Goal: Task Accomplishment & Management: Complete application form

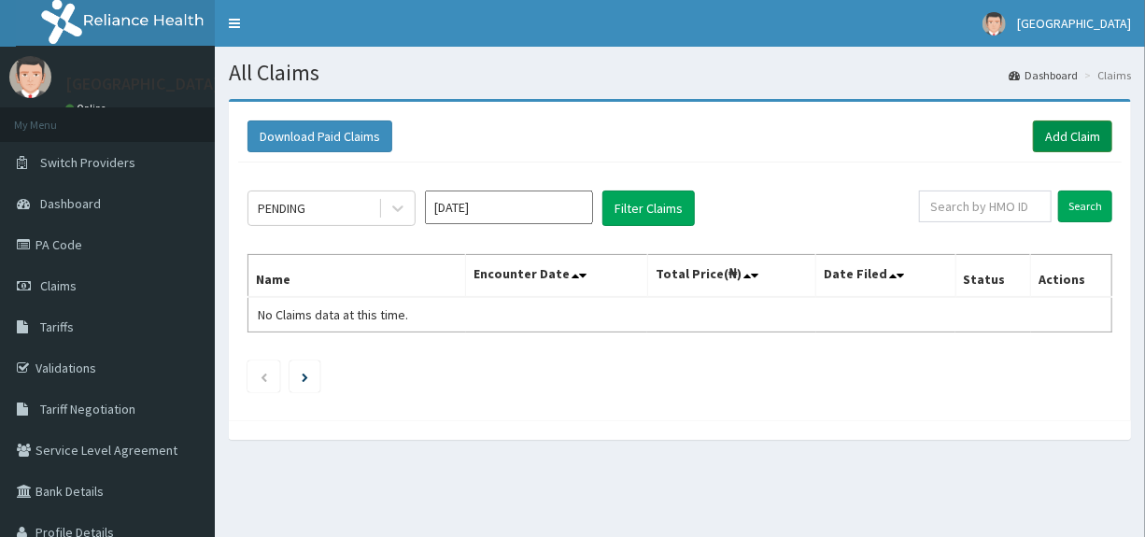
click at [1067, 137] on link "Add Claim" at bounding box center [1072, 136] width 79 height 32
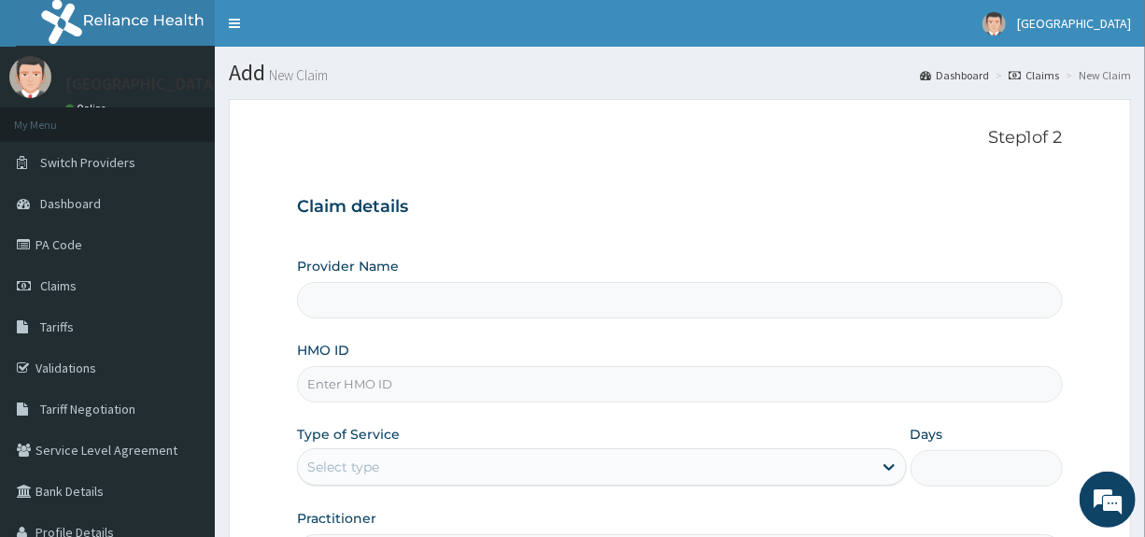
click at [404, 386] on input "HMO ID" at bounding box center [679, 384] width 765 height 36
type input "RELIANCE CLINIC AND MATERNITY"
type input "g"
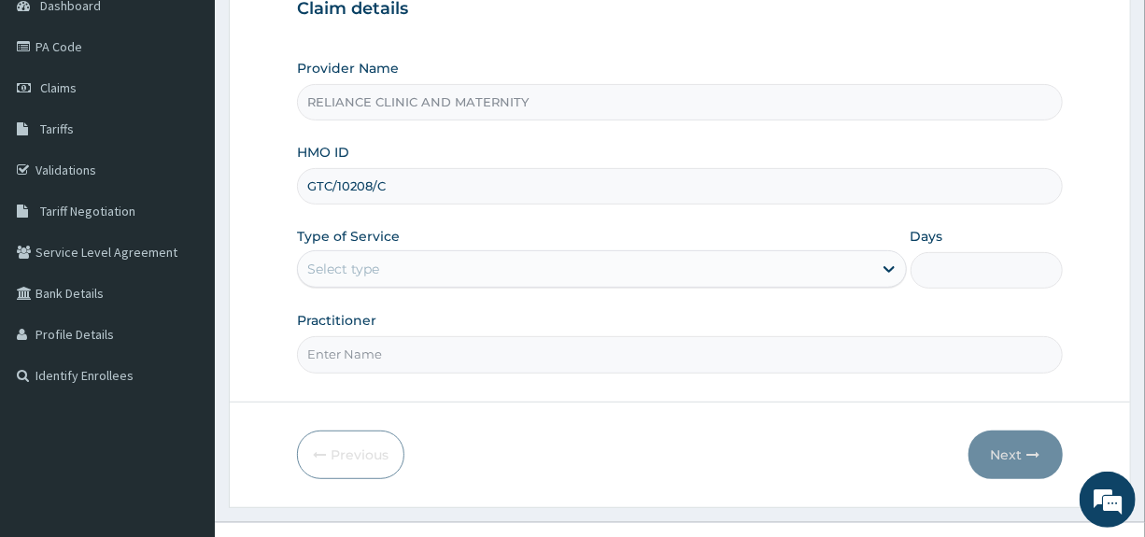
scroll to position [200, 0]
type input "GTC/10208/C"
click at [575, 270] on div "Select type" at bounding box center [584, 267] width 573 height 30
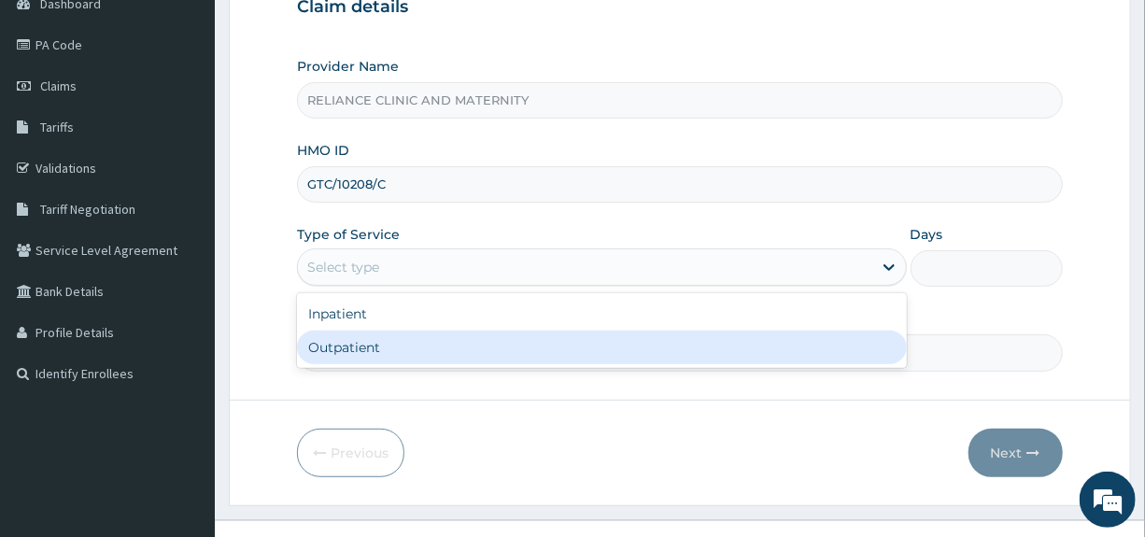
click at [392, 350] on div "Outpatient" at bounding box center [601, 348] width 609 height 34
type input "1"
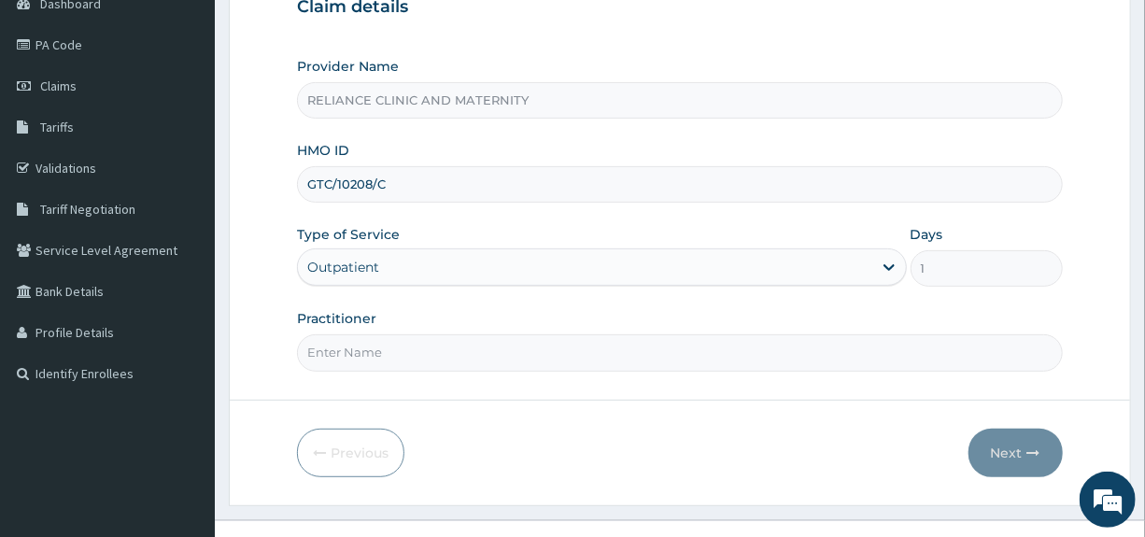
scroll to position [228, 0]
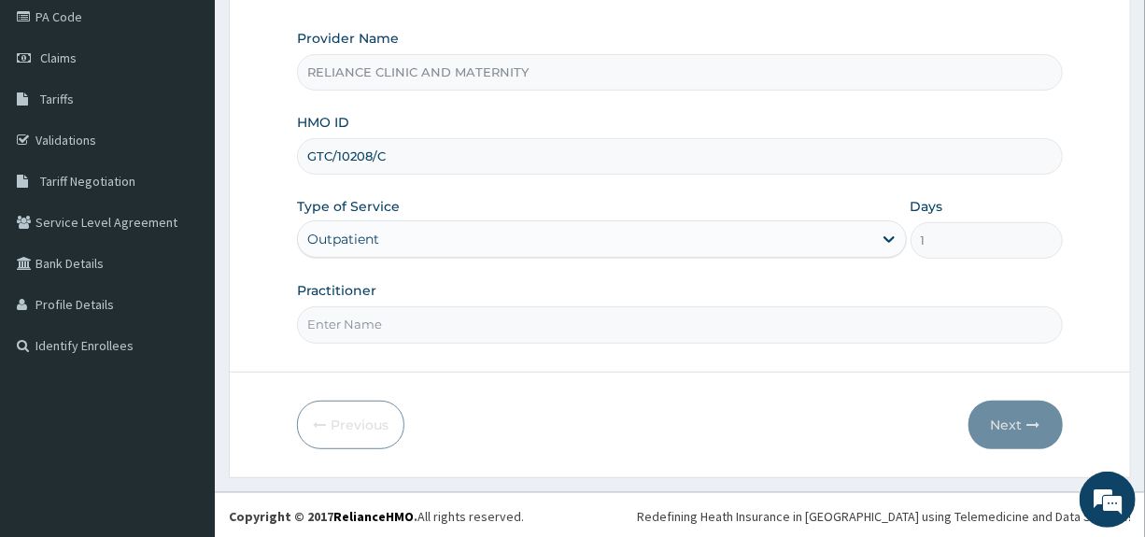
click at [502, 324] on input "Practitioner" at bounding box center [679, 324] width 765 height 36
type input "[PERSON_NAME]"
click at [1000, 421] on button "Next" at bounding box center [1015, 425] width 94 height 49
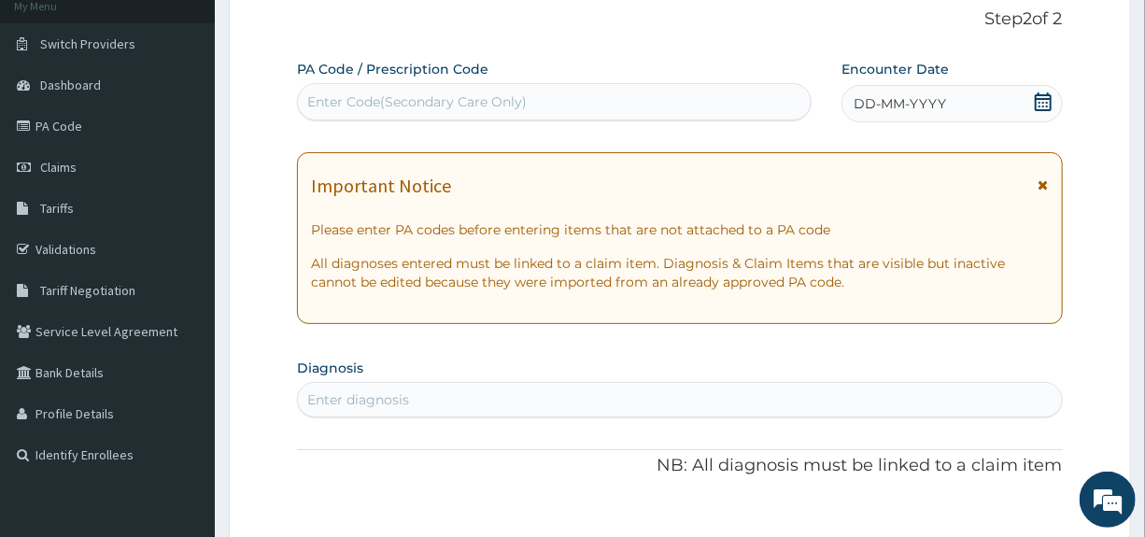
scroll to position [92, 0]
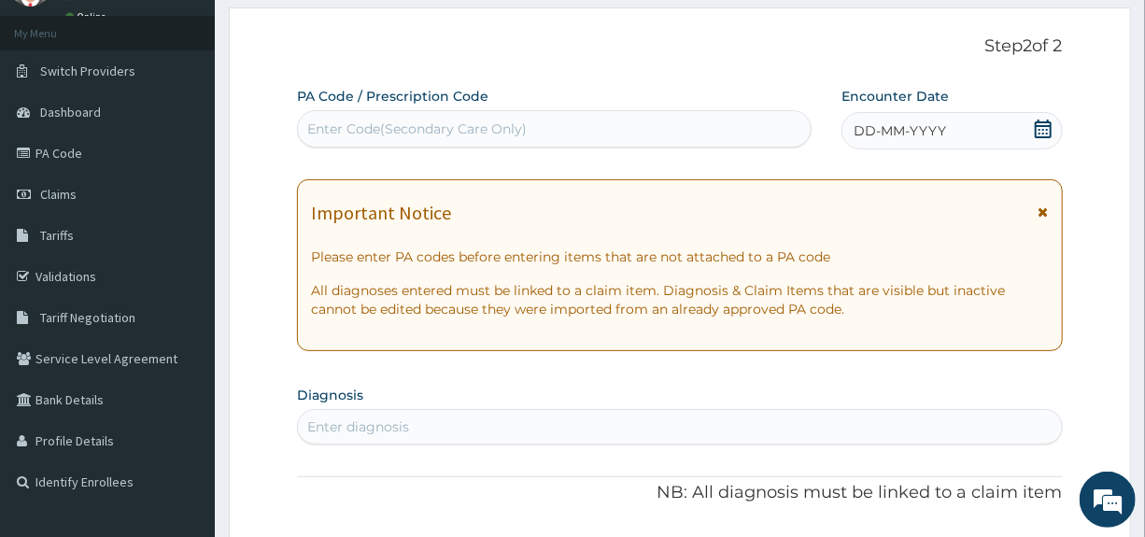
click at [1042, 127] on icon at bounding box center [1043, 129] width 19 height 19
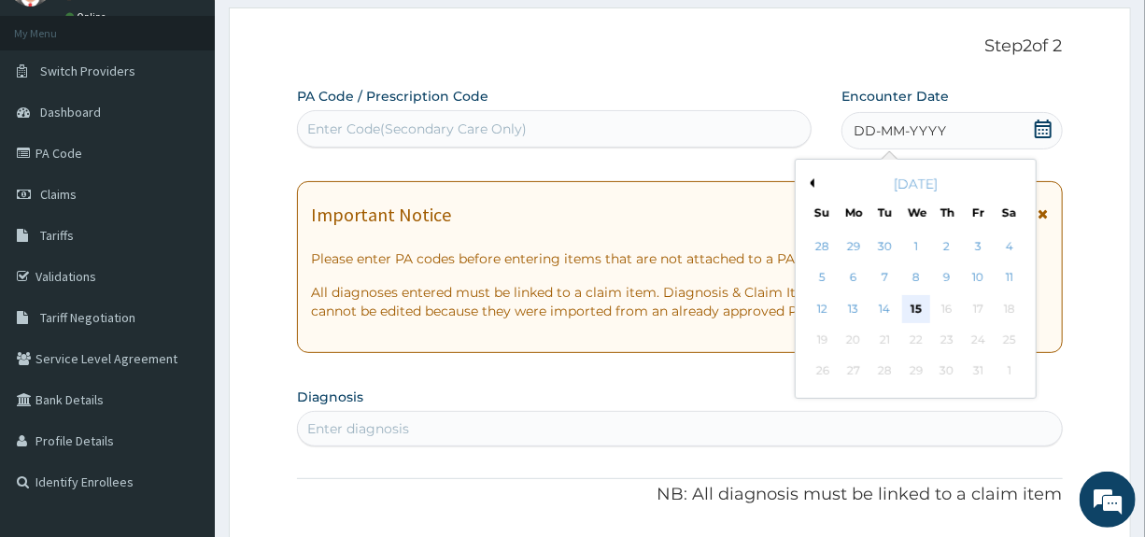
click at [914, 303] on div "15" at bounding box center [916, 309] width 28 height 28
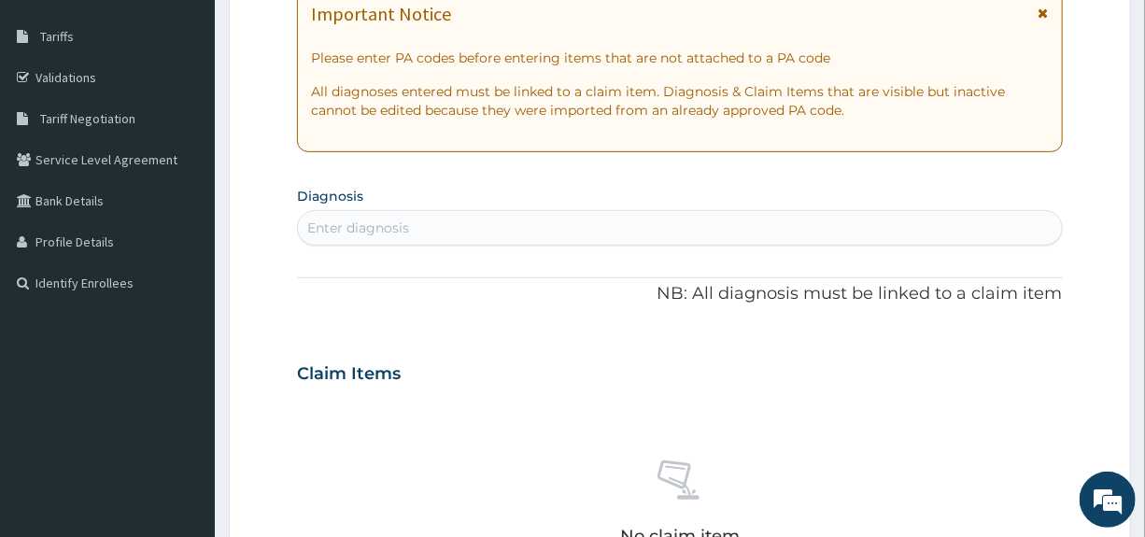
scroll to position [308, 0]
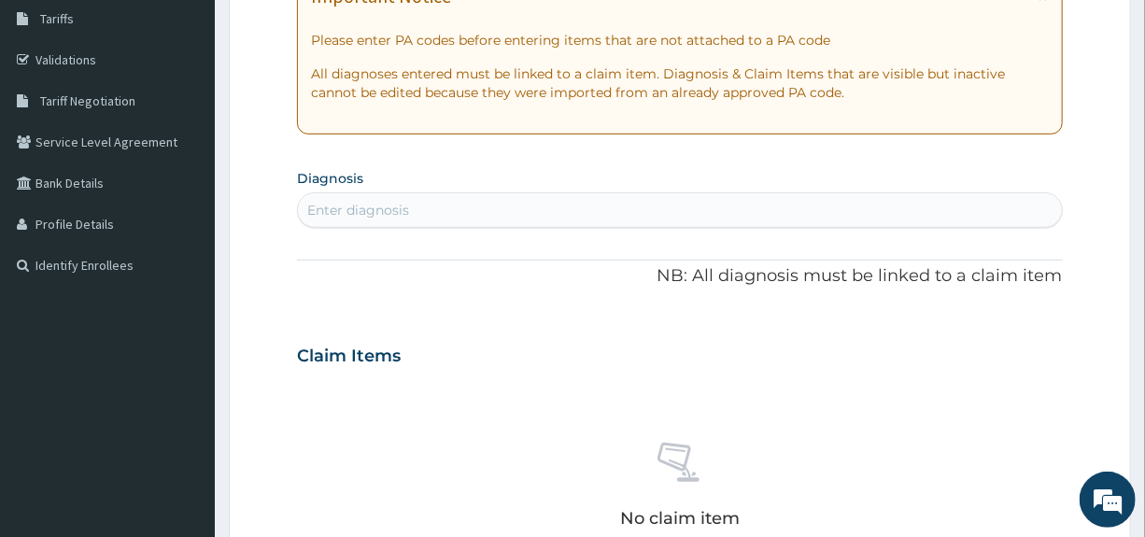
click at [511, 210] on div "Enter diagnosis" at bounding box center [679, 210] width 763 height 30
type input "PLasmodium"
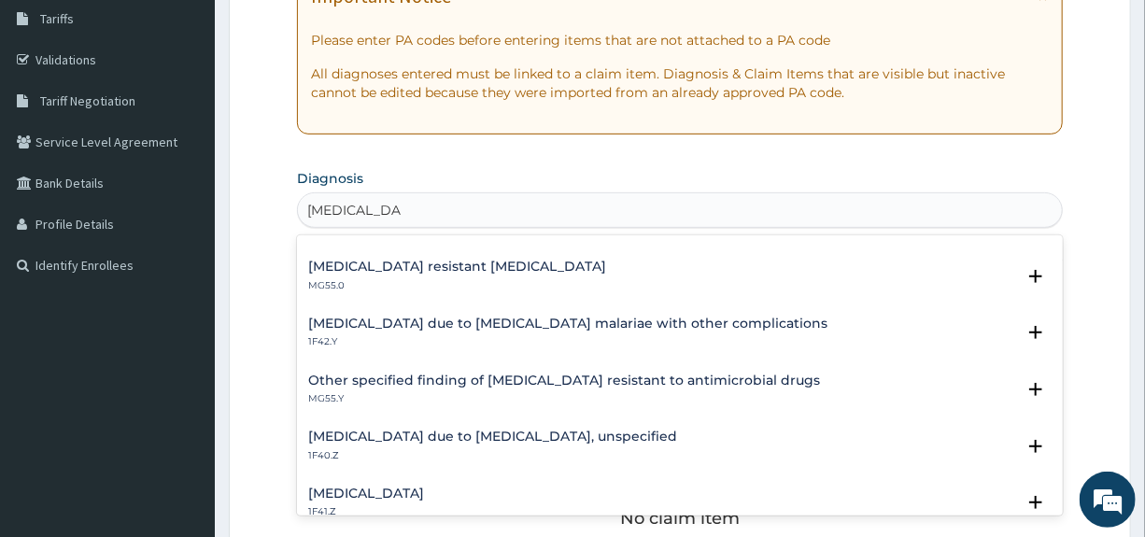
scroll to position [181, 0]
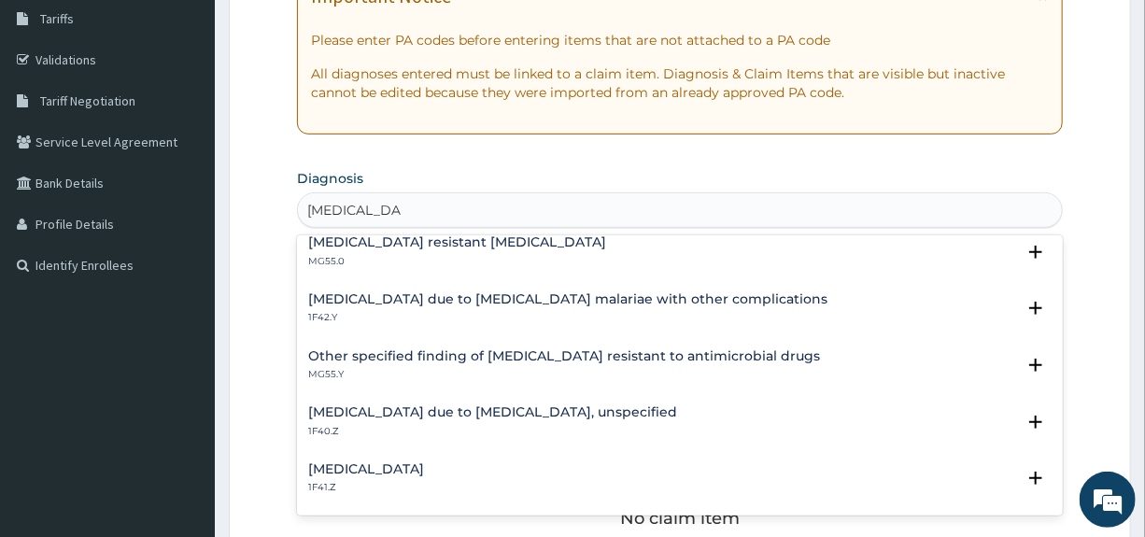
click at [541, 408] on h4 "[MEDICAL_DATA] due to [MEDICAL_DATA], unspecified" at bounding box center [492, 412] width 369 height 14
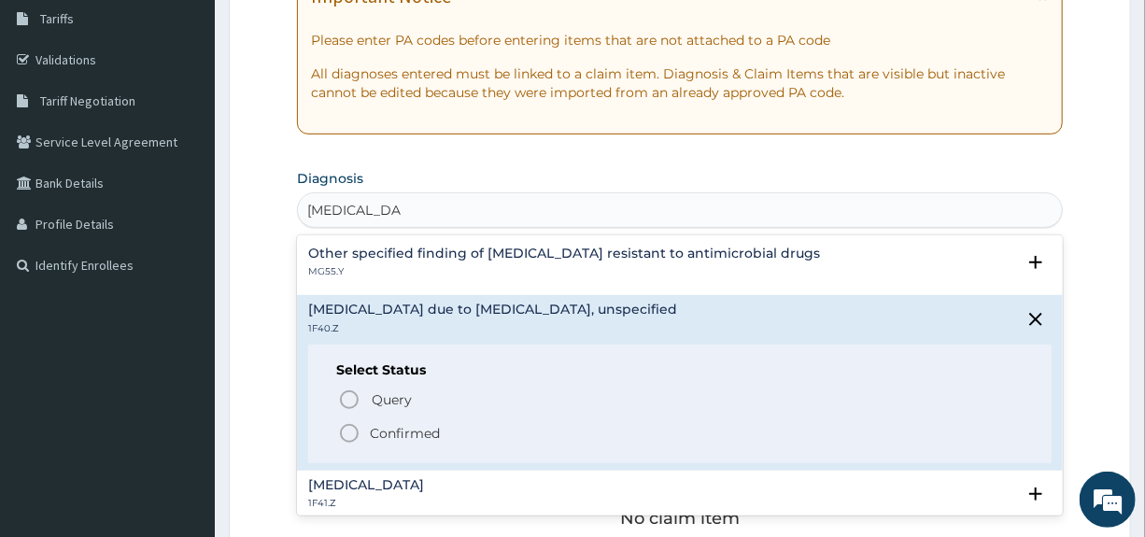
scroll to position [289, 0]
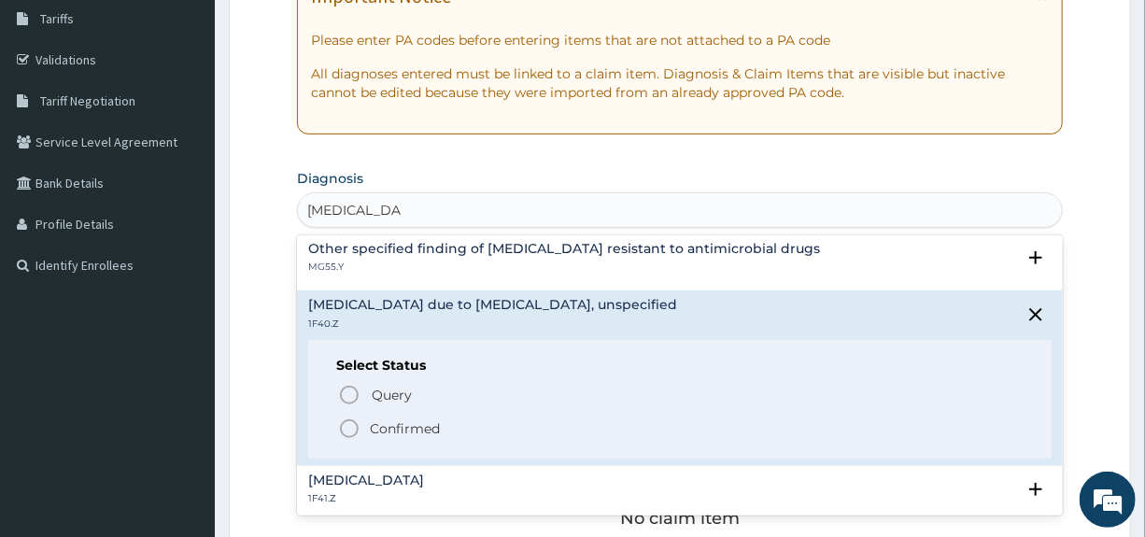
click at [415, 425] on p "Confirmed" at bounding box center [405, 428] width 70 height 19
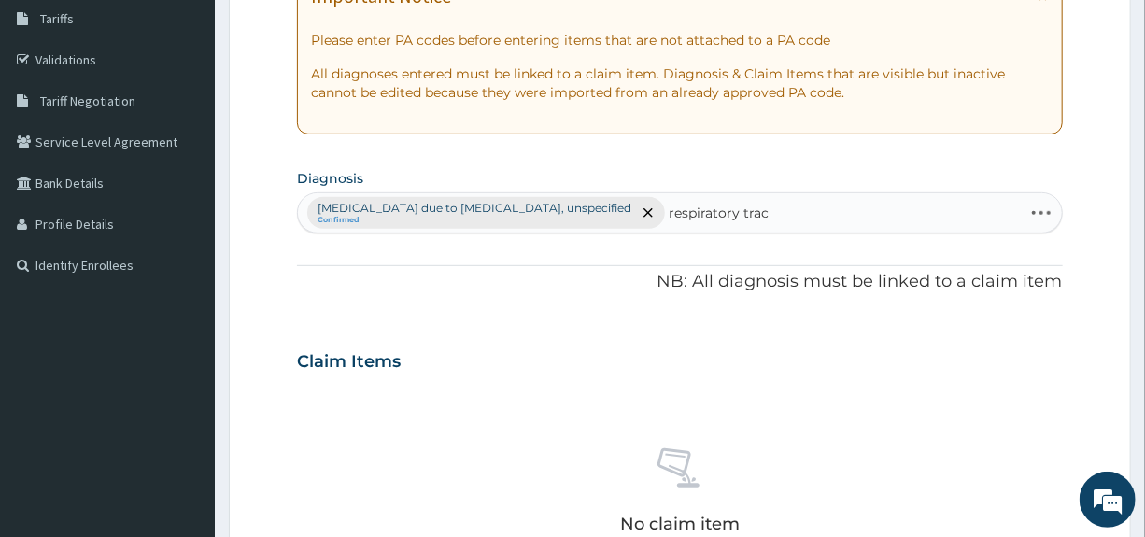
type input "respiratory tract"
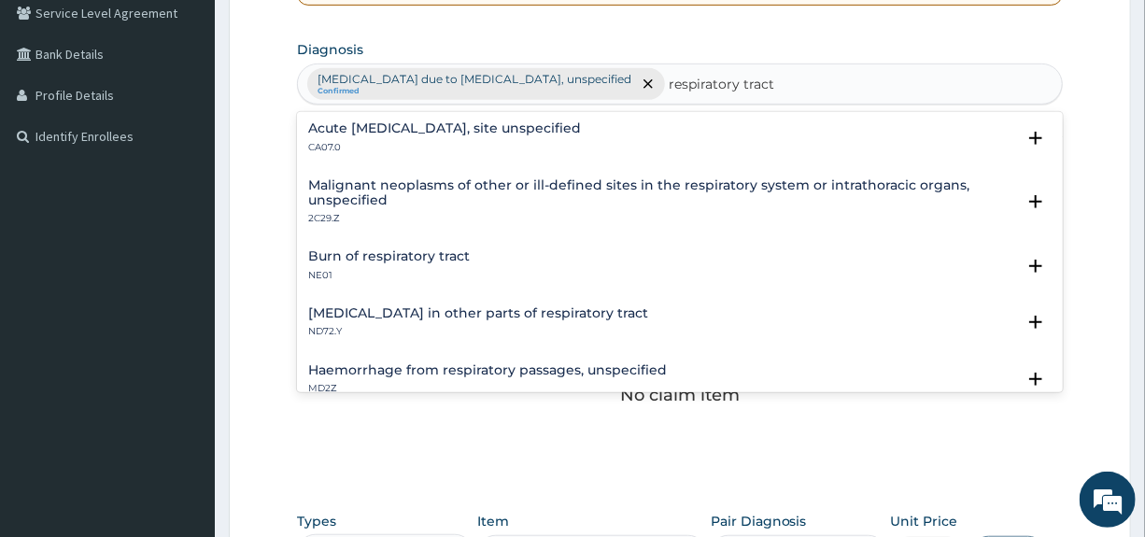
scroll to position [380, 0]
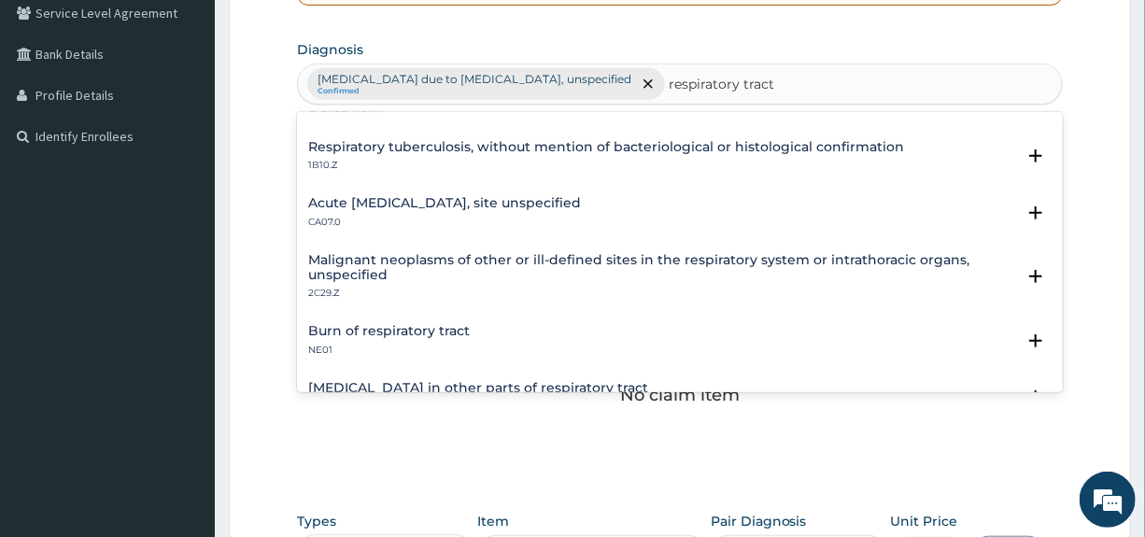
click at [529, 206] on h4 "Acute upper respiratory infection, site unspecified" at bounding box center [444, 203] width 273 height 14
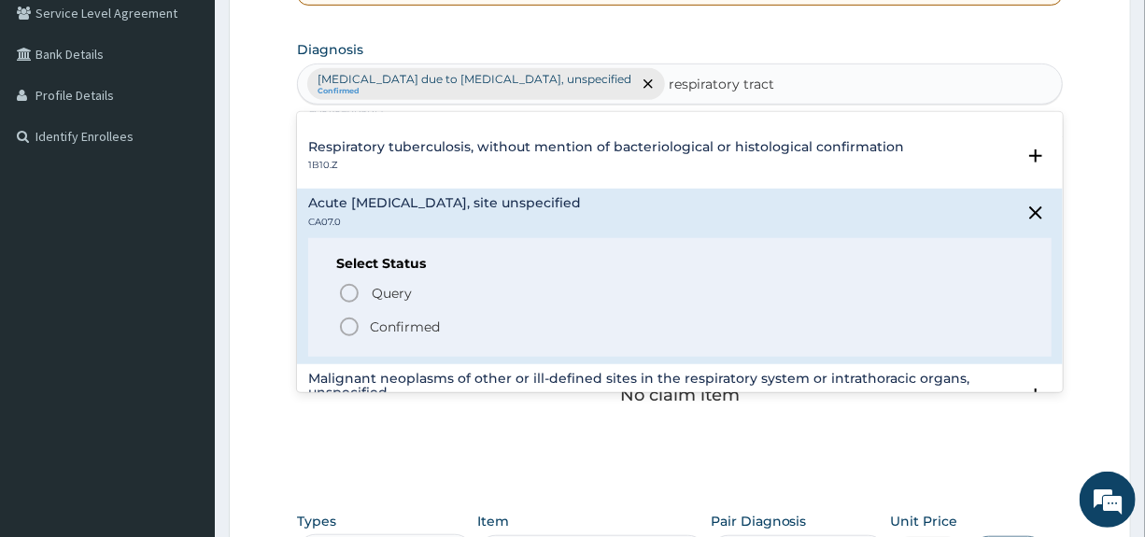
click at [413, 325] on p "Confirmed" at bounding box center [405, 326] width 70 height 19
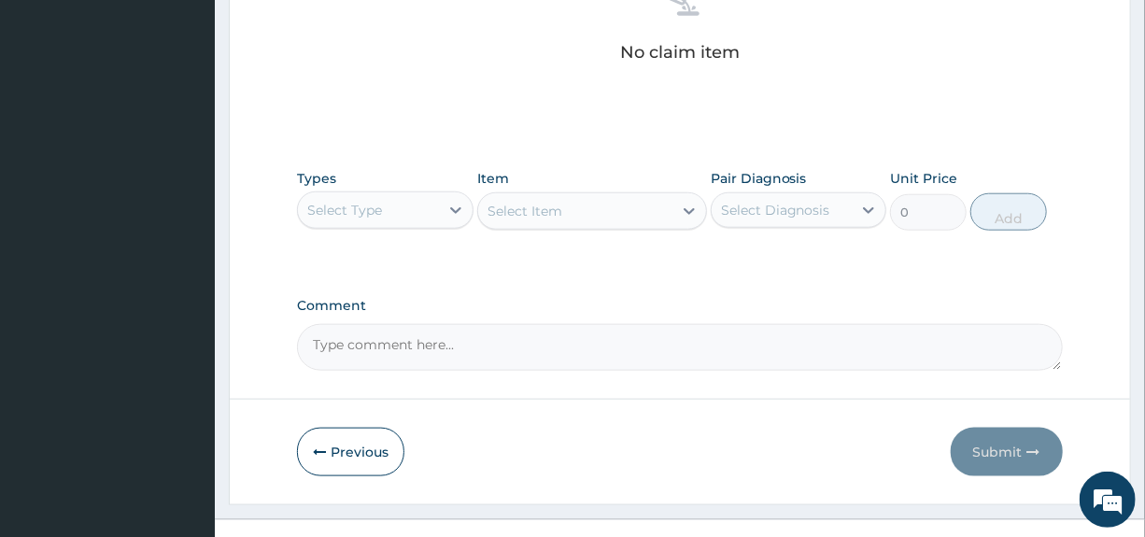
scroll to position [796, 0]
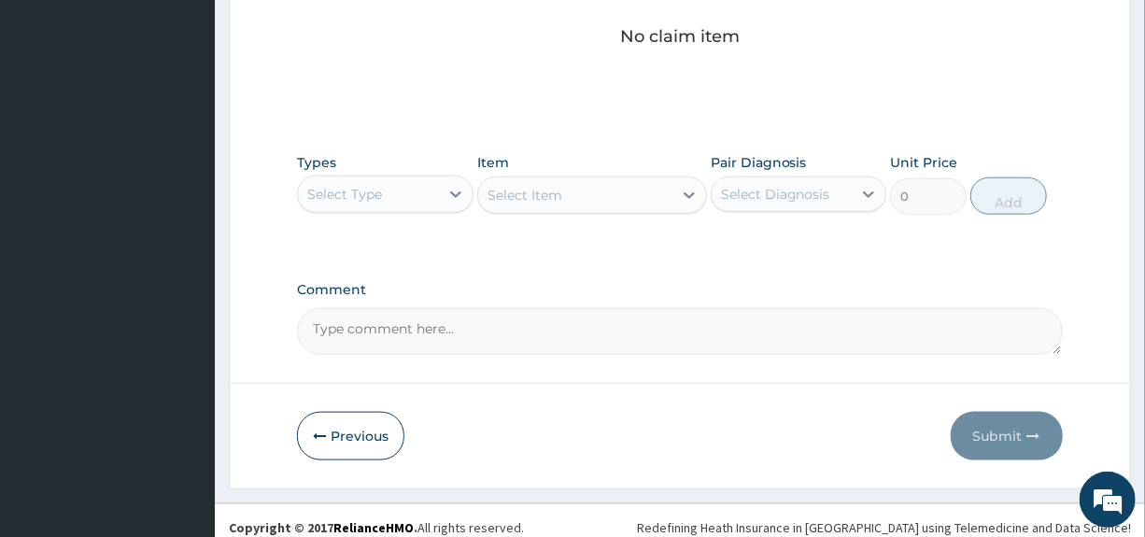
click at [416, 193] on div "Select Type" at bounding box center [368, 194] width 140 height 30
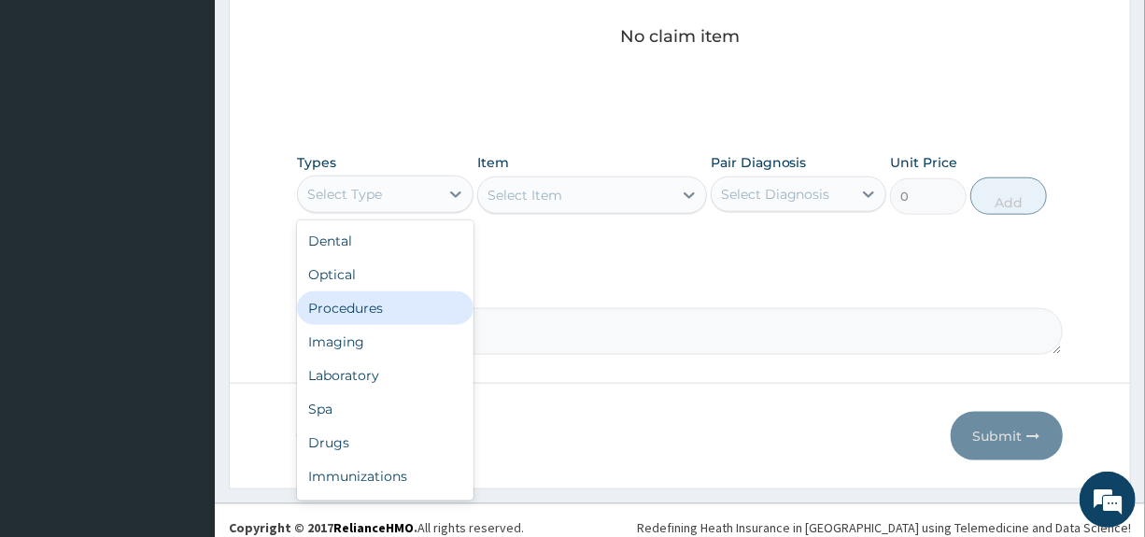
click at [368, 313] on div "Procedures" at bounding box center [385, 308] width 176 height 34
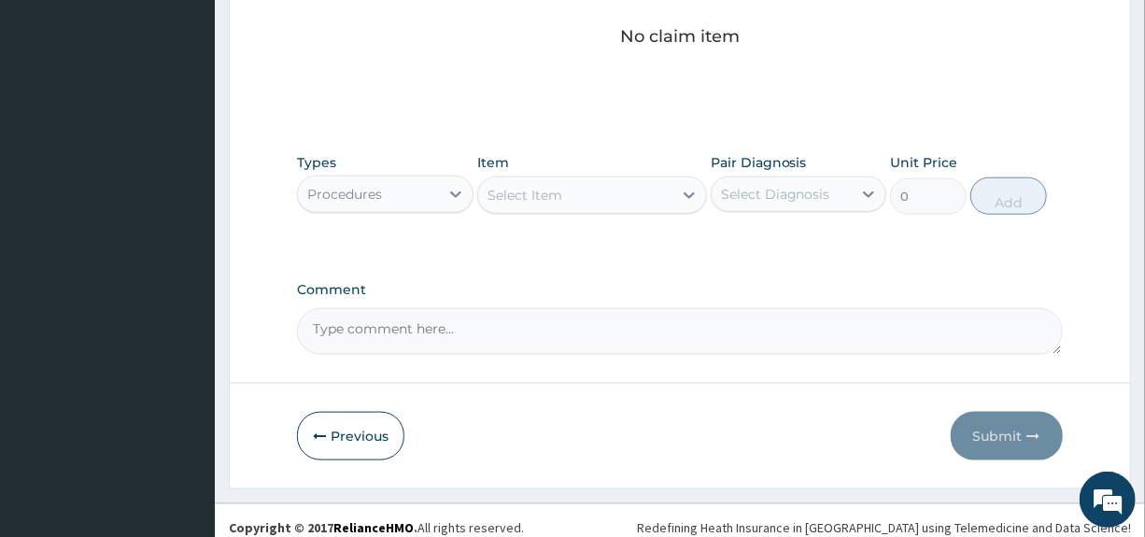
click at [579, 204] on div "Select Item" at bounding box center [575, 195] width 194 height 30
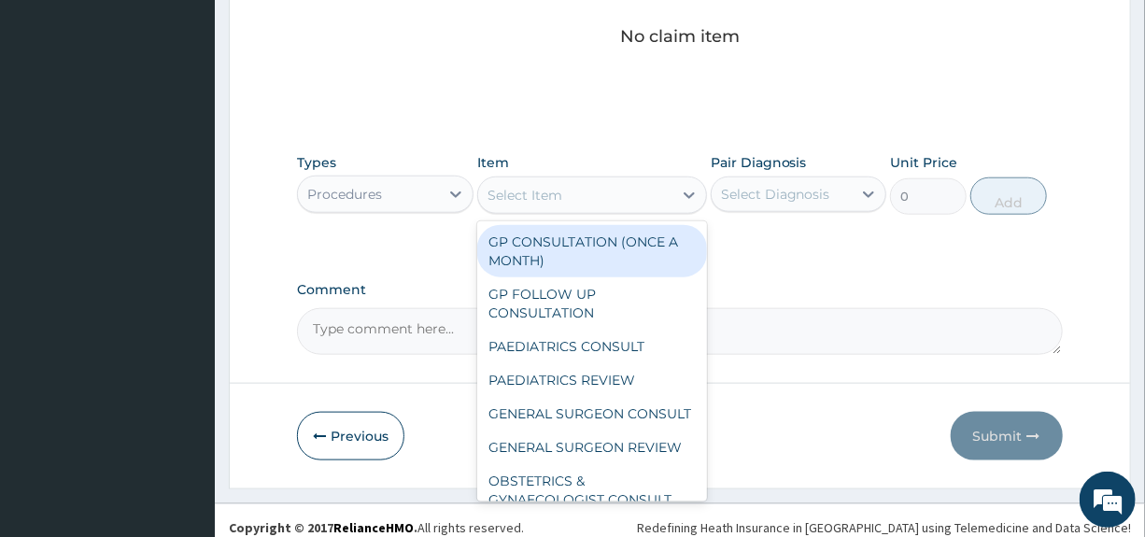
click at [568, 247] on div "GP CONSULTATION (ONCE A MONTH)" at bounding box center [592, 251] width 230 height 52
type input "3000"
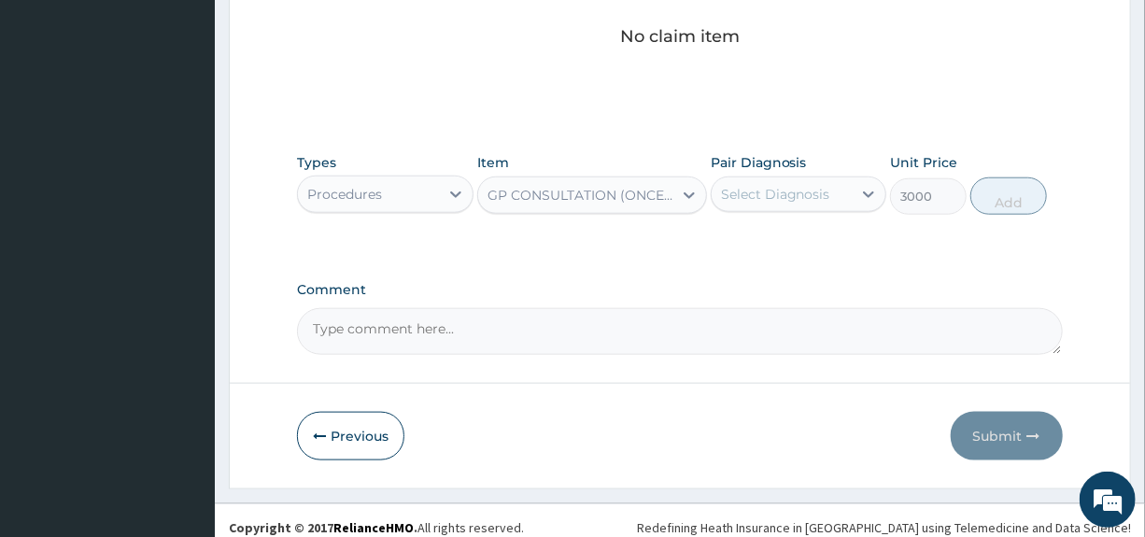
click at [786, 192] on div "Select Diagnosis" at bounding box center [775, 194] width 109 height 19
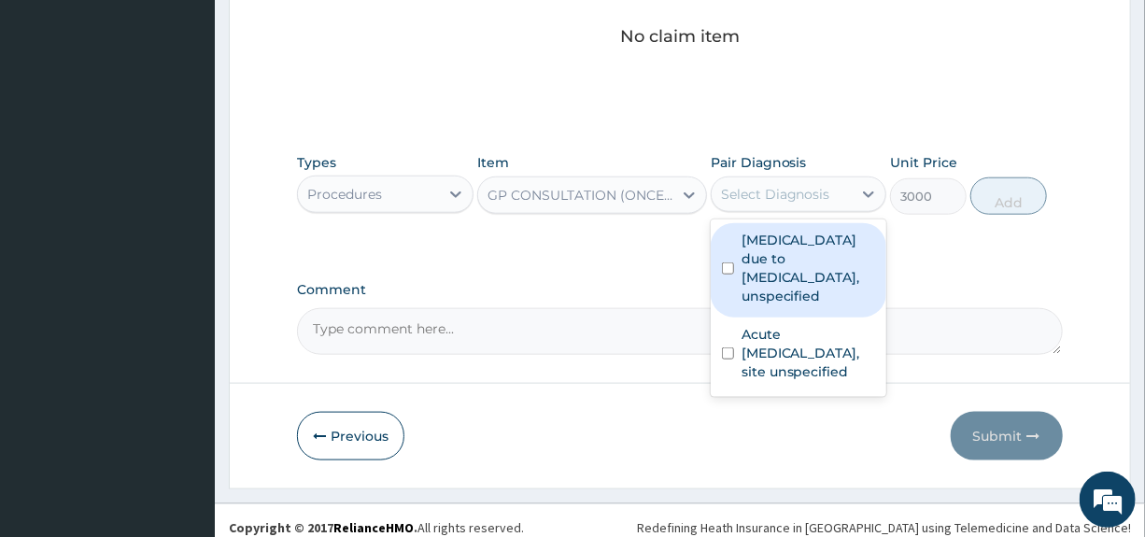
click at [791, 248] on label "Malaria due to Plasmodium falciparum, unspecified" at bounding box center [808, 268] width 134 height 75
checkbox input "true"
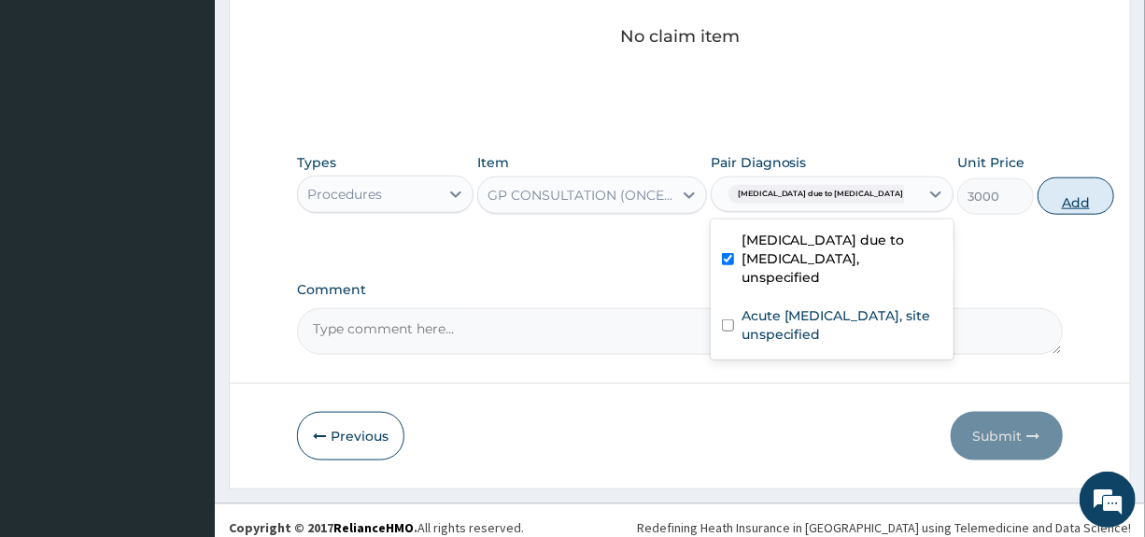
click at [1037, 196] on button "Add" at bounding box center [1075, 195] width 77 height 37
type input "0"
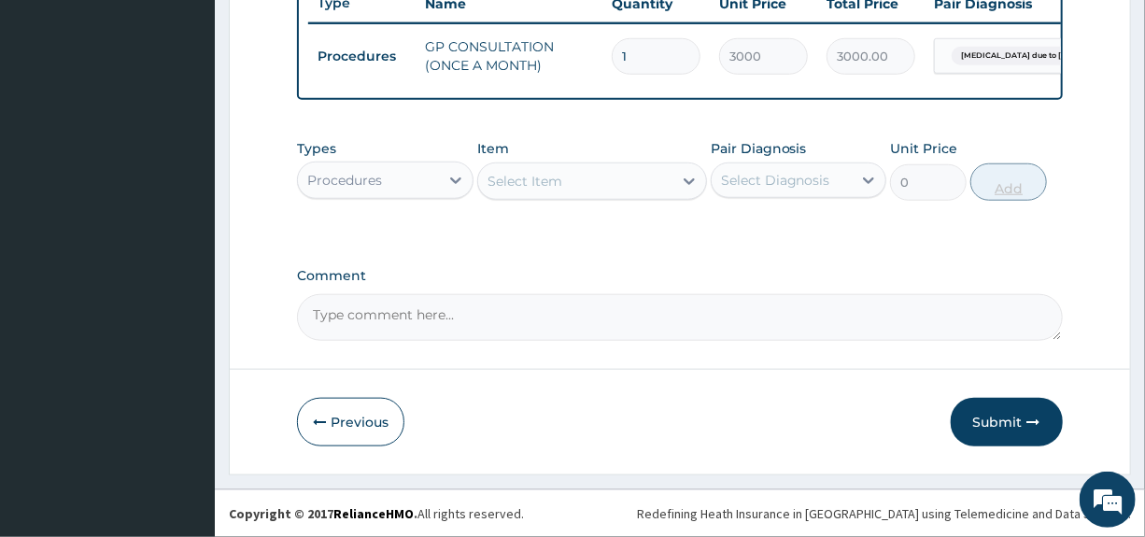
scroll to position [733, 0]
click at [398, 188] on div "Procedures" at bounding box center [368, 180] width 140 height 30
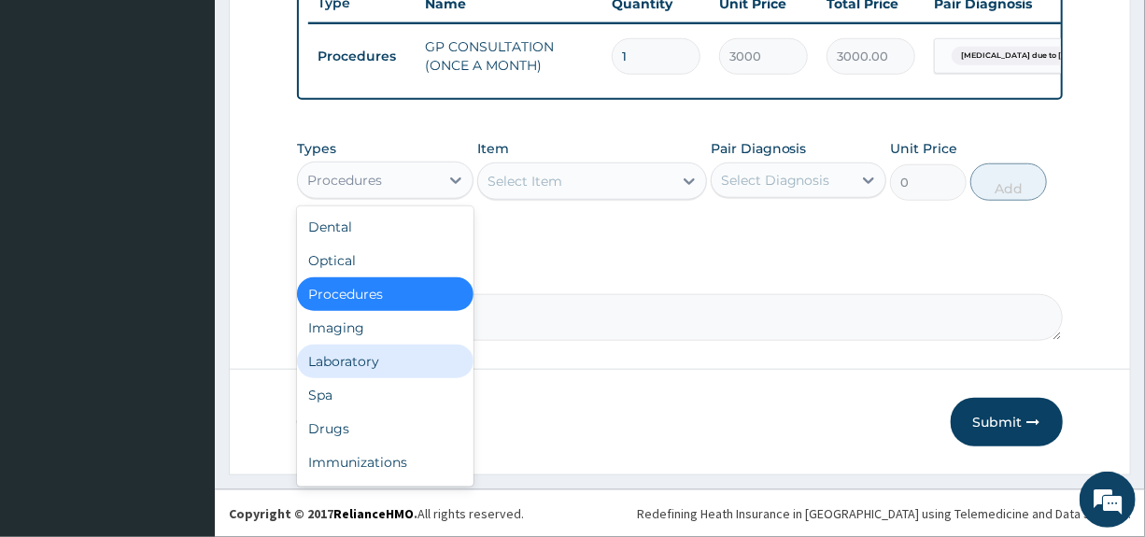
click at [365, 367] on div "Laboratory" at bounding box center [385, 362] width 176 height 34
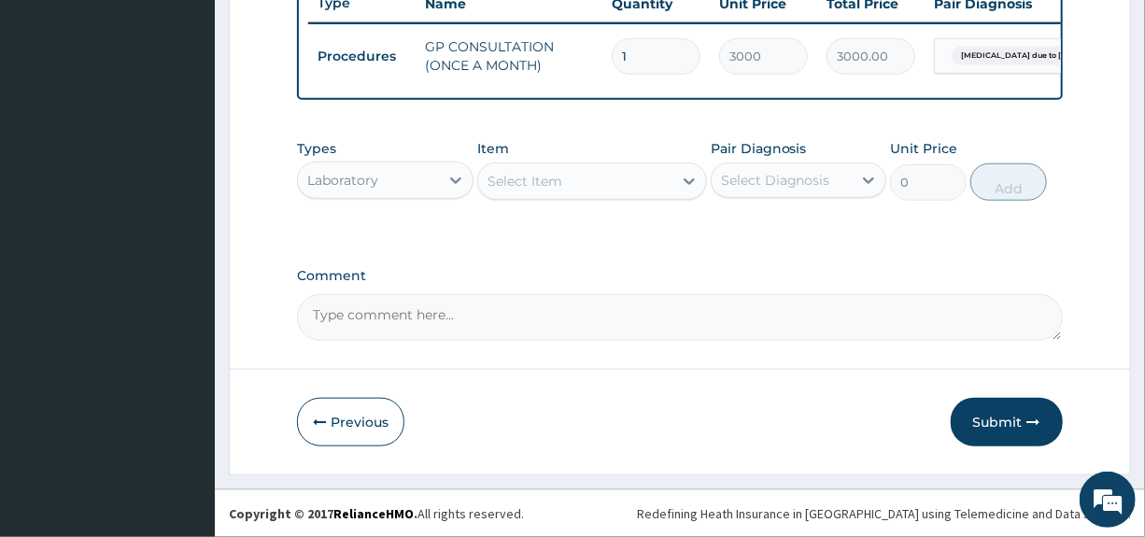
click at [584, 188] on div "Select Item" at bounding box center [575, 181] width 194 height 30
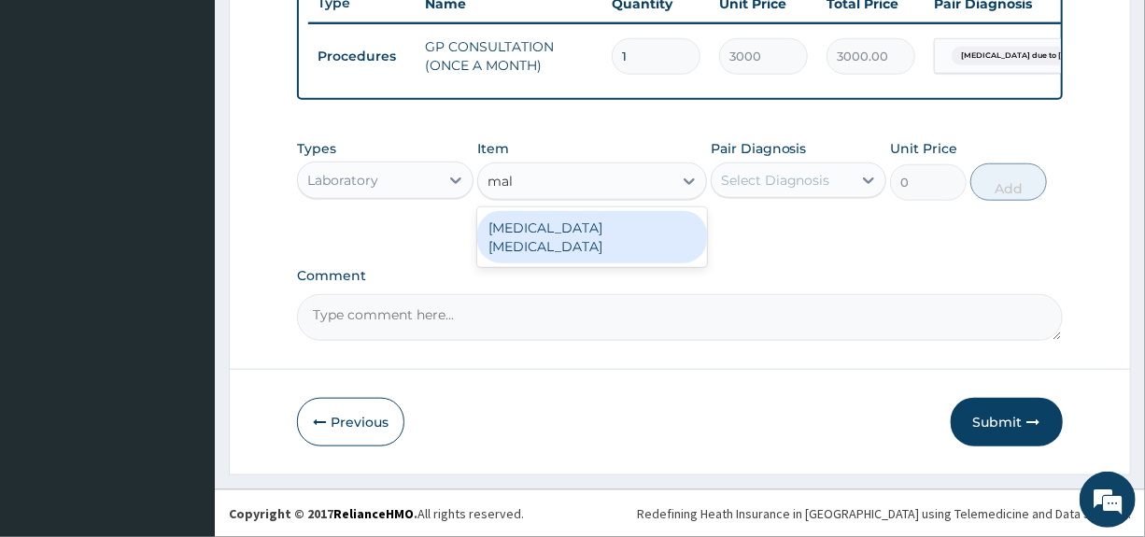
type input "mala"
click at [565, 232] on div "MALARIA PARASITE" at bounding box center [592, 237] width 230 height 52
type input "800"
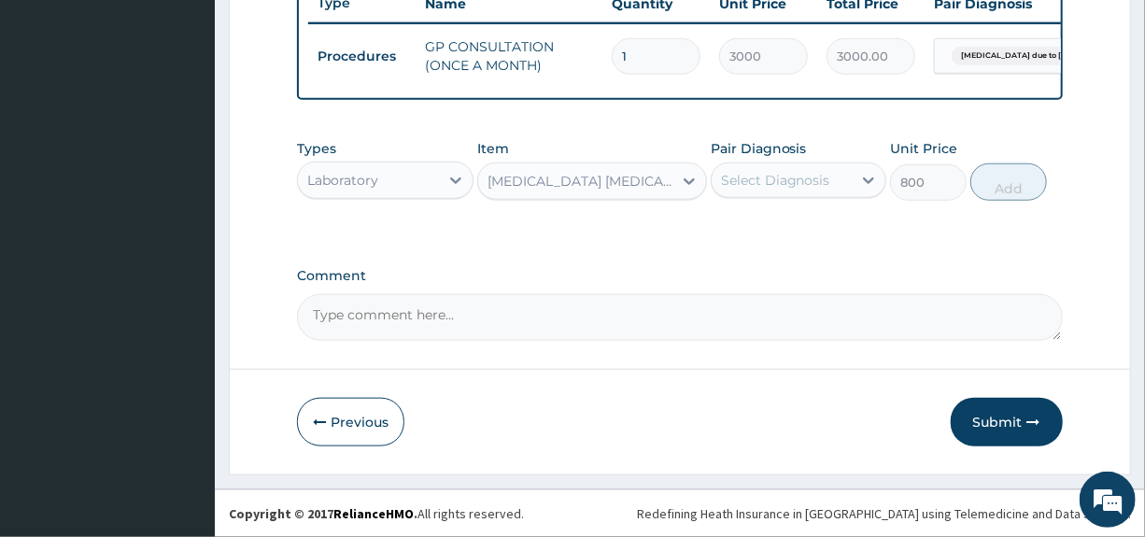
click at [769, 187] on div "Select Diagnosis" at bounding box center [775, 180] width 109 height 19
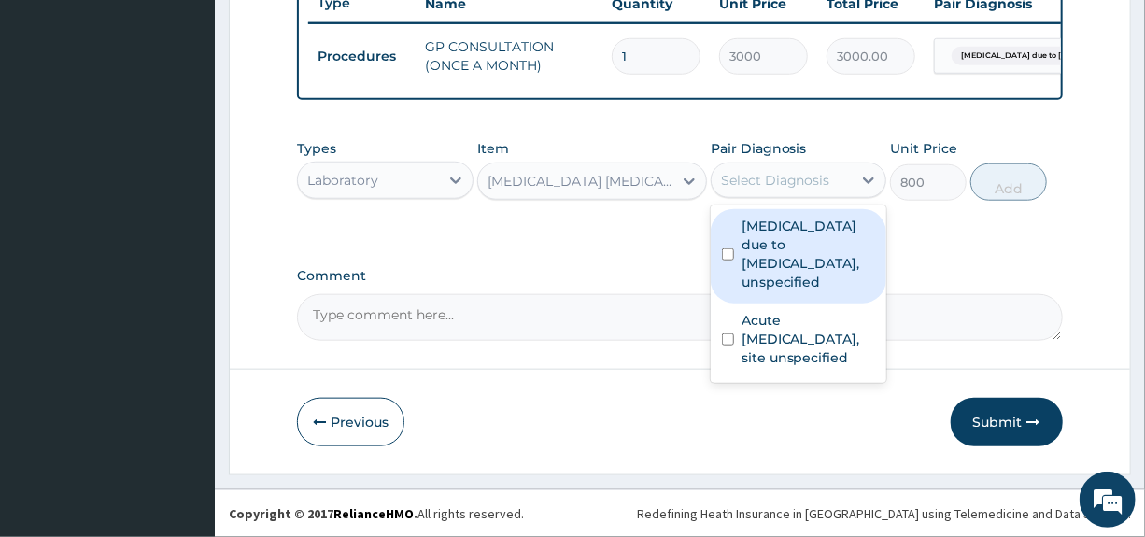
click at [775, 236] on label "Malaria due to Plasmodium falciparum, unspecified" at bounding box center [808, 254] width 134 height 75
checkbox input "true"
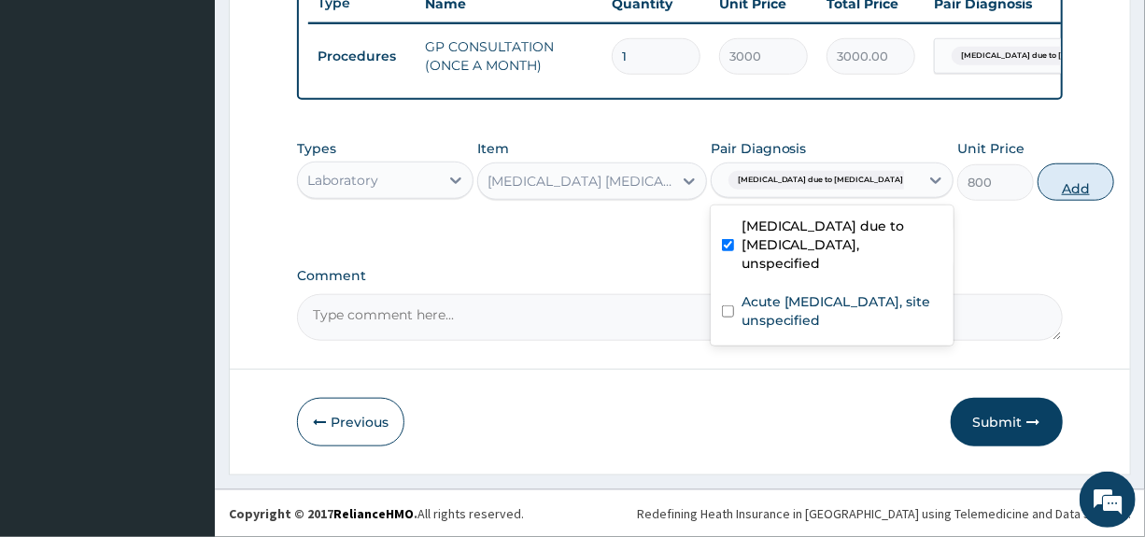
click at [1037, 186] on button "Add" at bounding box center [1075, 181] width 77 height 37
type input "0"
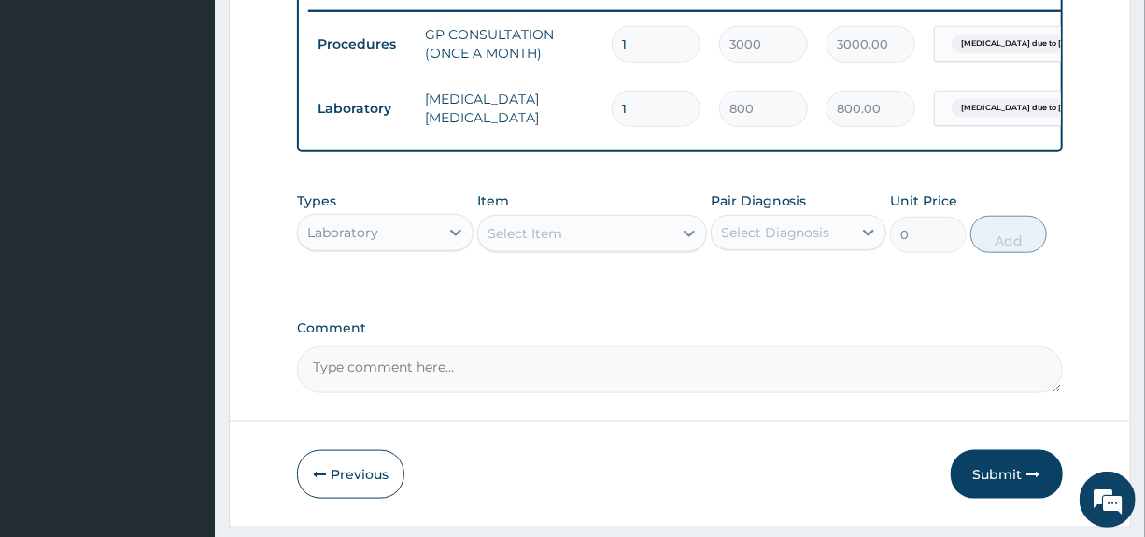
click at [416, 246] on div "Laboratory" at bounding box center [368, 233] width 140 height 30
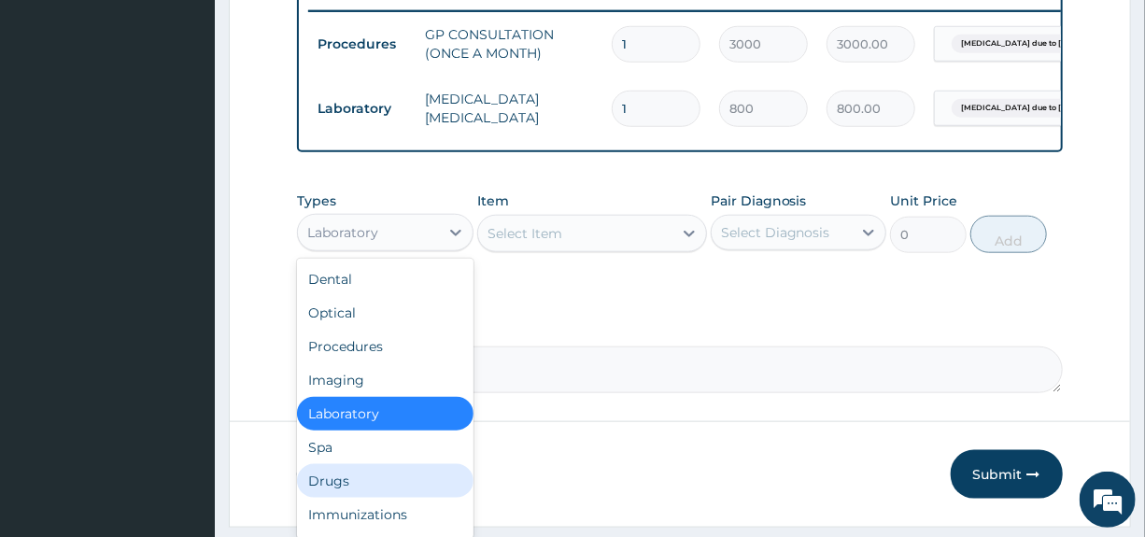
click at [346, 489] on div "Drugs" at bounding box center [385, 481] width 176 height 34
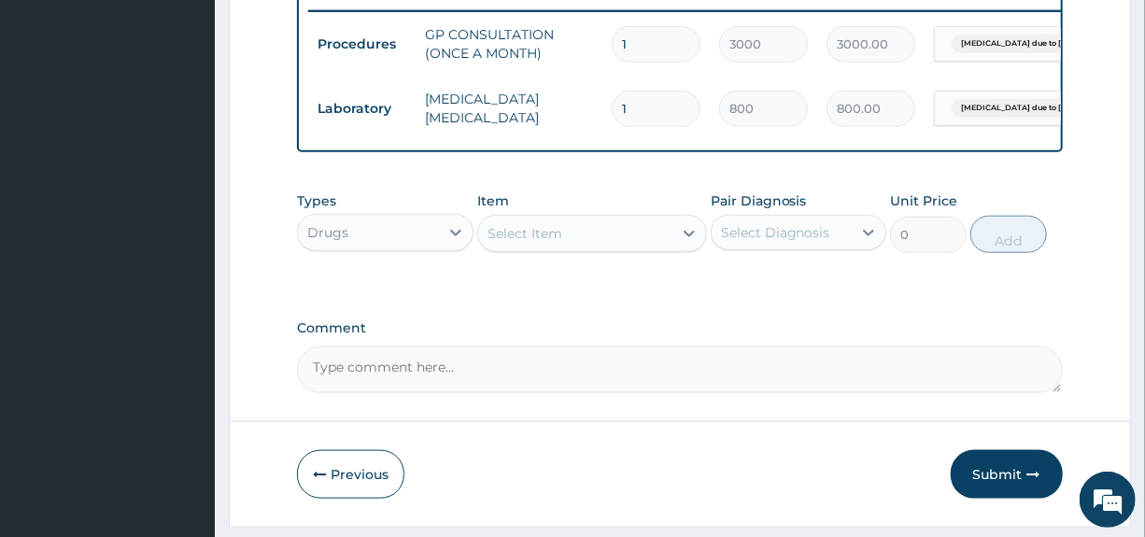
click at [598, 248] on div "Select Item" at bounding box center [575, 234] width 194 height 30
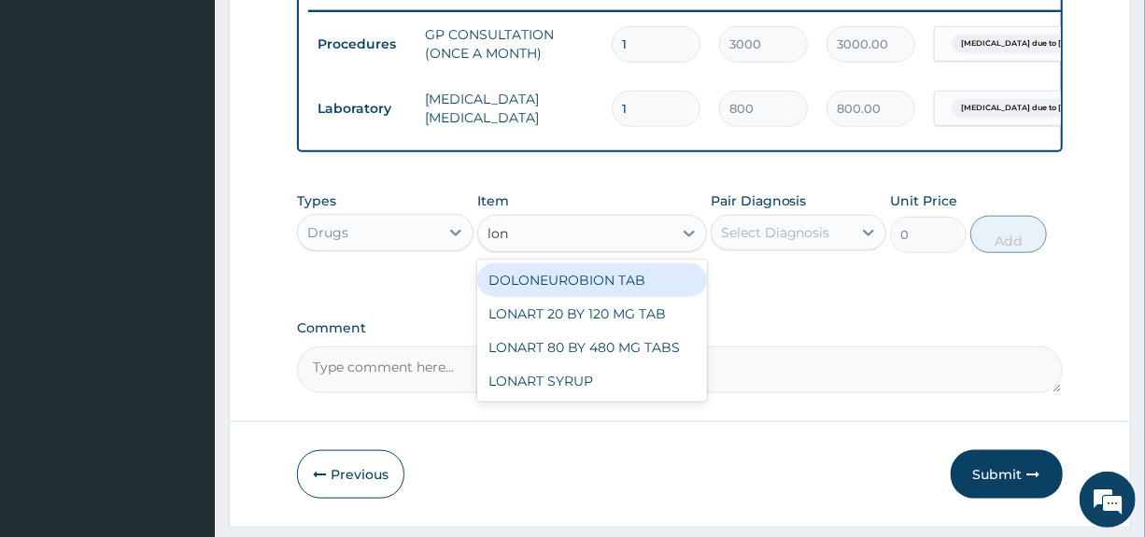
type input "lona"
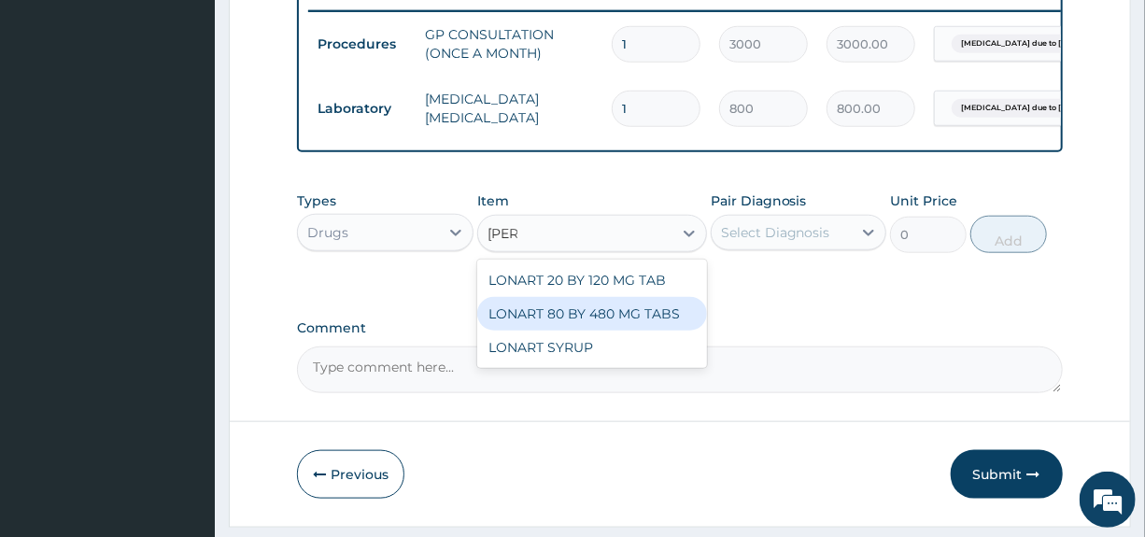
click at [578, 328] on div "LONART 80 BY 480 MG TABS" at bounding box center [592, 314] width 230 height 34
type input "3500"
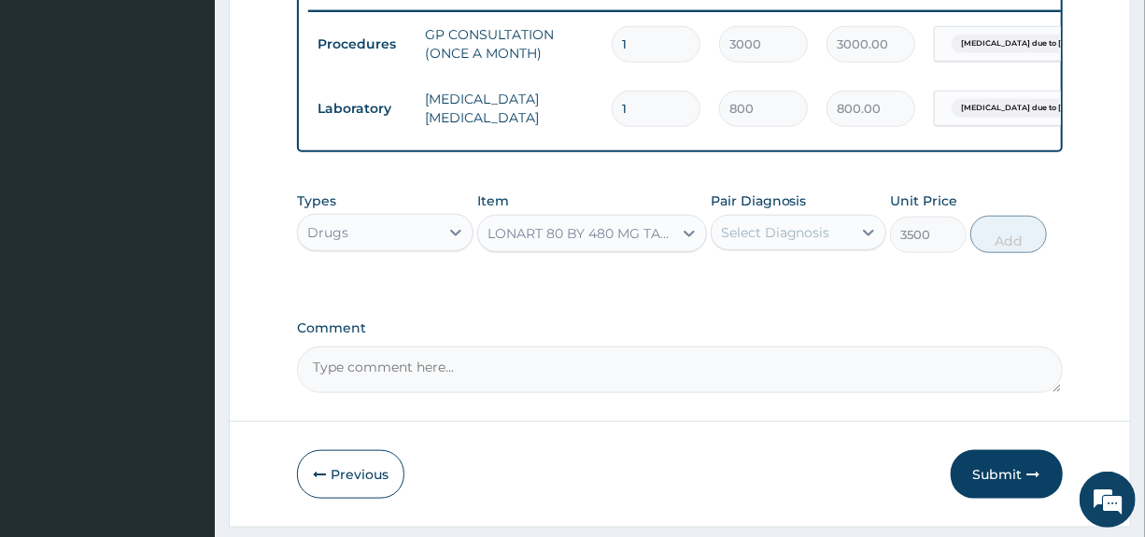
click at [802, 242] on div "Select Diagnosis" at bounding box center [775, 232] width 109 height 19
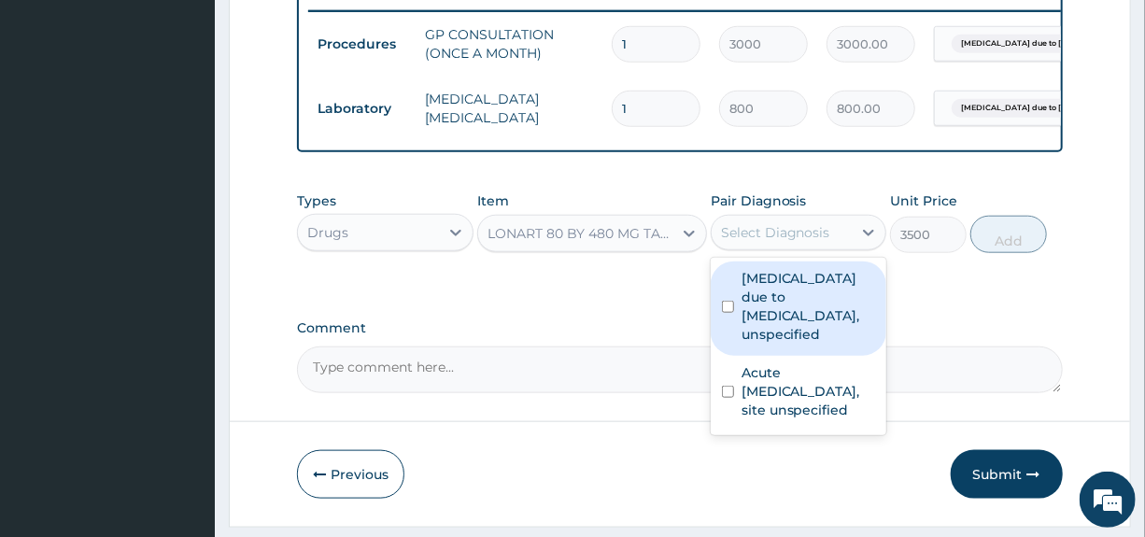
click at [763, 318] on label "Malaria due to Plasmodium falciparum, unspecified" at bounding box center [808, 306] width 134 height 75
checkbox input "true"
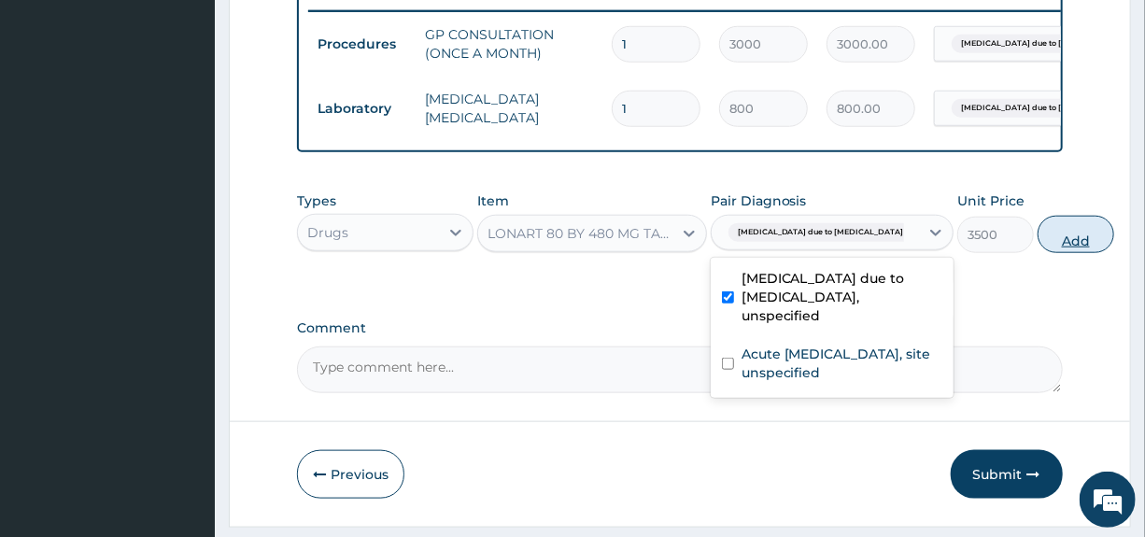
click at [1037, 252] on button "Add" at bounding box center [1075, 234] width 77 height 37
type input "0"
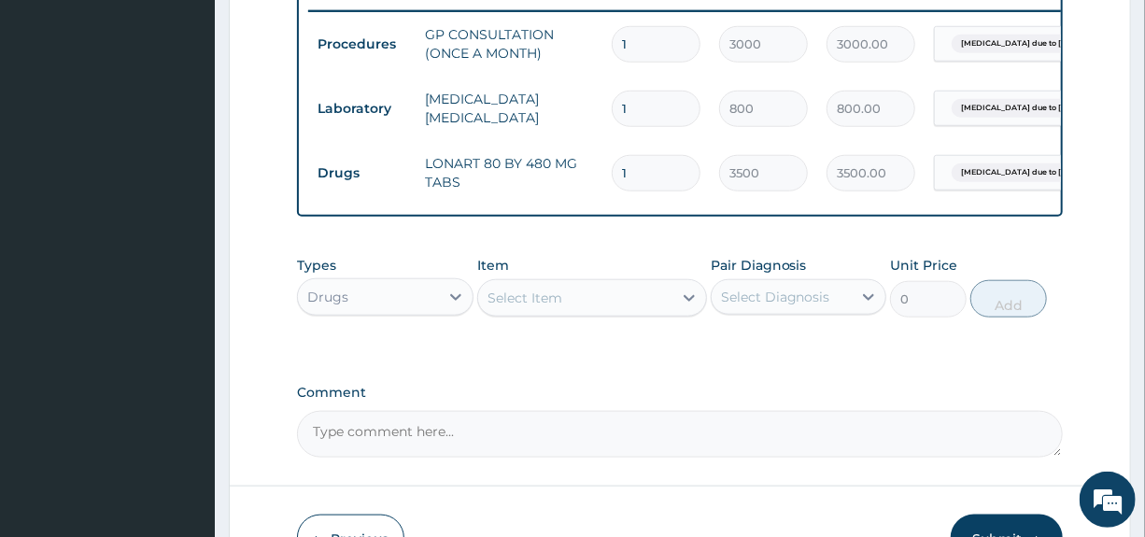
click at [545, 307] on div "Select Item" at bounding box center [524, 298] width 75 height 19
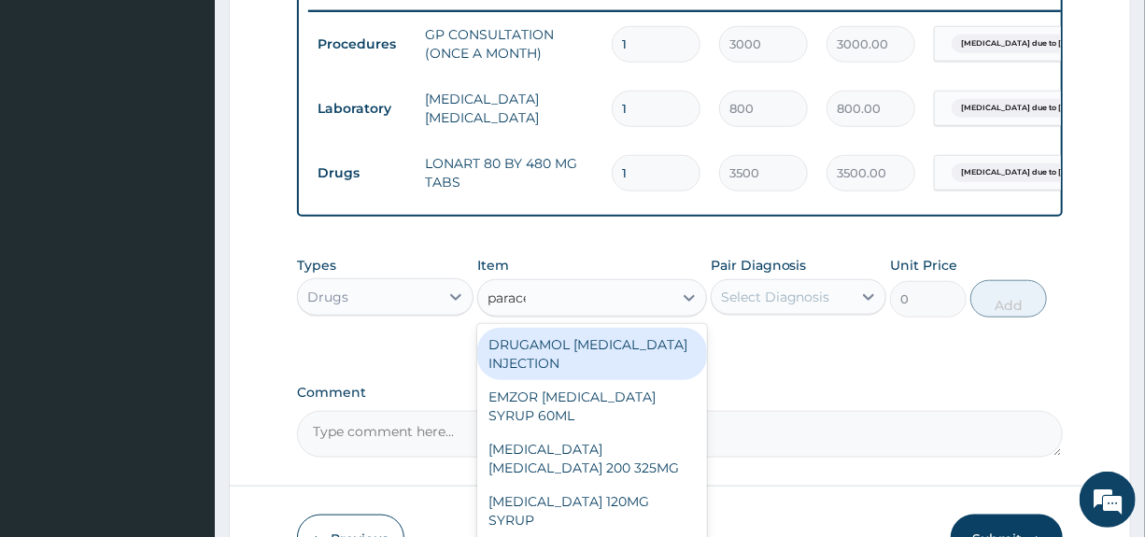
type input "paracet"
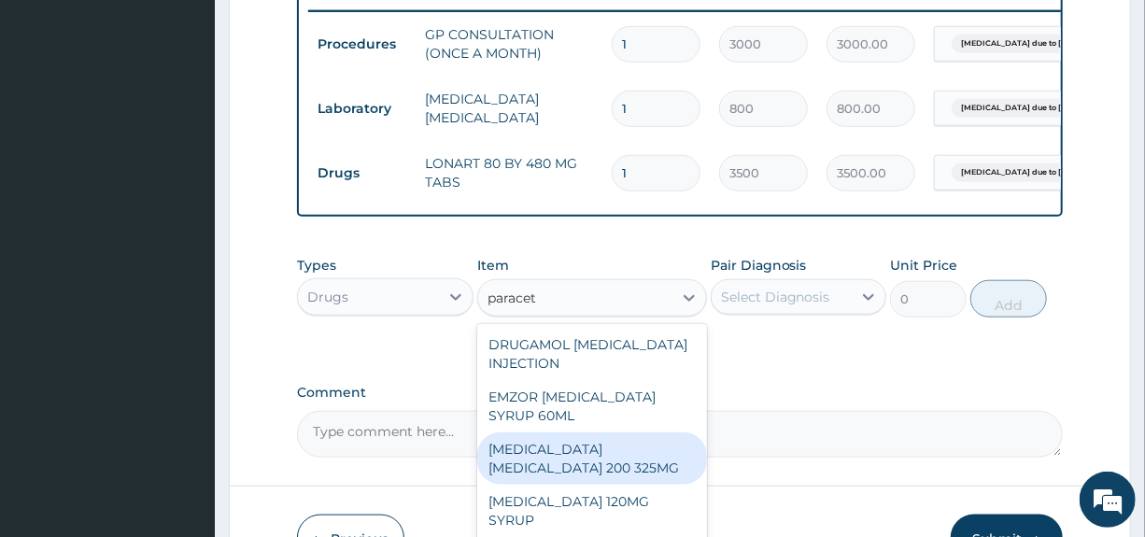
click at [532, 465] on div "IBUPROFEN PARACETAMOL 200 325MG" at bounding box center [592, 458] width 230 height 52
type input "120"
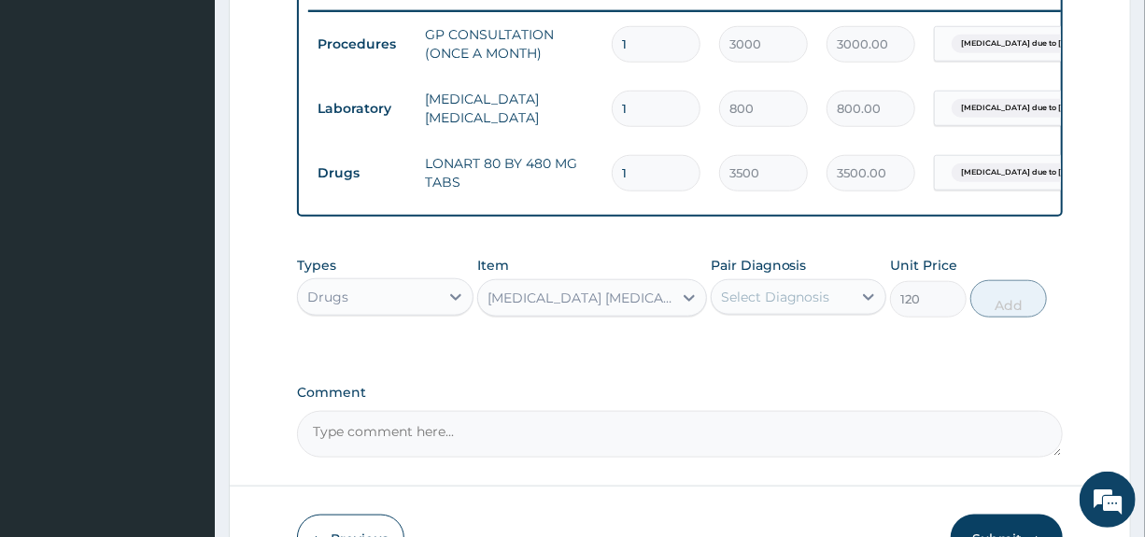
click at [767, 306] on div "Select Diagnosis" at bounding box center [775, 297] width 109 height 19
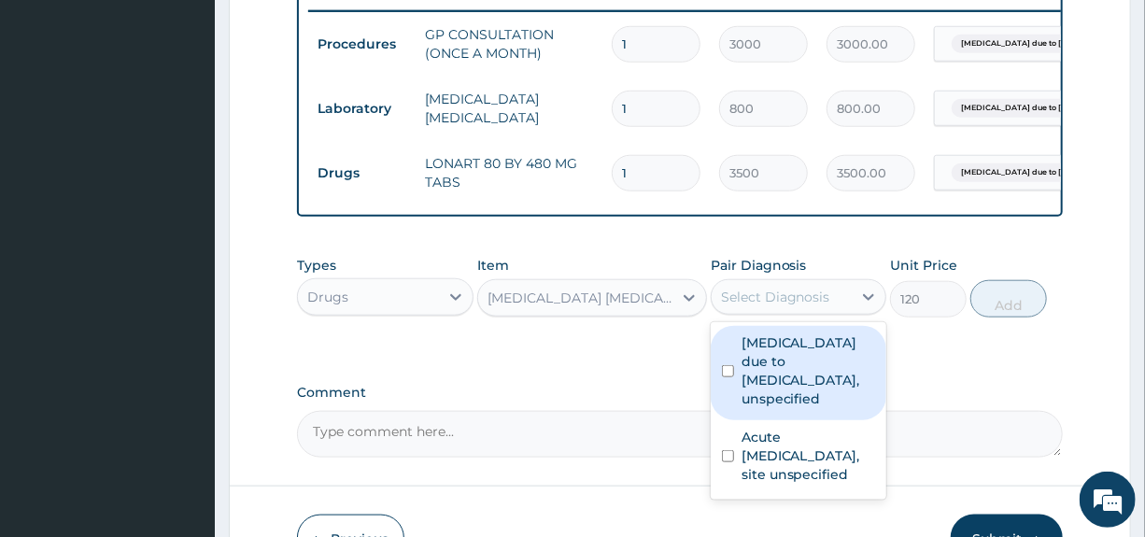
click at [776, 382] on label "Malaria due to Plasmodium falciparum, unspecified" at bounding box center [808, 370] width 134 height 75
checkbox input "true"
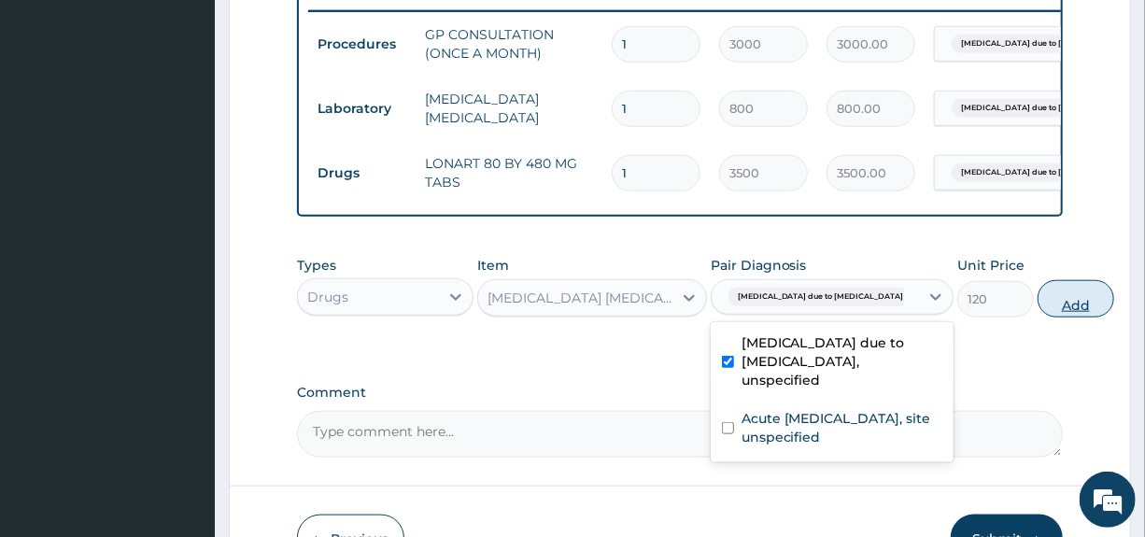
click at [1037, 317] on button "Add" at bounding box center [1075, 298] width 77 height 37
type input "0"
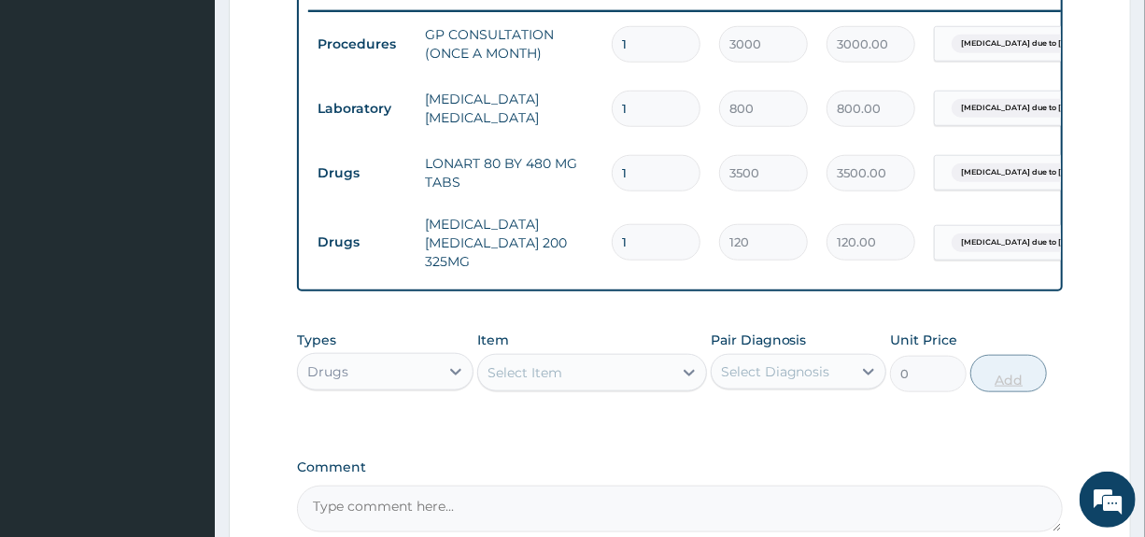
type input "10"
type input "1200.00"
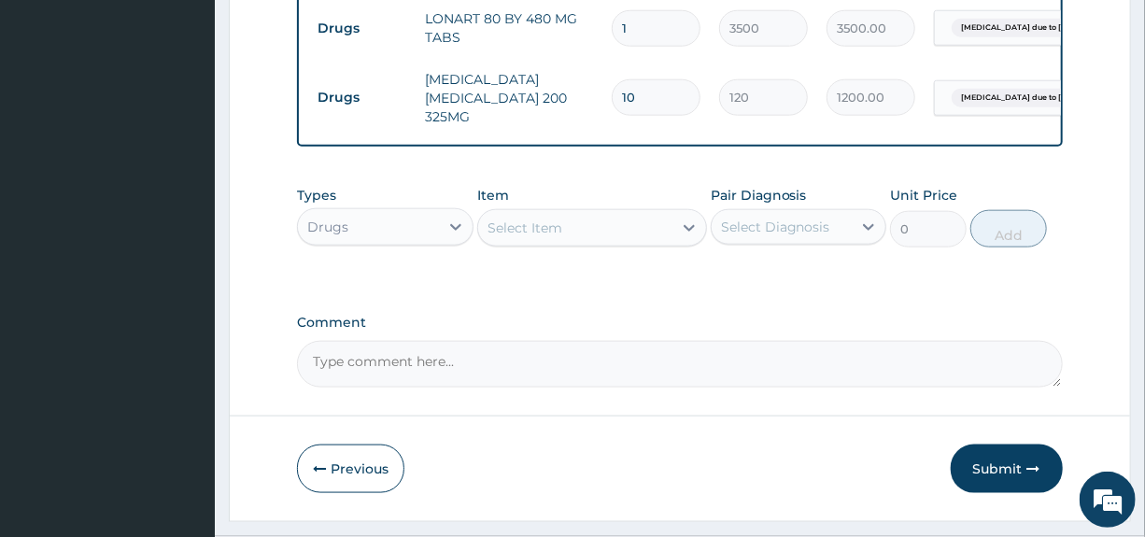
scroll to position [887, 0]
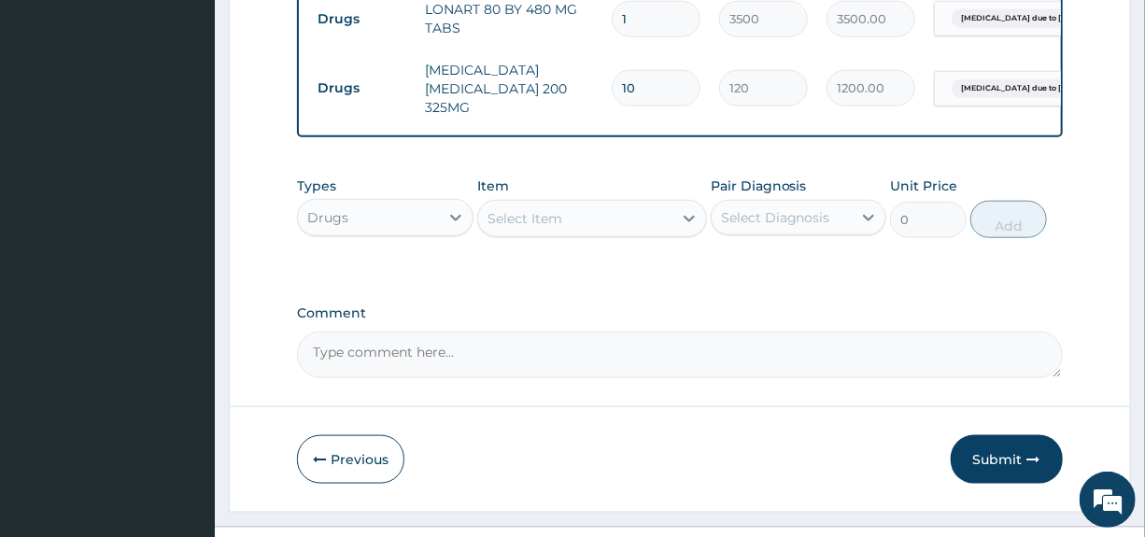
type input "10"
click at [531, 228] on div "Select Item" at bounding box center [524, 218] width 75 height 19
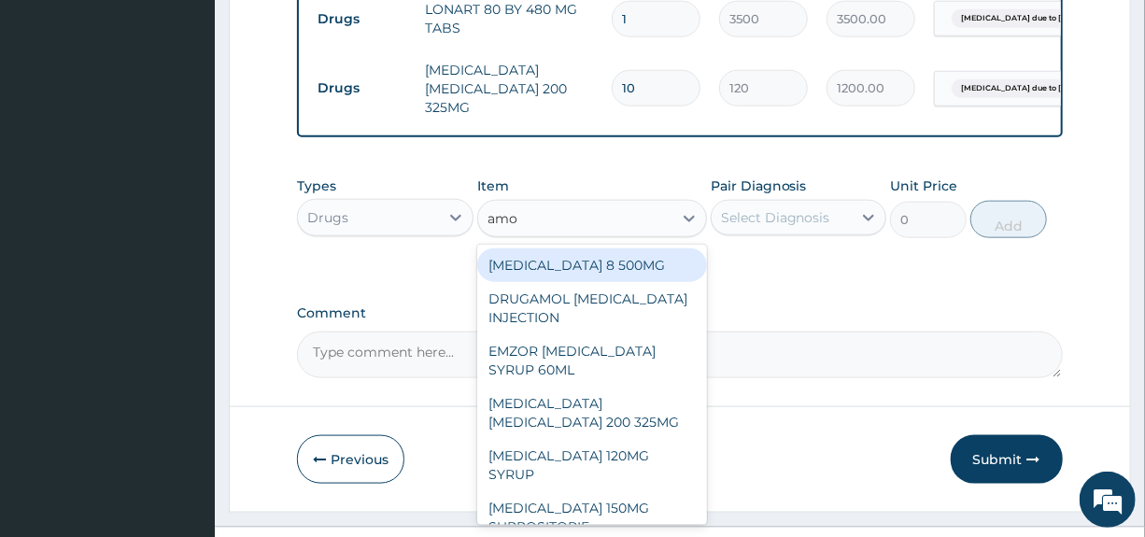
type input "amox"
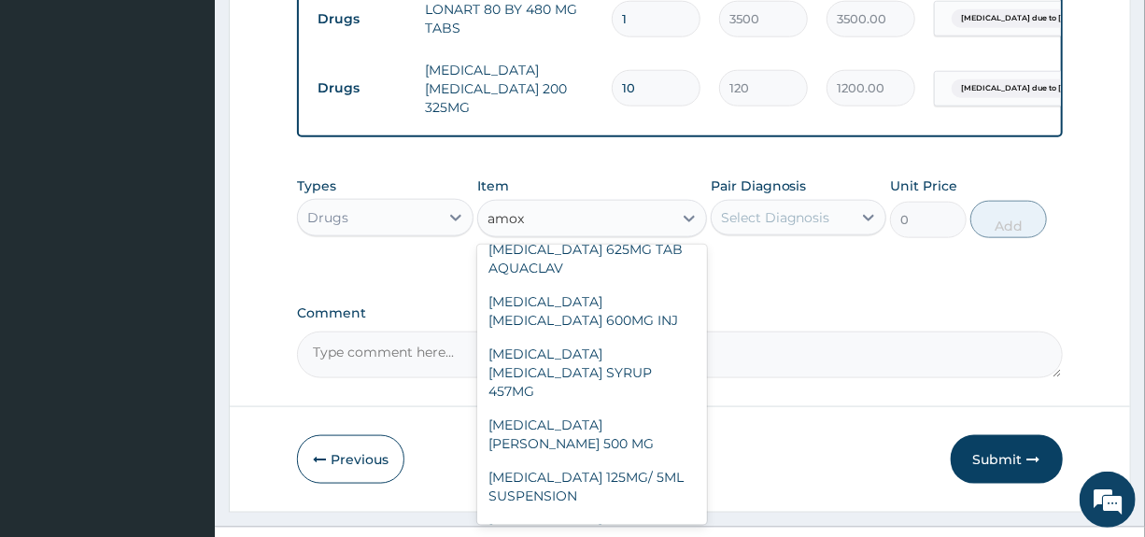
scroll to position [346, 0]
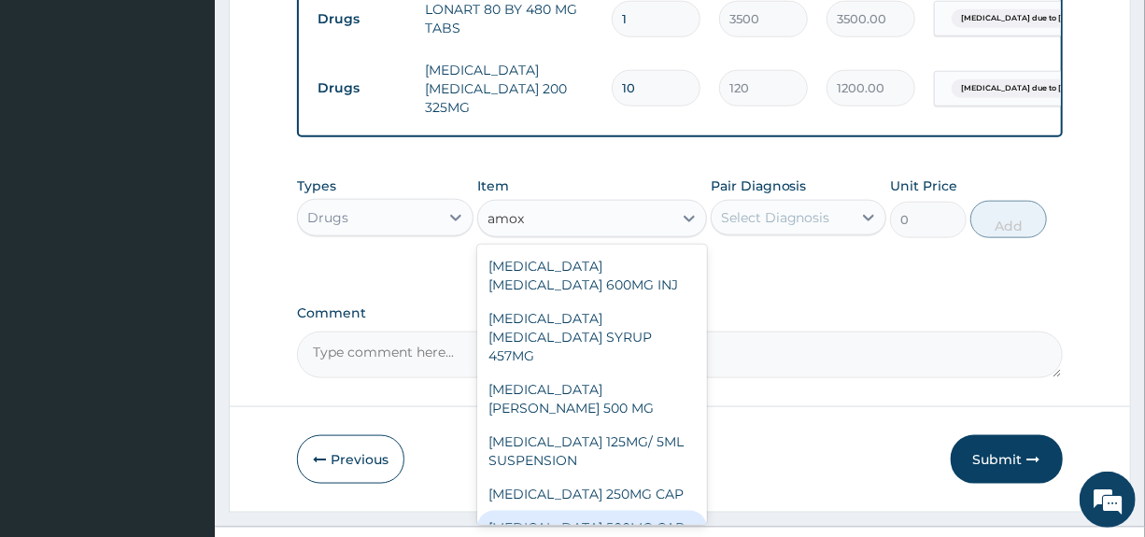
click at [607, 511] on div "AMOXYCILLIN 500MG CAP" at bounding box center [592, 528] width 230 height 34
type input "220"
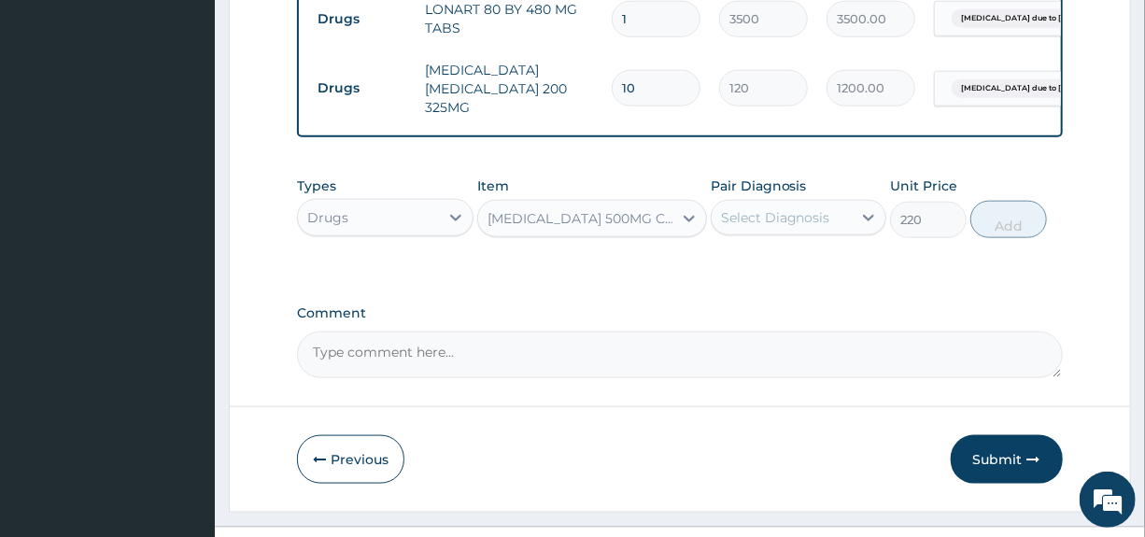
click at [789, 227] on div "Select Diagnosis" at bounding box center [775, 217] width 109 height 19
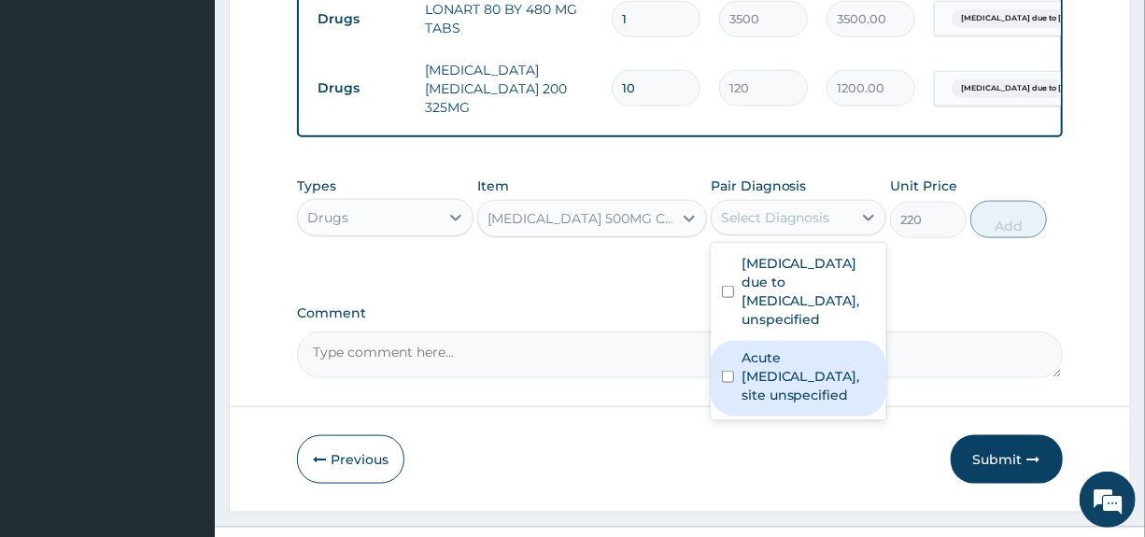
click at [777, 399] on label "Acute upper respiratory infection, site unspecified" at bounding box center [808, 376] width 134 height 56
checkbox input "true"
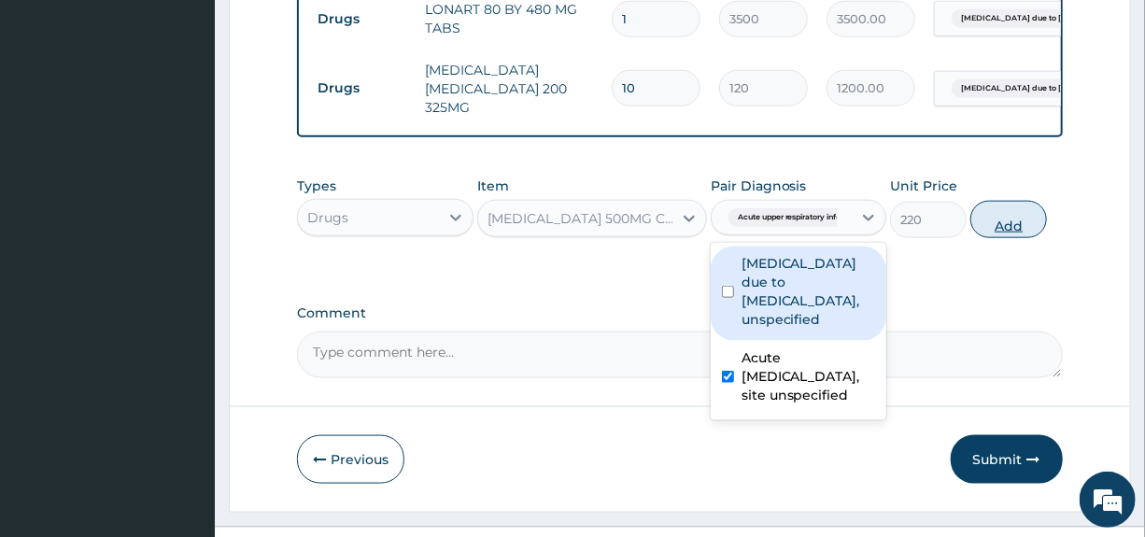
click at [1009, 238] on button "Add" at bounding box center [1008, 219] width 77 height 37
type input "0"
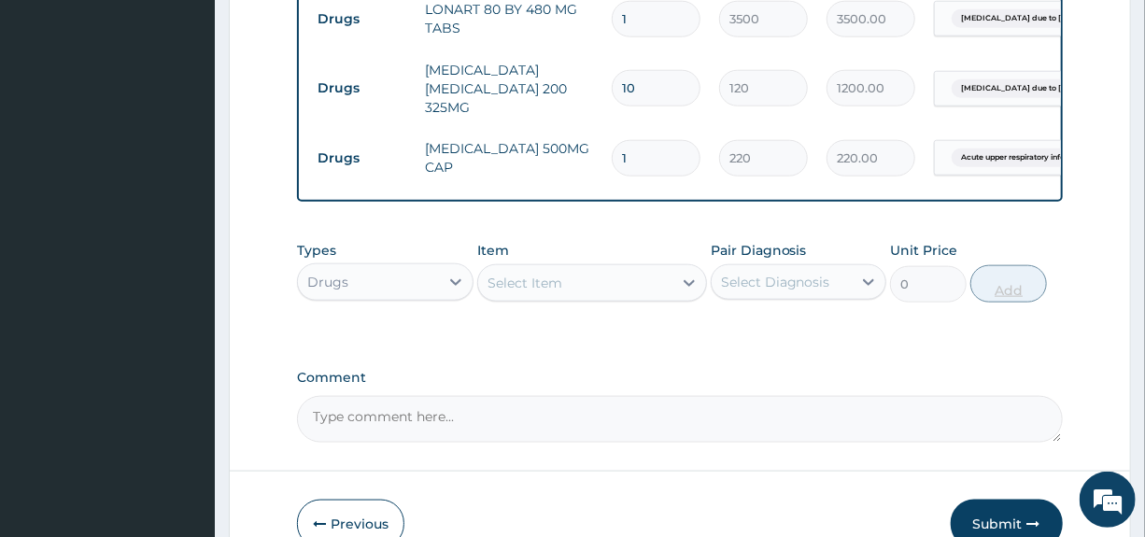
type input "0.00"
type input "2"
type input "440.00"
type input "20"
type input "4400.00"
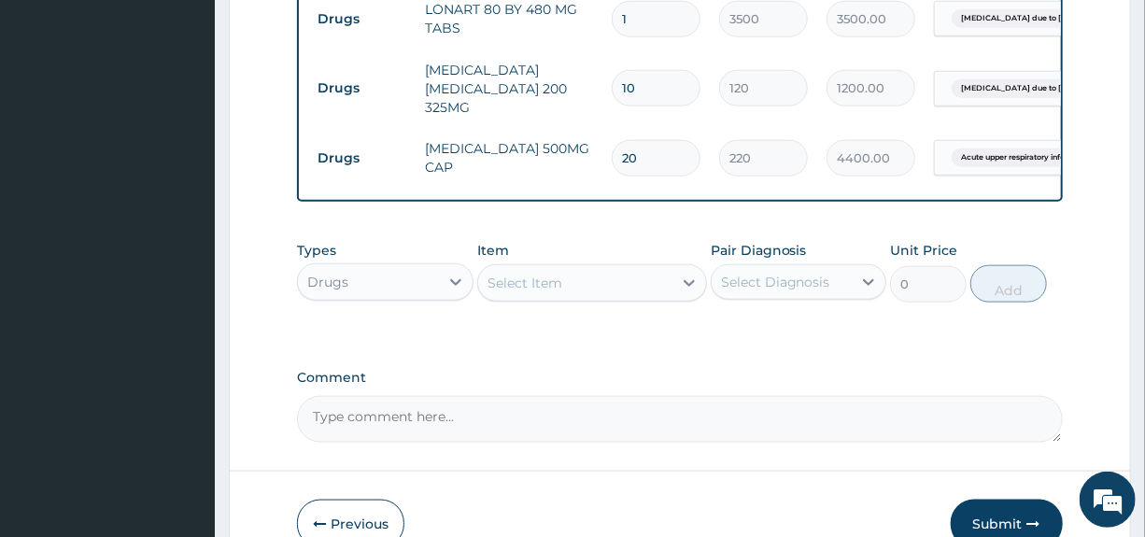
type input "20"
click at [552, 292] on div "Select Item" at bounding box center [524, 283] width 75 height 19
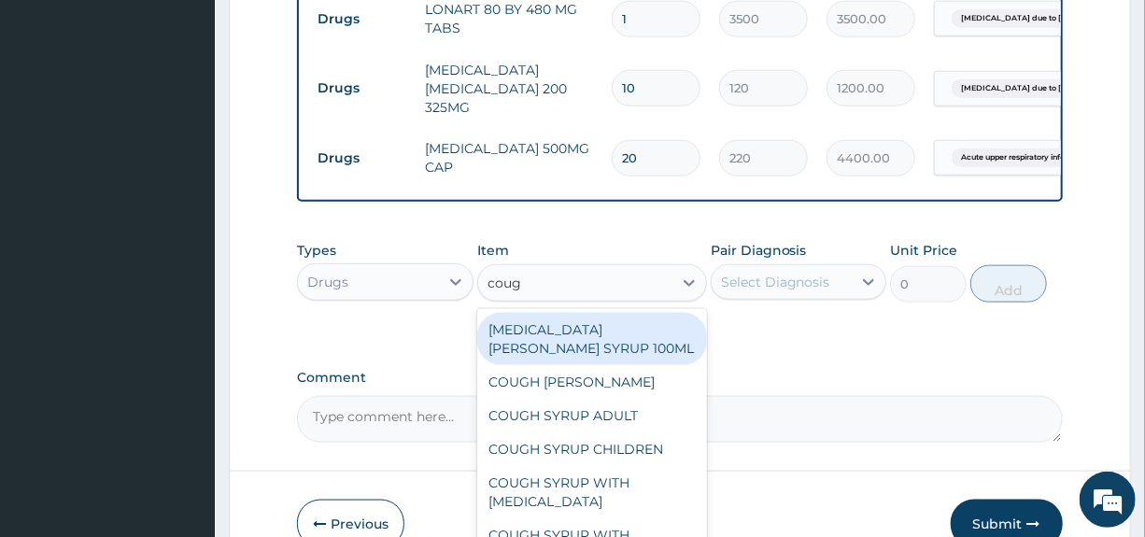
type input "cough"
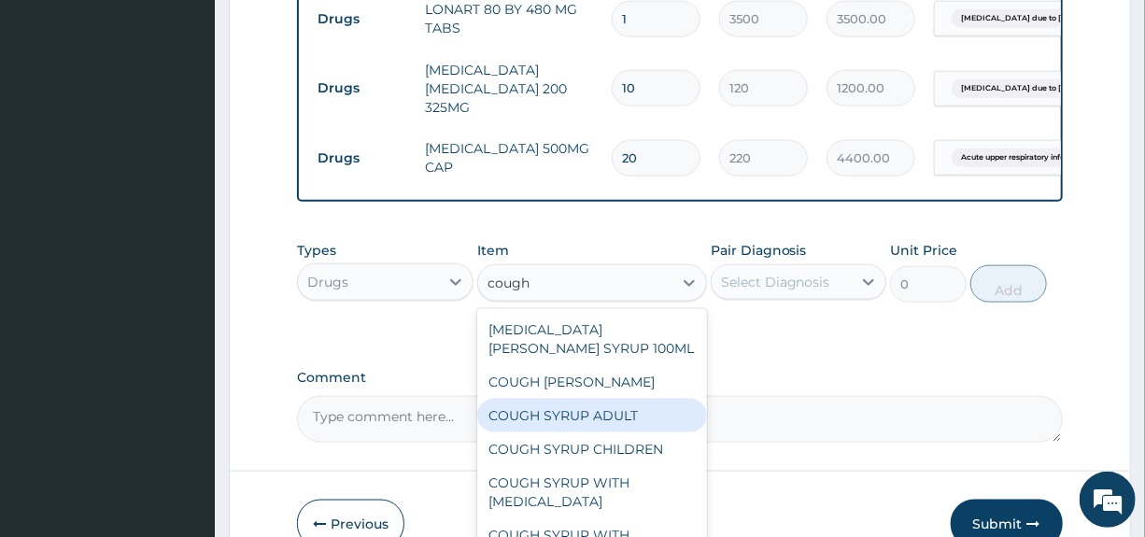
click at [532, 432] on div "COUGH SYRUP ADULT" at bounding box center [592, 416] width 230 height 34
type input "1100"
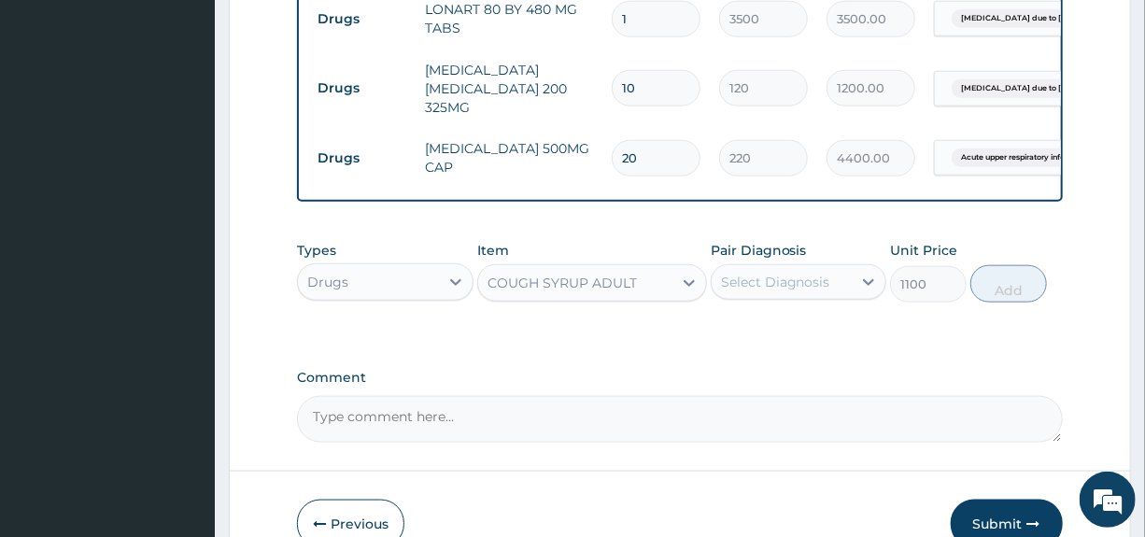
click at [811, 291] on div "Select Diagnosis" at bounding box center [775, 282] width 109 height 19
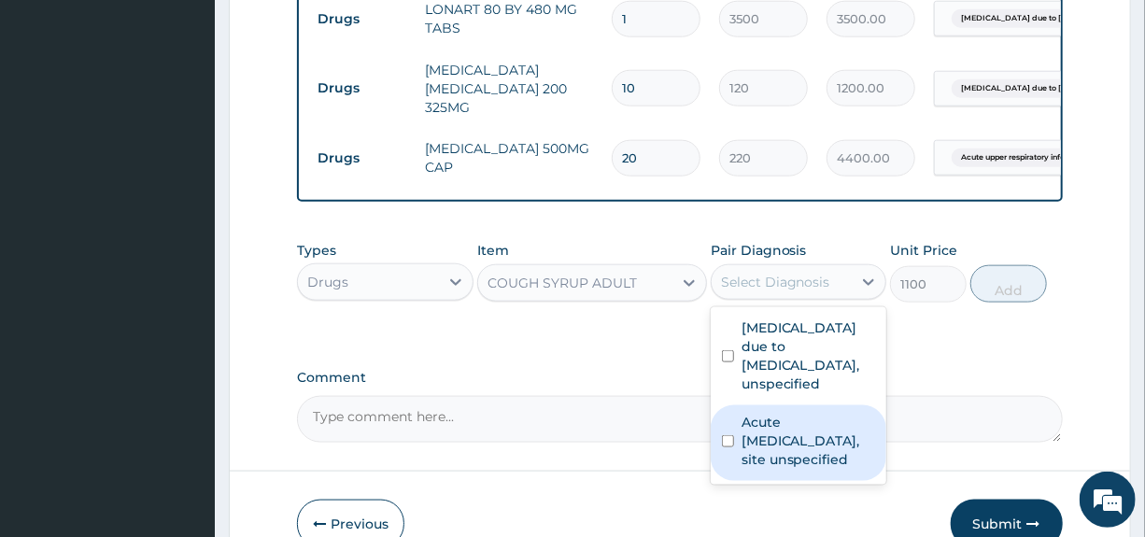
click at [792, 446] on label "Acute upper respiratory infection, site unspecified" at bounding box center [808, 441] width 134 height 56
checkbox input "true"
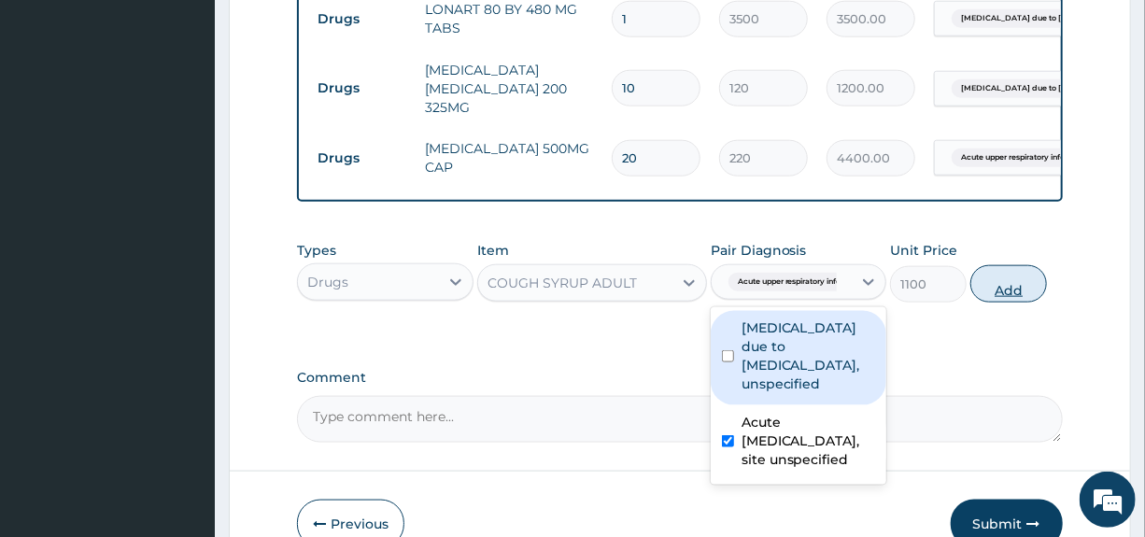
click at [1008, 303] on button "Add" at bounding box center [1008, 283] width 77 height 37
type input "0"
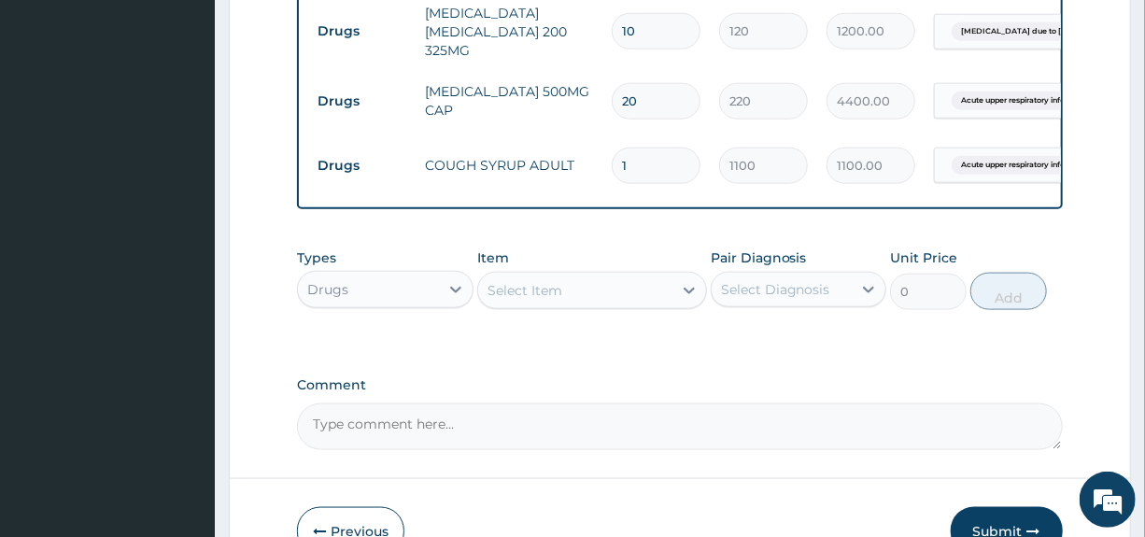
scroll to position [954, 0]
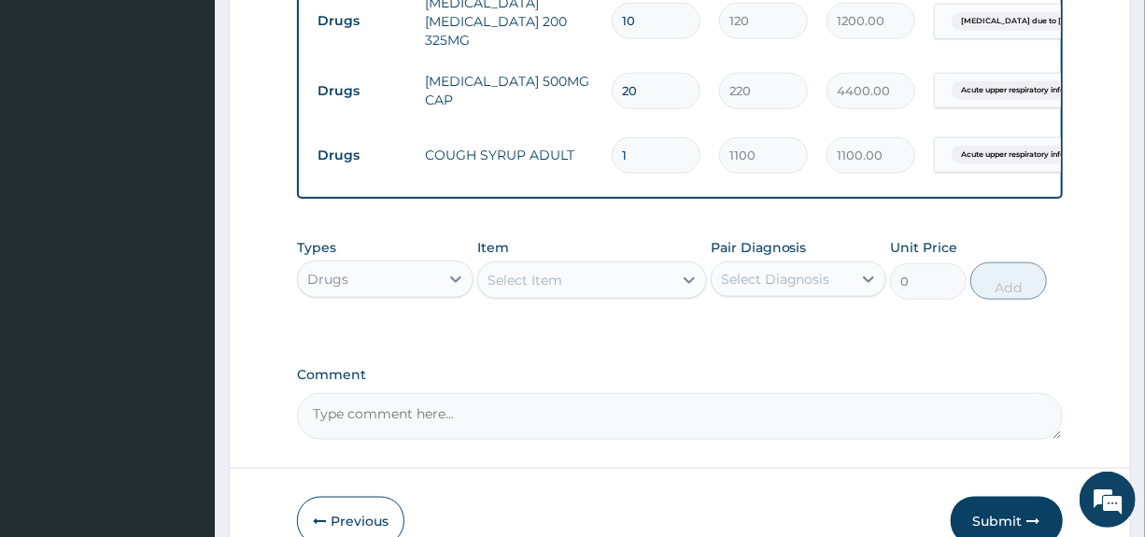
click at [546, 289] on div "Select Item" at bounding box center [524, 280] width 75 height 19
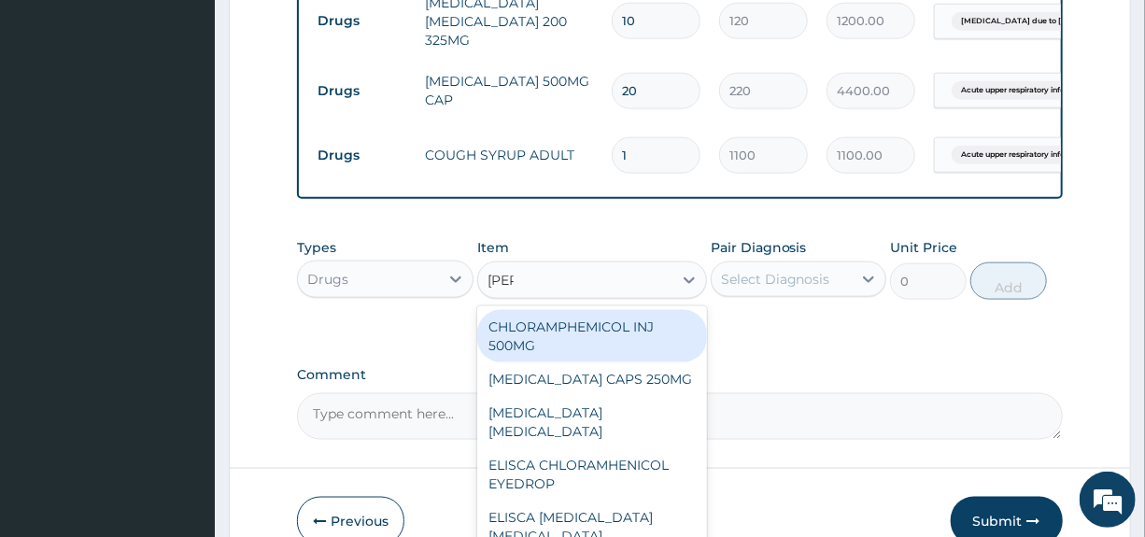
type input "lorat"
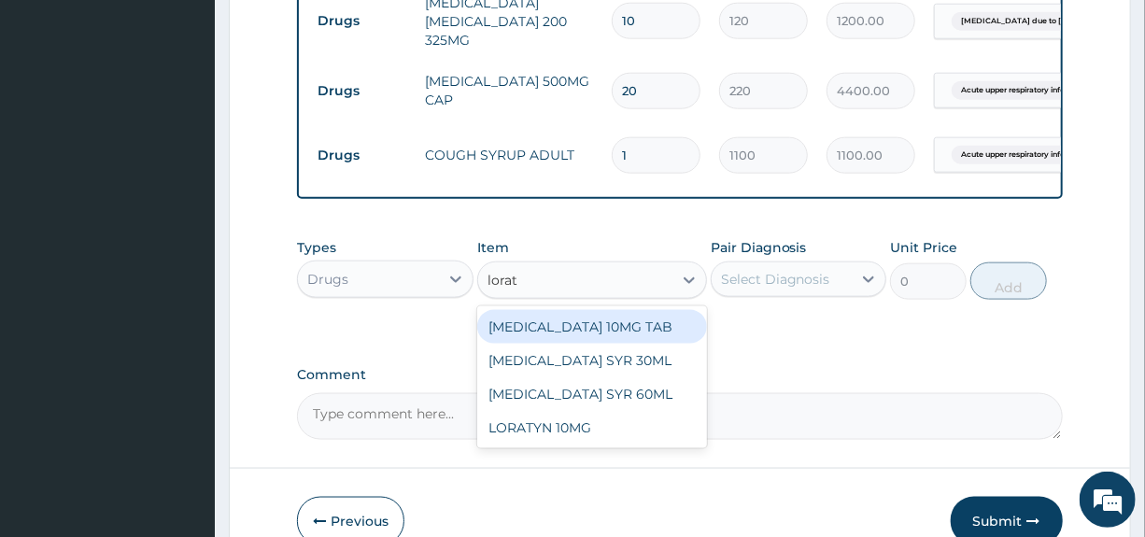
click at [588, 335] on div "LORATADINE 10MG TAB" at bounding box center [592, 327] width 230 height 34
type input "80"
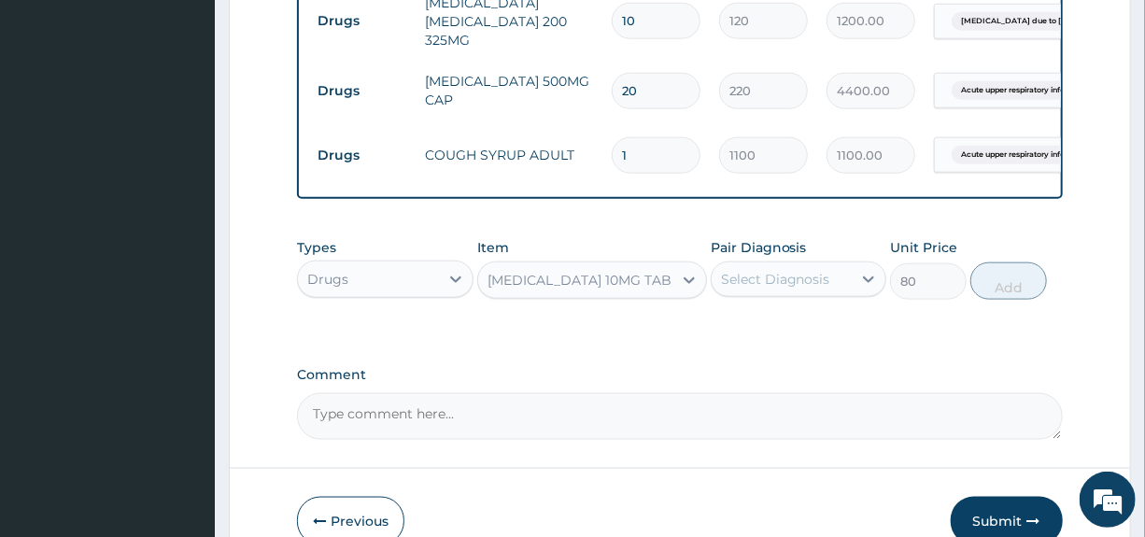
click at [798, 289] on div "Select Diagnosis" at bounding box center [775, 279] width 109 height 19
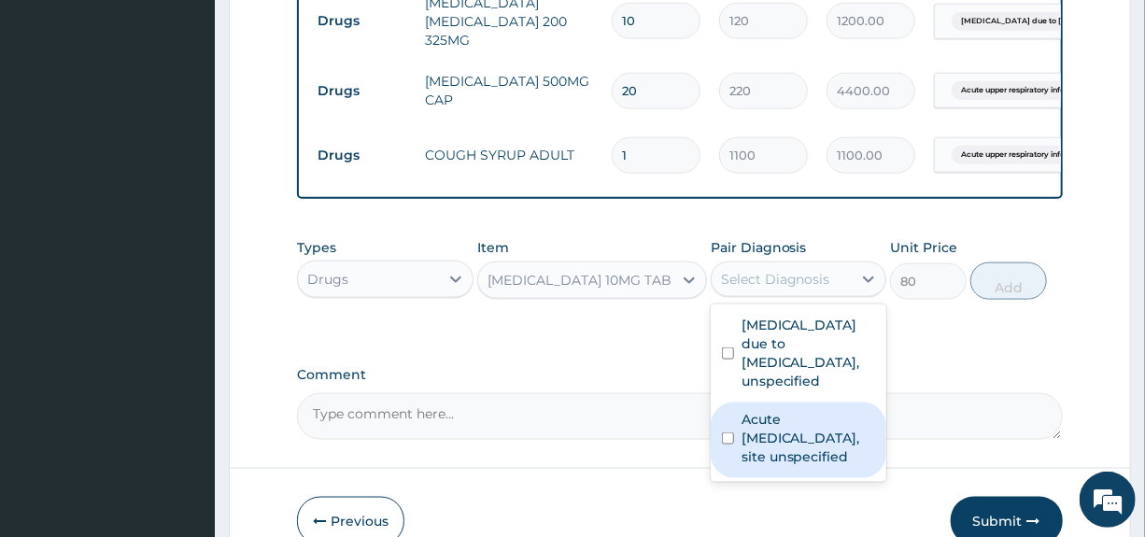
click at [787, 445] on label "Acute upper respiratory infection, site unspecified" at bounding box center [808, 438] width 134 height 56
checkbox input "true"
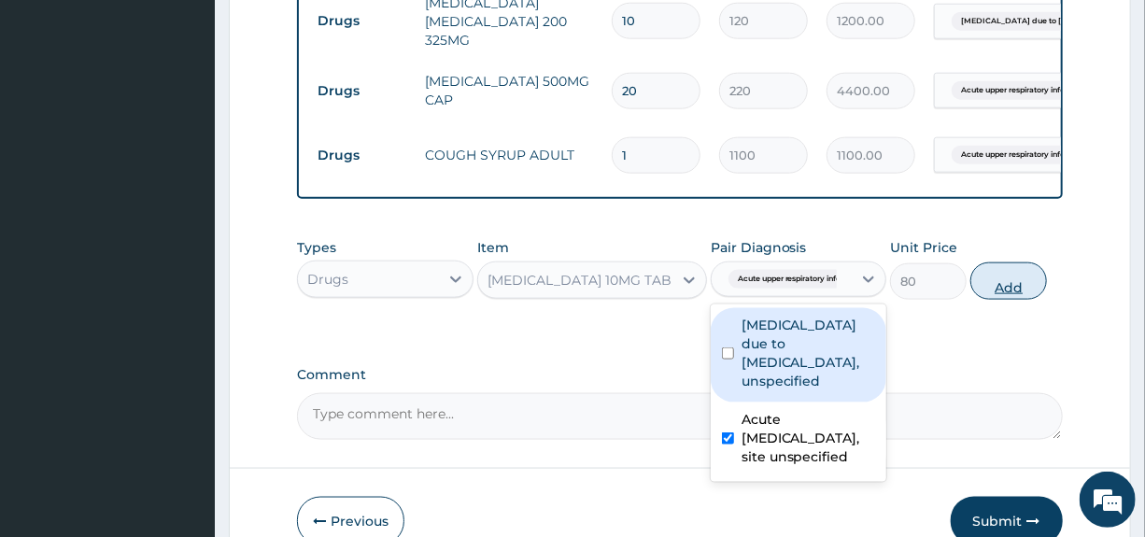
click at [1004, 300] on button "Add" at bounding box center [1008, 280] width 77 height 37
type input "0"
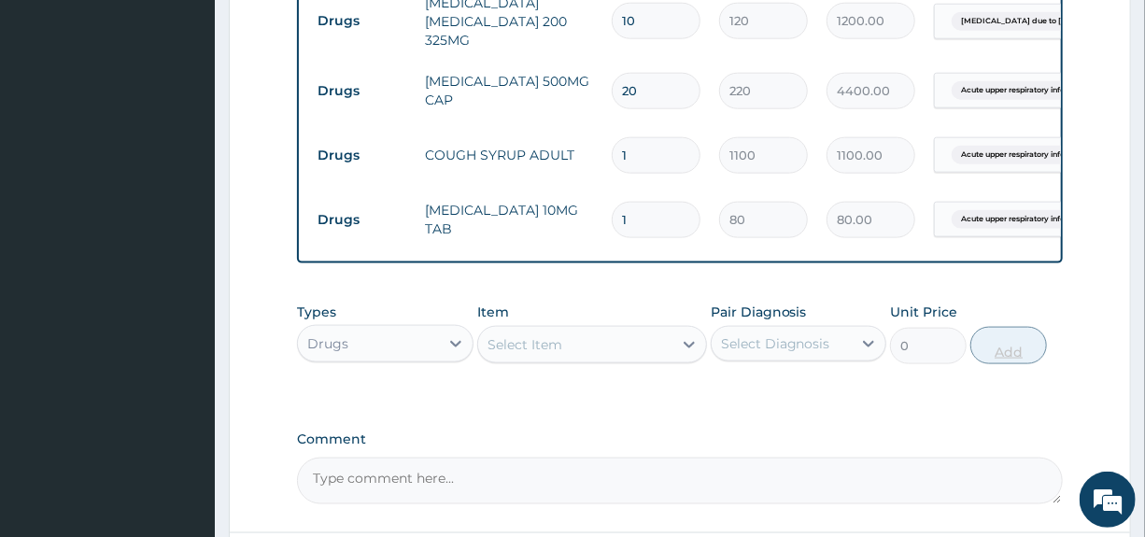
type input "10"
type input "800.00"
type input "10"
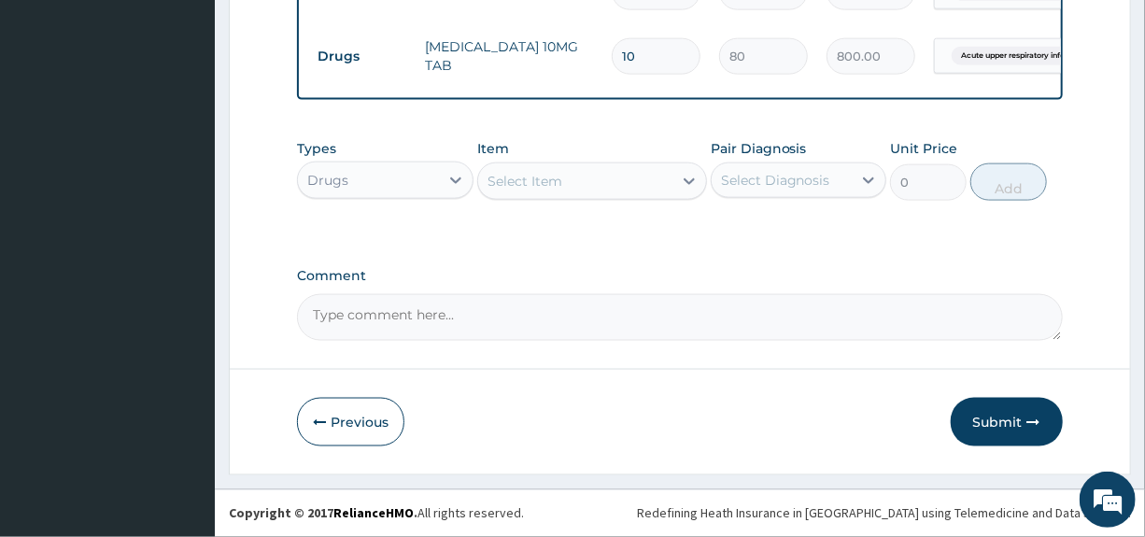
scroll to position [1132, 0]
click at [997, 420] on button "Submit" at bounding box center [1007, 422] width 112 height 49
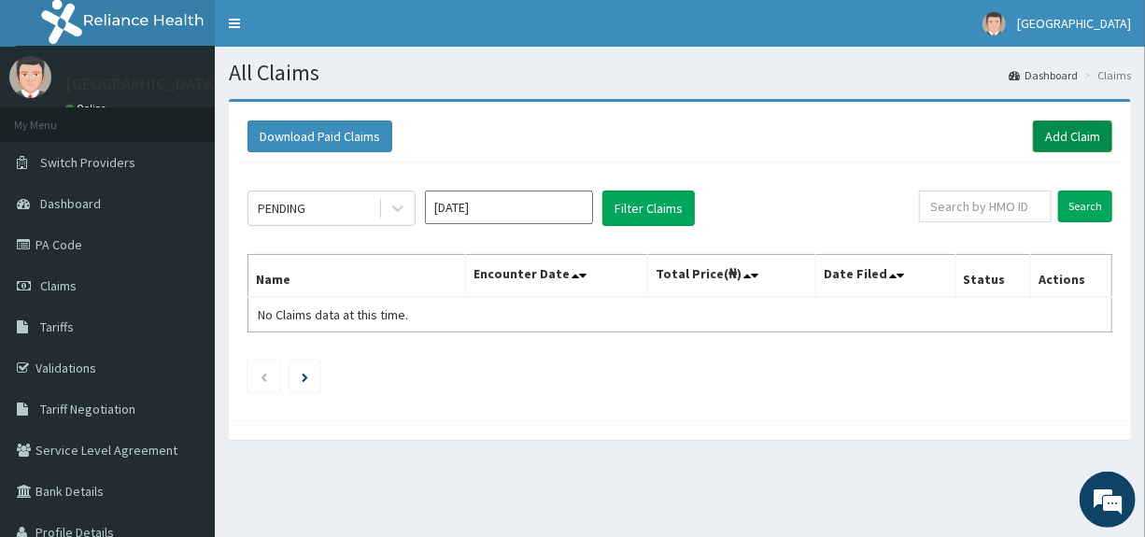
click at [1059, 134] on link "Add Claim" at bounding box center [1072, 136] width 79 height 32
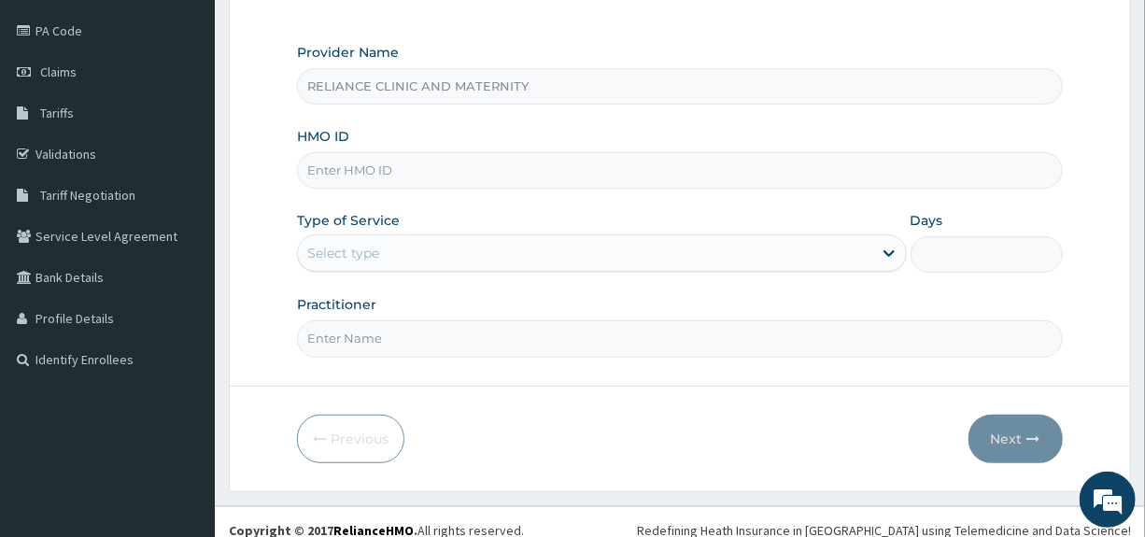
click at [492, 168] on input "HMO ID" at bounding box center [679, 170] width 765 height 36
type input "GTC/10208/E"
click at [562, 260] on div "Select type" at bounding box center [584, 253] width 573 height 30
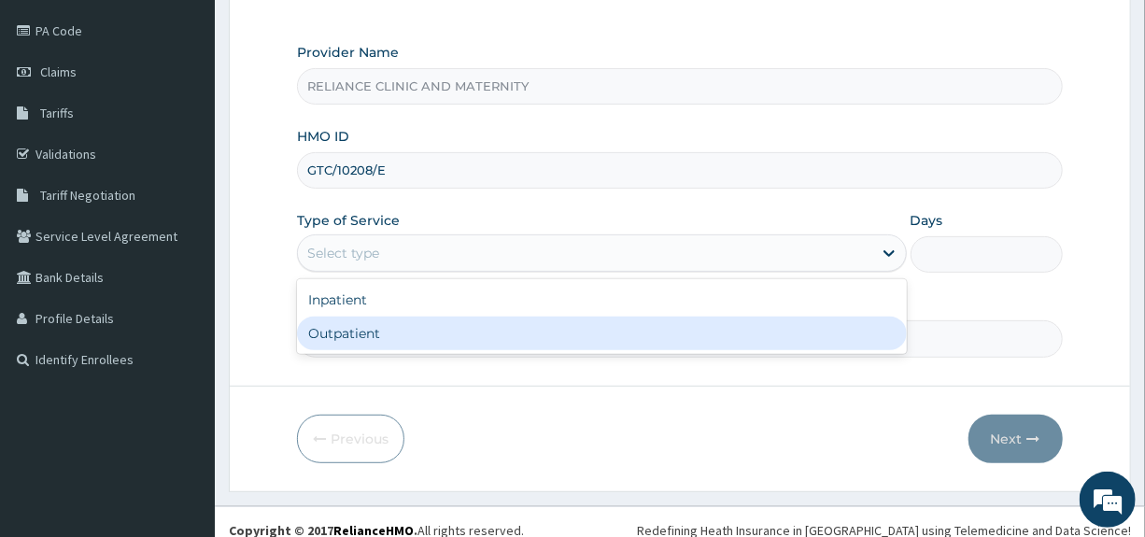
click at [506, 340] on div "Outpatient" at bounding box center [601, 334] width 609 height 34
type input "1"
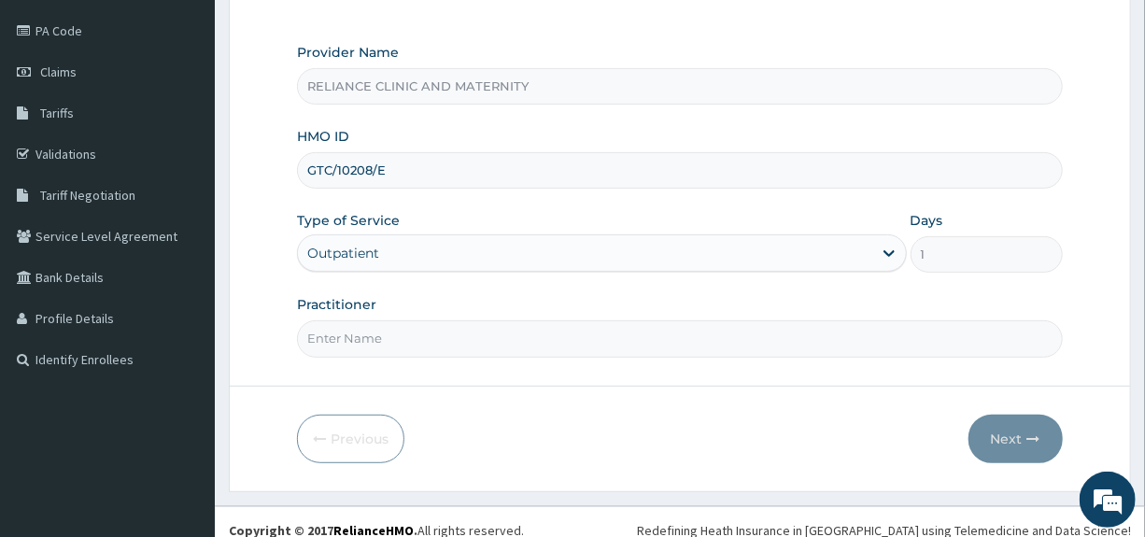
click at [508, 346] on input "Practitioner" at bounding box center [679, 338] width 765 height 36
type input "[PERSON_NAME]"
click at [1012, 437] on button "Next" at bounding box center [1015, 439] width 94 height 49
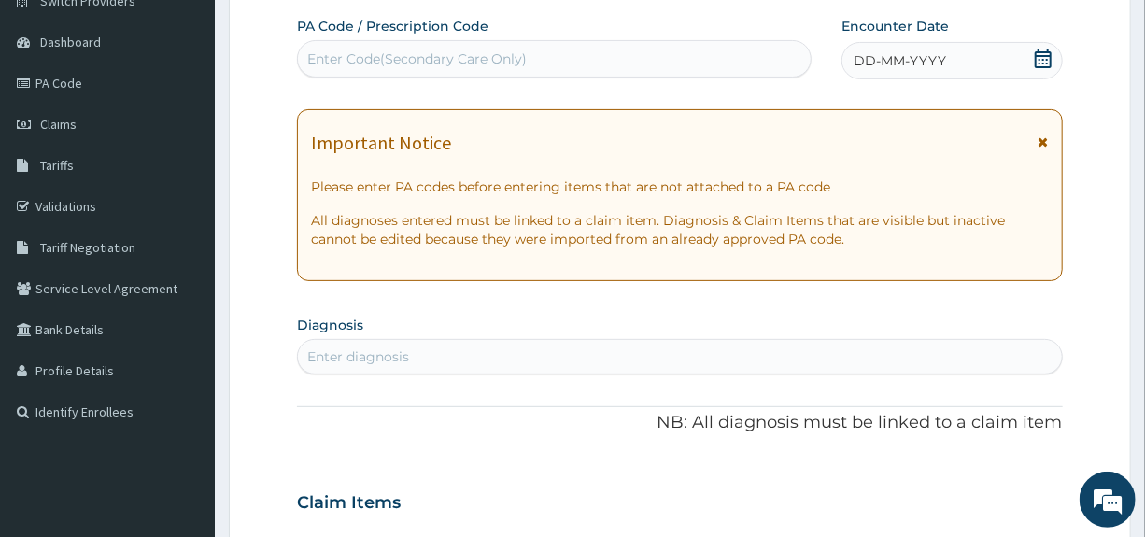
scroll to position [152, 0]
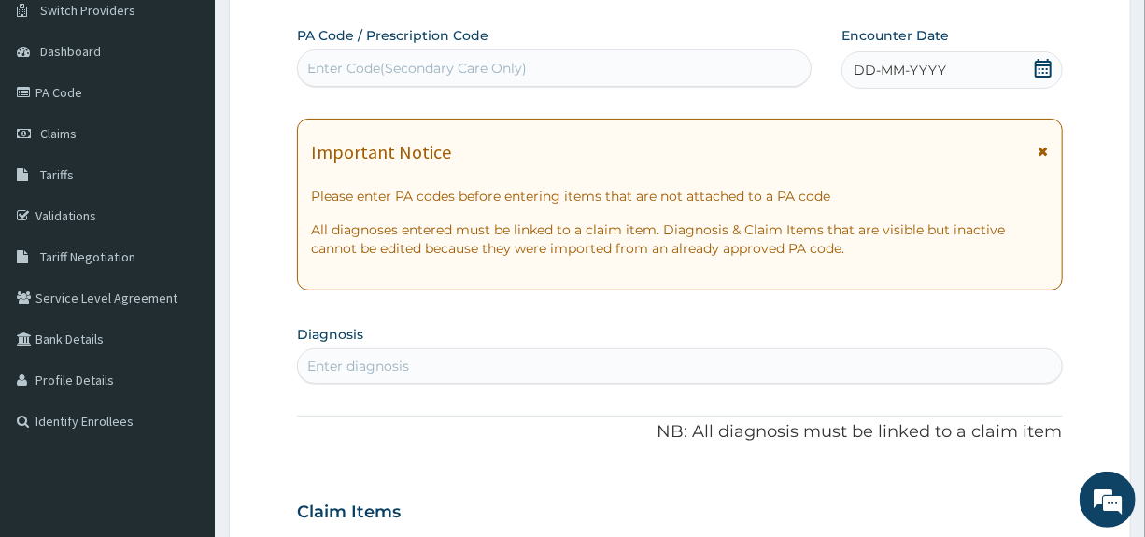
click at [1043, 66] on icon at bounding box center [1043, 68] width 19 height 19
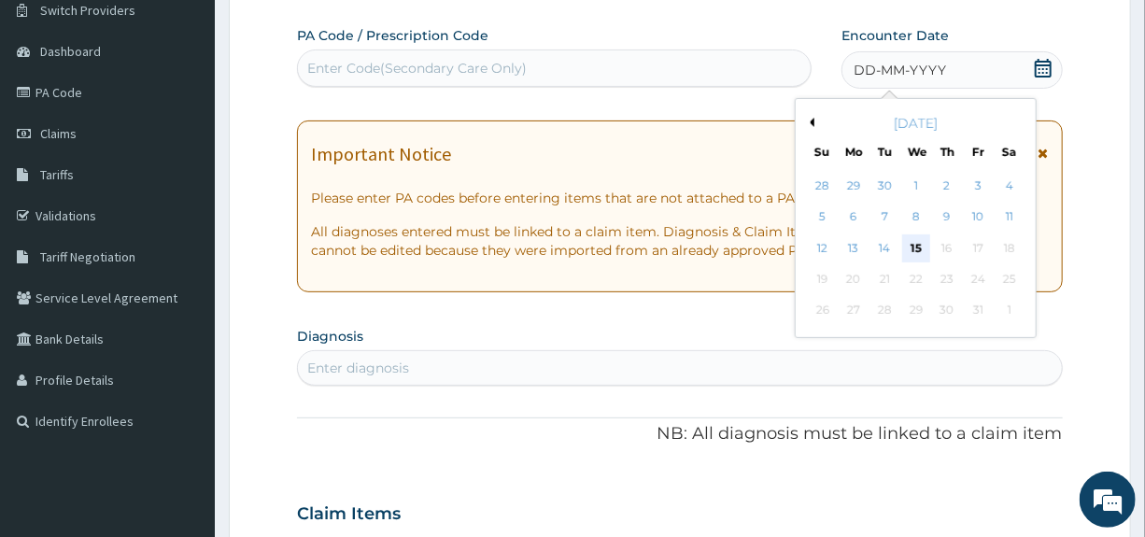
click at [914, 247] on div "15" at bounding box center [916, 248] width 28 height 28
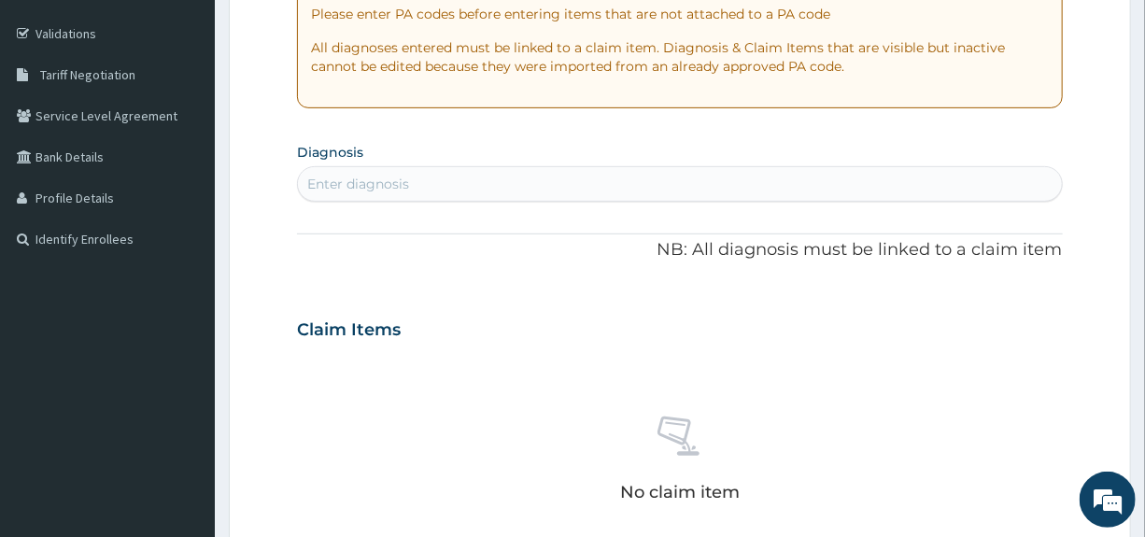
scroll to position [336, 0]
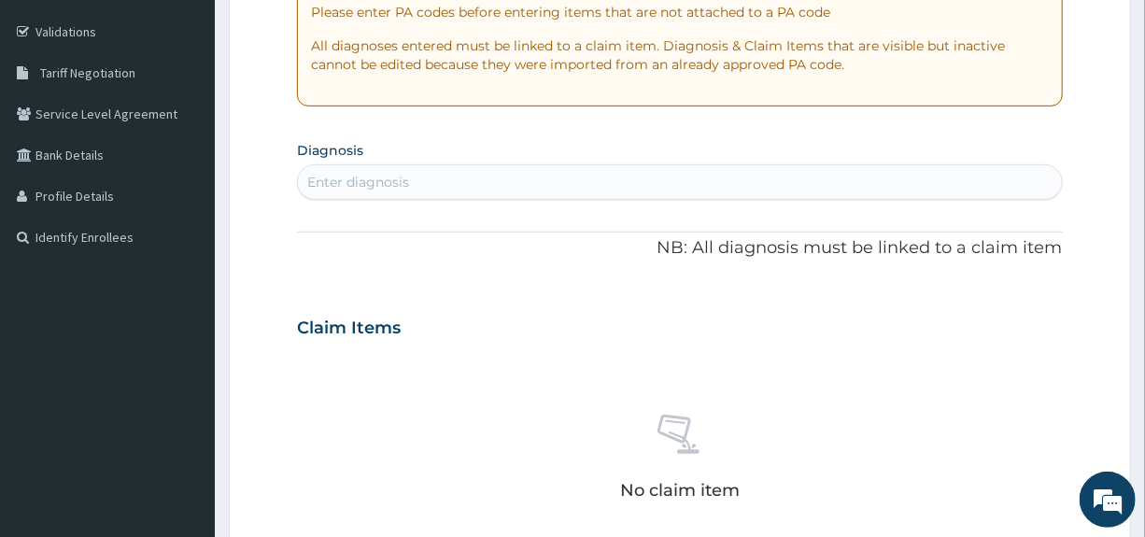
click at [444, 183] on div "Enter diagnosis" at bounding box center [679, 182] width 763 height 30
type input "pneumonia"
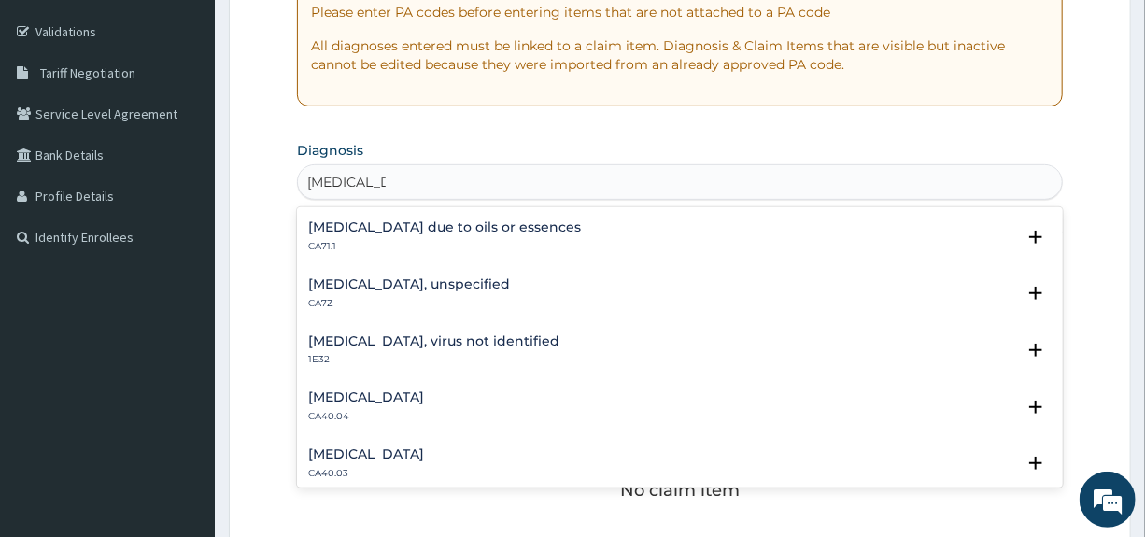
scroll to position [0, 0]
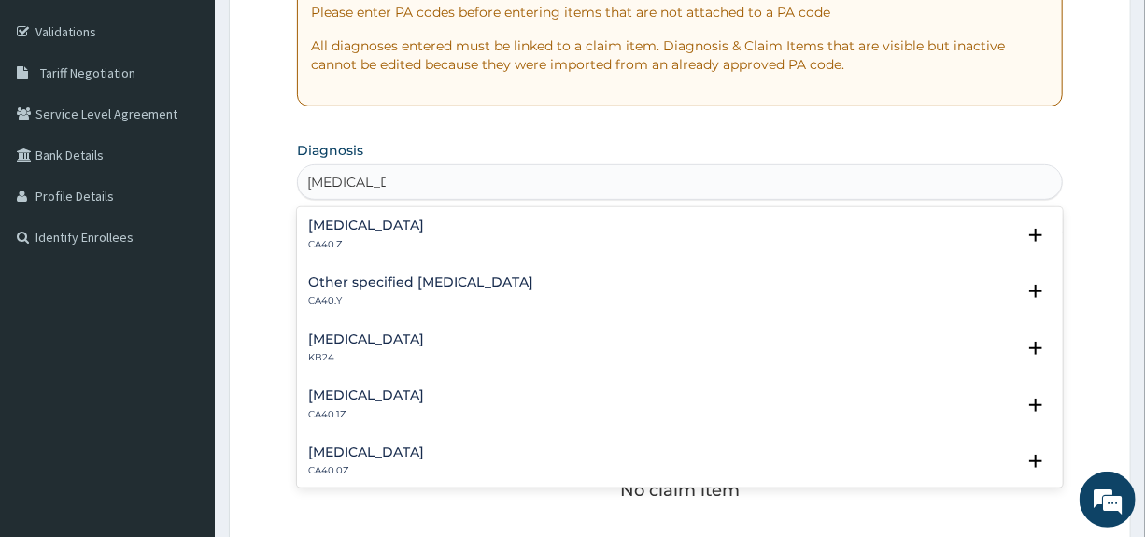
click at [424, 226] on h4 "Pneumonia, organism unspecified" at bounding box center [366, 226] width 116 height 14
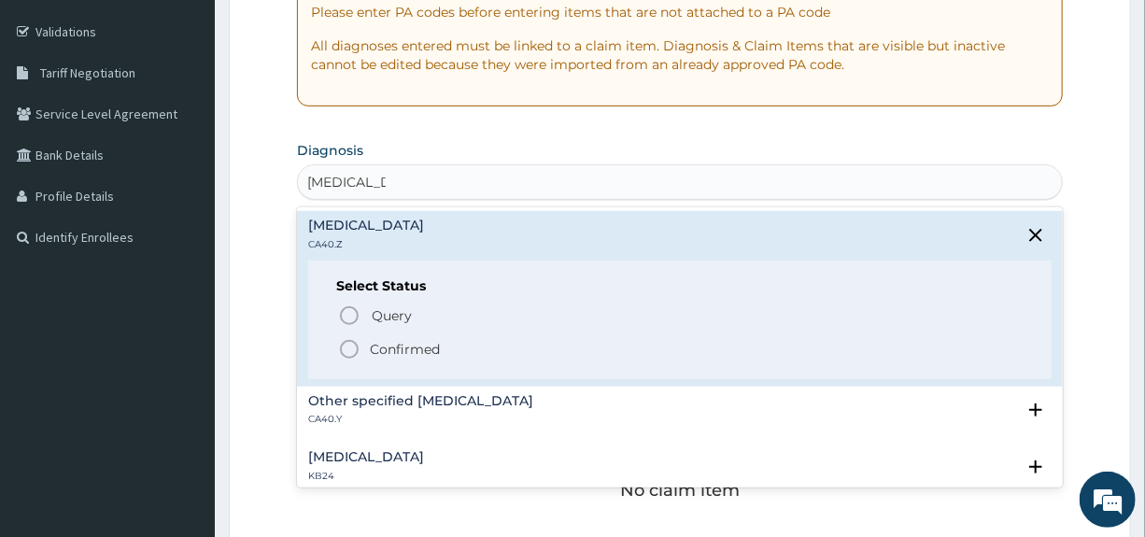
click at [399, 346] on p "Confirmed" at bounding box center [405, 349] width 70 height 19
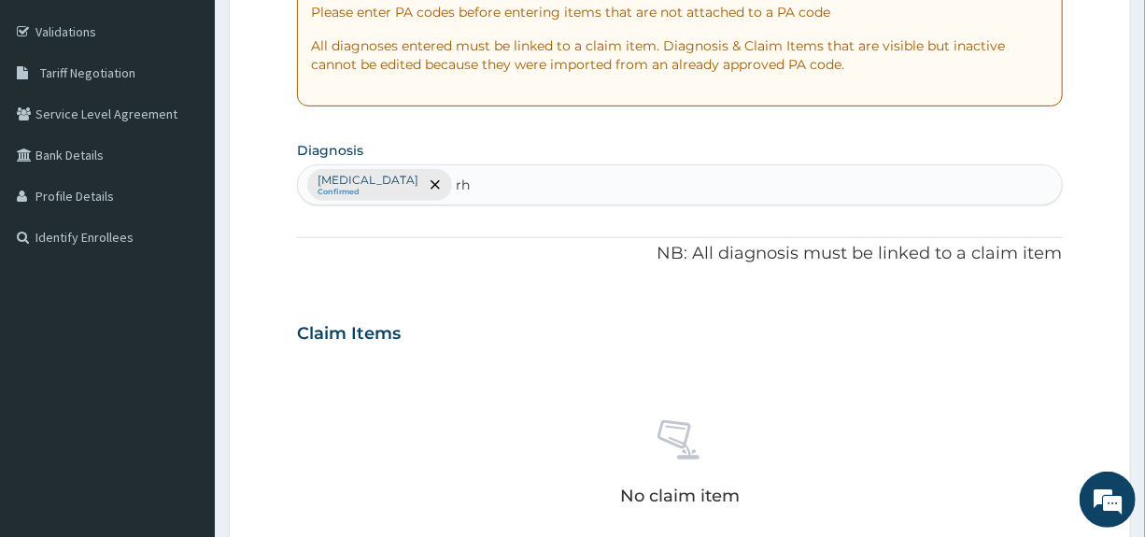
type input "r"
type input "allerg"
type input "allergi"
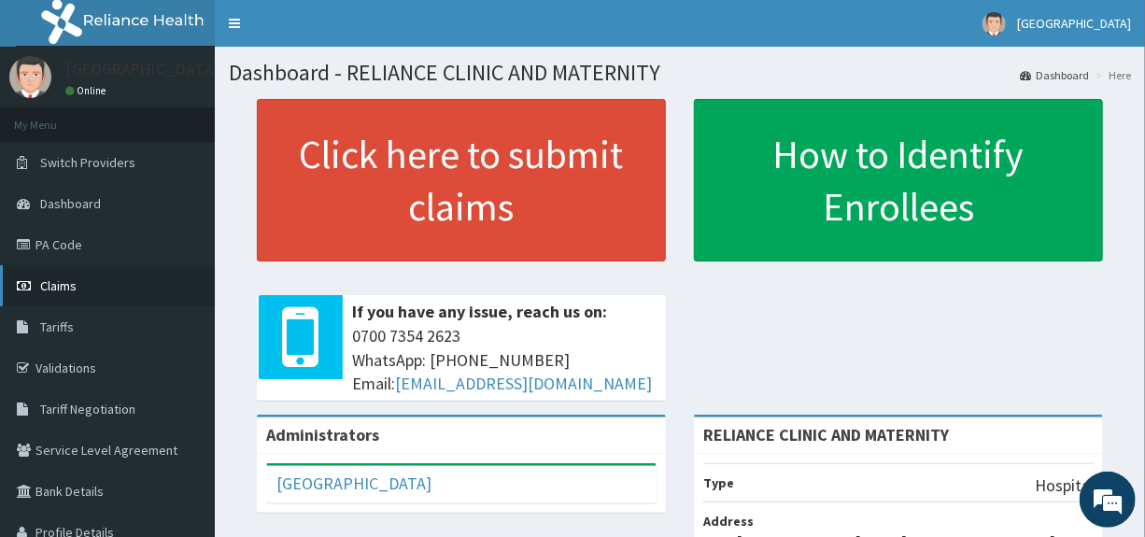
click at [55, 281] on span "Claims" at bounding box center [58, 285] width 36 height 17
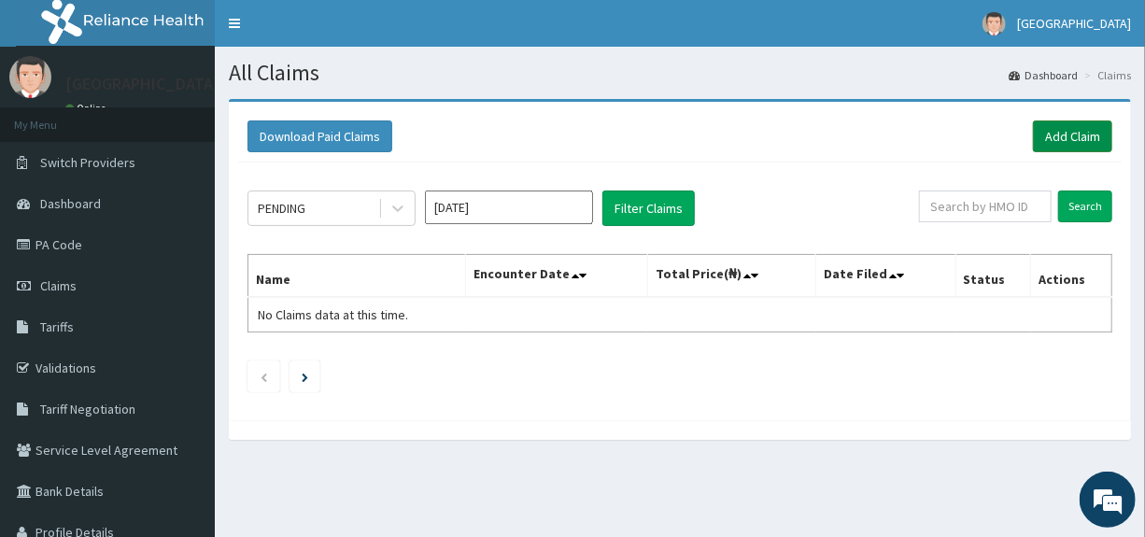
click at [1075, 134] on link "Add Claim" at bounding box center [1072, 136] width 79 height 32
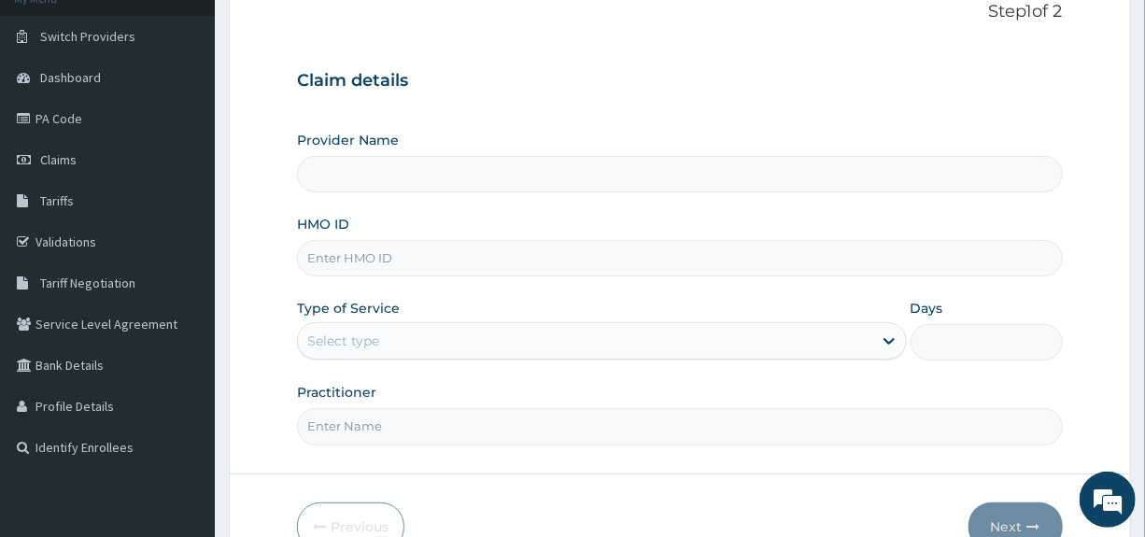
scroll to position [141, 0]
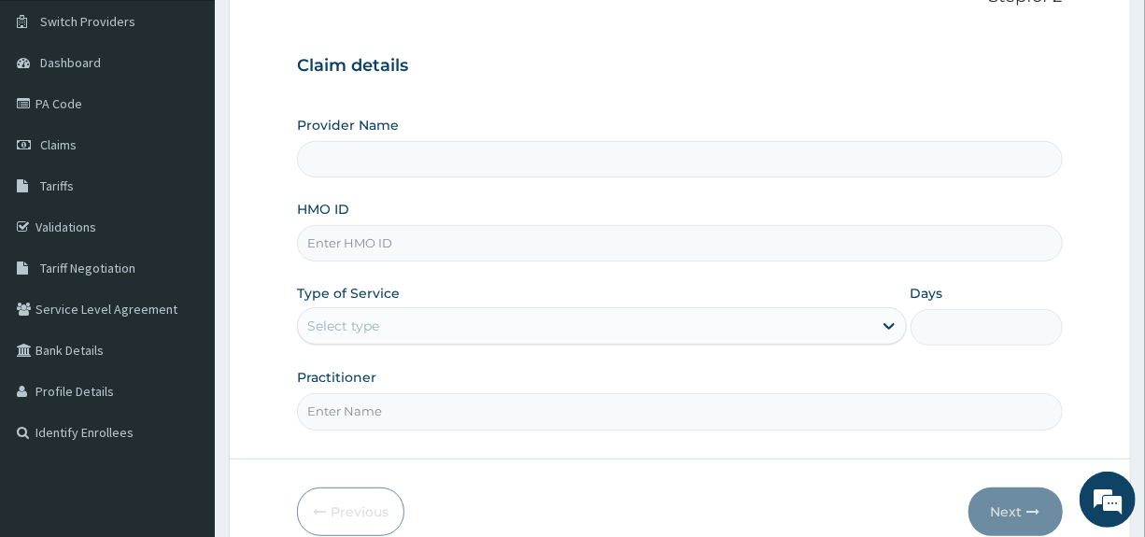
type input "RELIANCE CLINIC AND MATERNITY"
click at [374, 246] on input "HMO ID" at bounding box center [679, 243] width 765 height 36
type input "GTC/10208/E"
click at [697, 326] on div "Select type" at bounding box center [584, 326] width 573 height 30
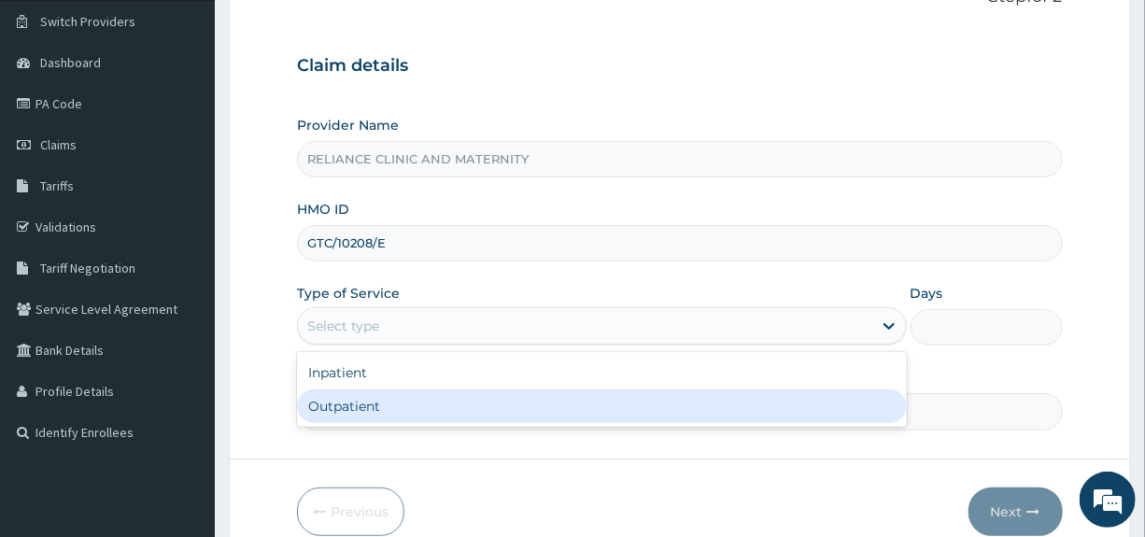
click at [401, 403] on div "Outpatient" at bounding box center [601, 406] width 609 height 34
type input "1"
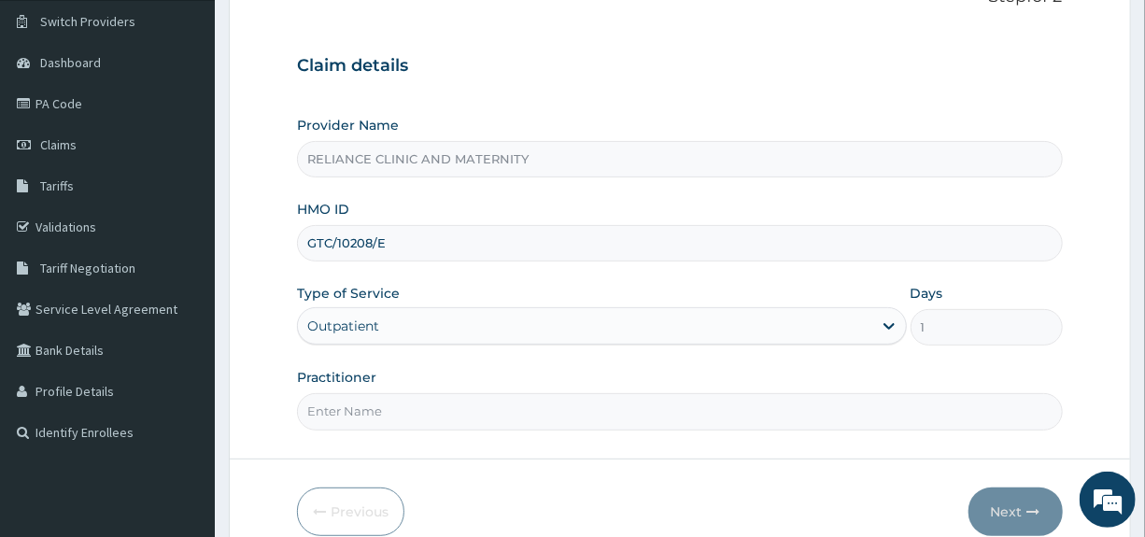
click at [620, 406] on input "Practitioner" at bounding box center [679, 411] width 765 height 36
type input "[PERSON_NAME]"
click at [1012, 507] on button "Next" at bounding box center [1015, 511] width 94 height 49
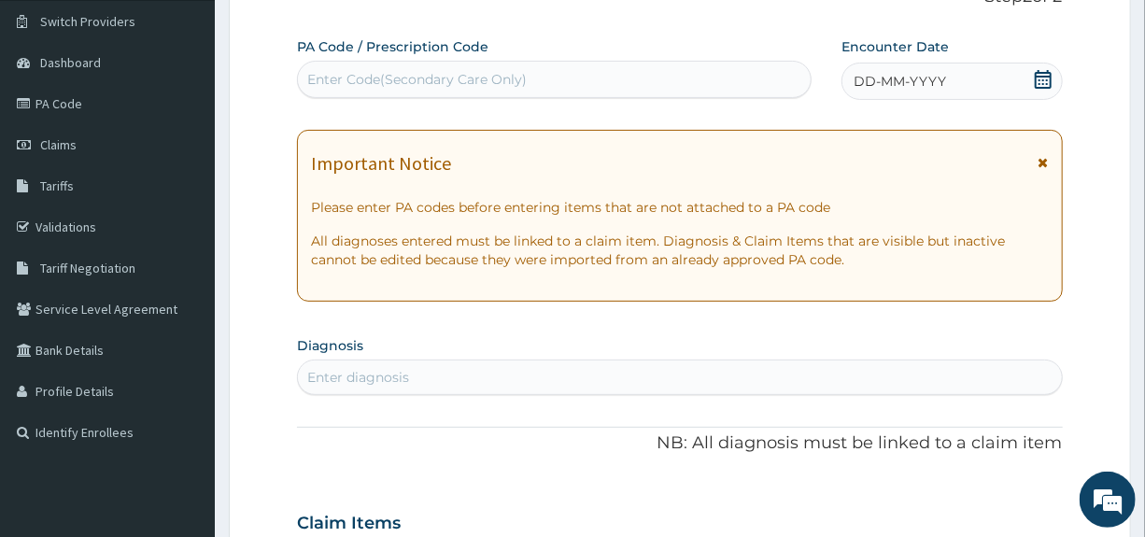
click at [1045, 75] on icon at bounding box center [1043, 79] width 17 height 19
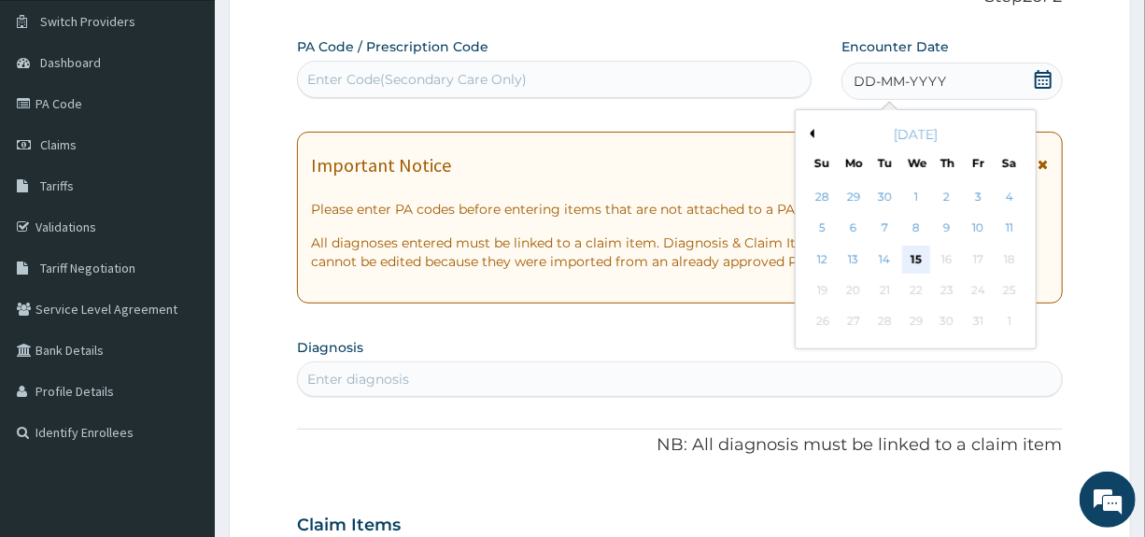
click at [914, 258] on div "15" at bounding box center [916, 260] width 28 height 28
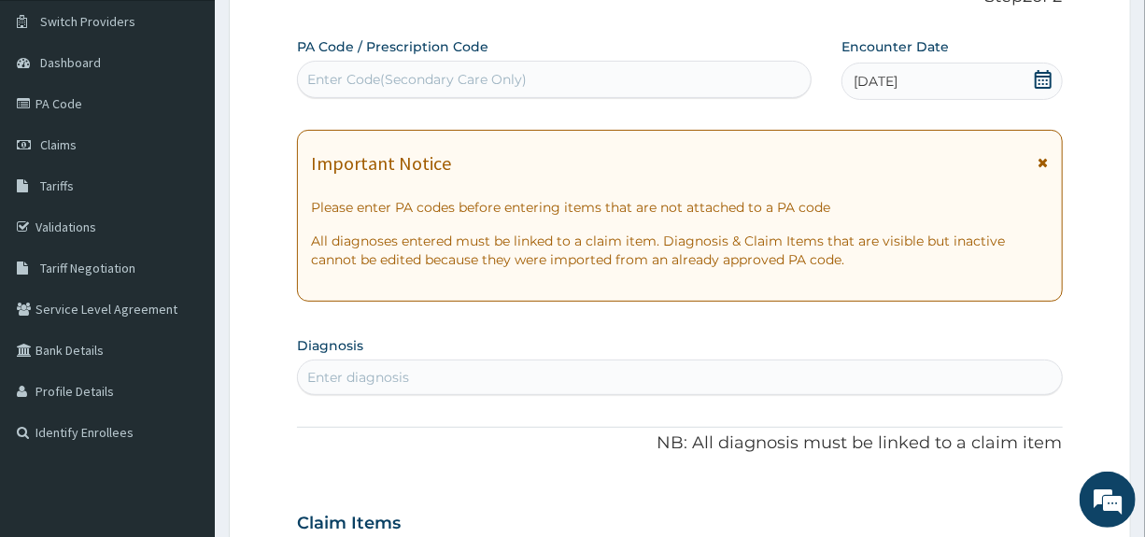
click at [420, 374] on div "Enter diagnosis" at bounding box center [679, 377] width 763 height 30
type input "pneumonia"
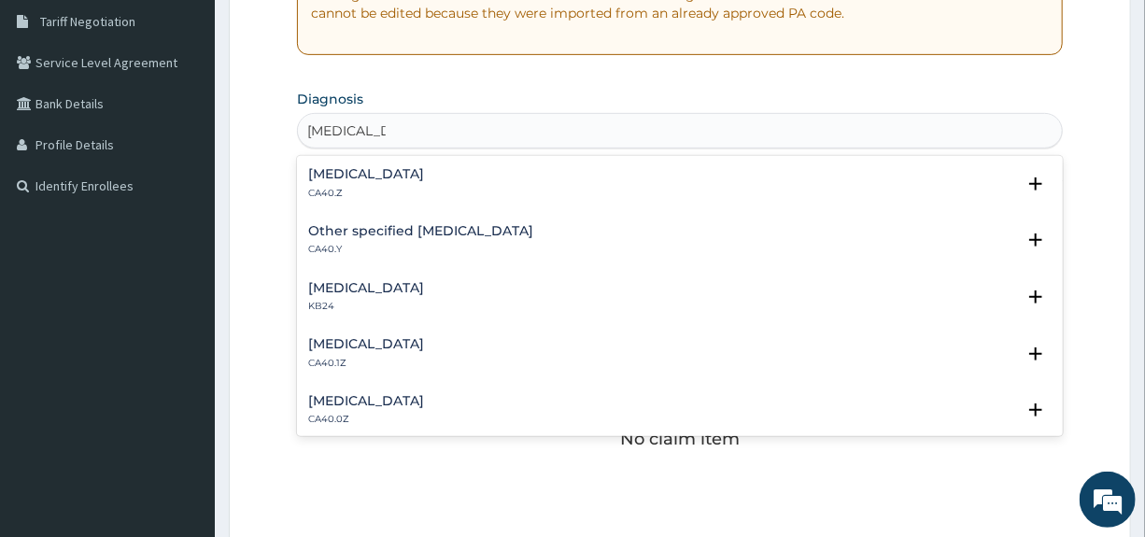
scroll to position [399, 0]
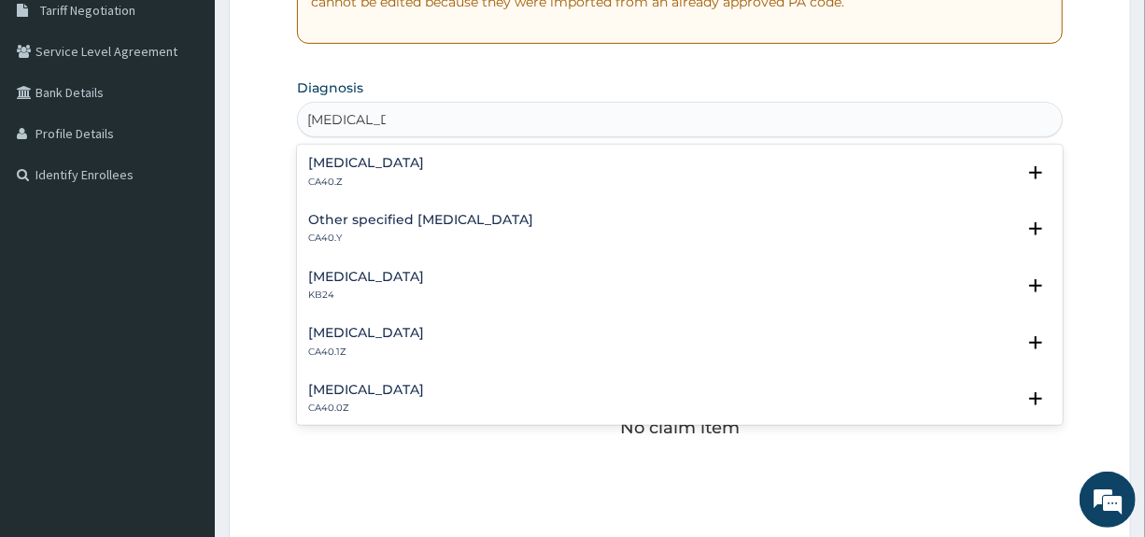
click at [421, 161] on h4 "Pneumonia, organism unspecified" at bounding box center [366, 163] width 116 height 14
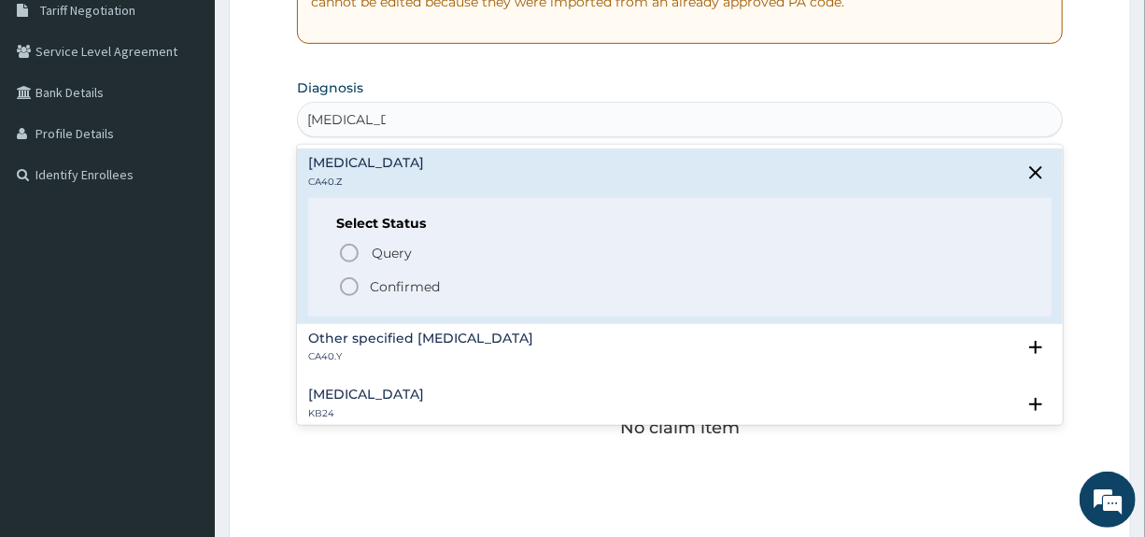
click at [402, 286] on p "Confirmed" at bounding box center [405, 286] width 70 height 19
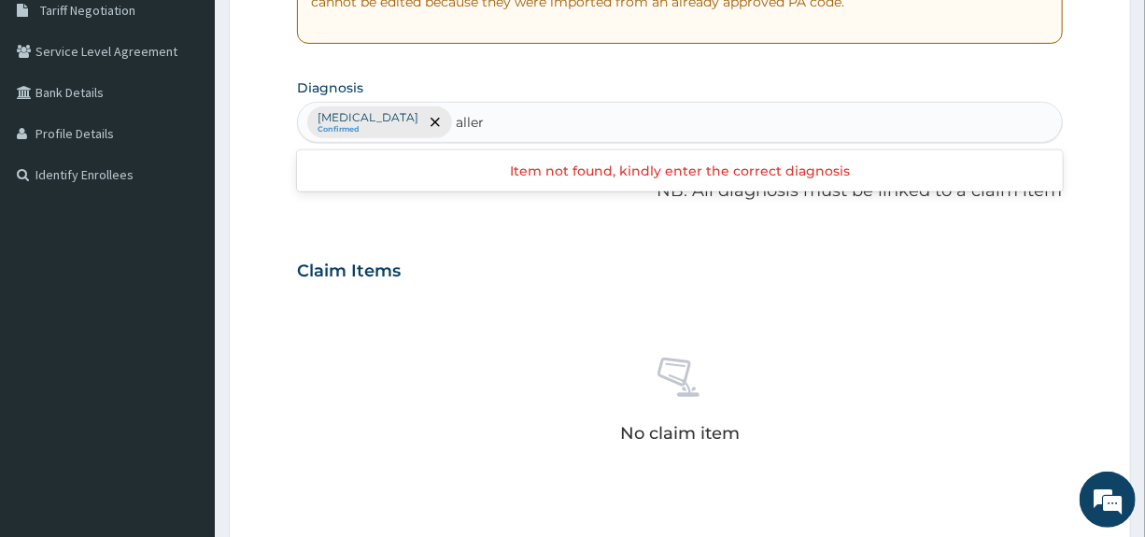
type input "allerg"
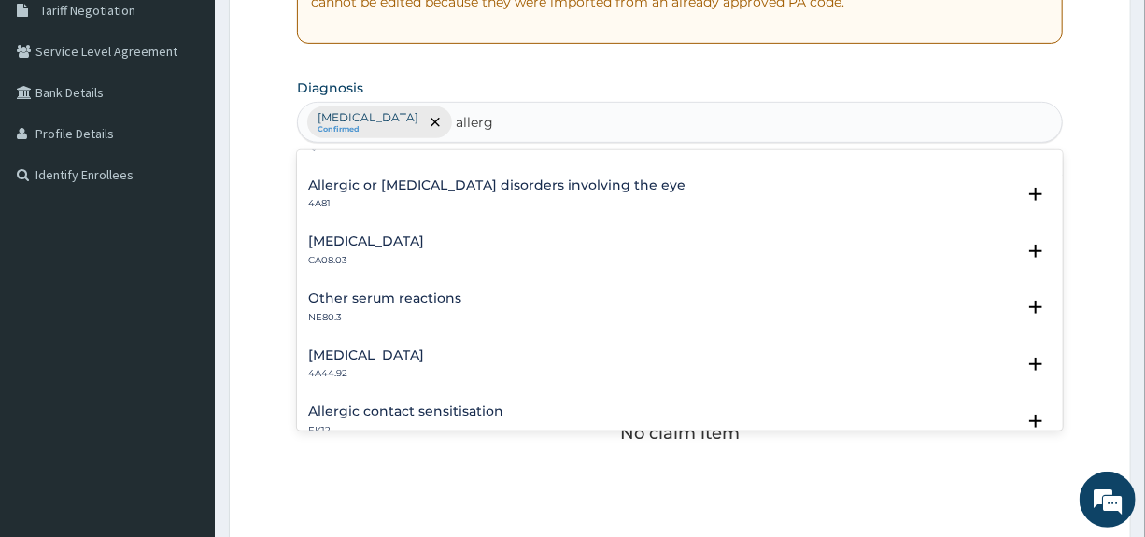
scroll to position [230, 0]
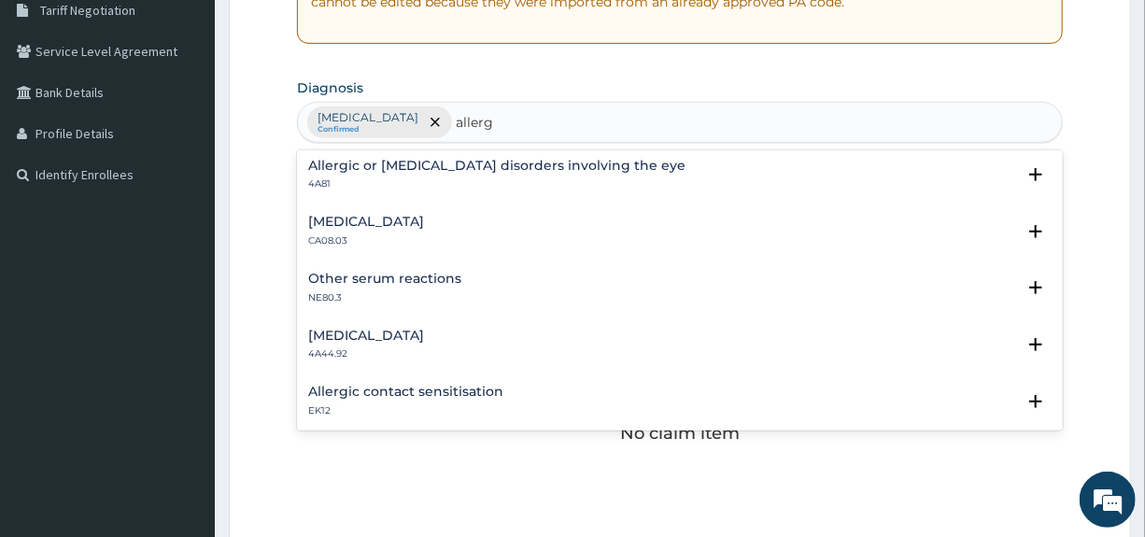
click at [401, 224] on h4 "Other allergic rhinitis" at bounding box center [366, 222] width 116 height 14
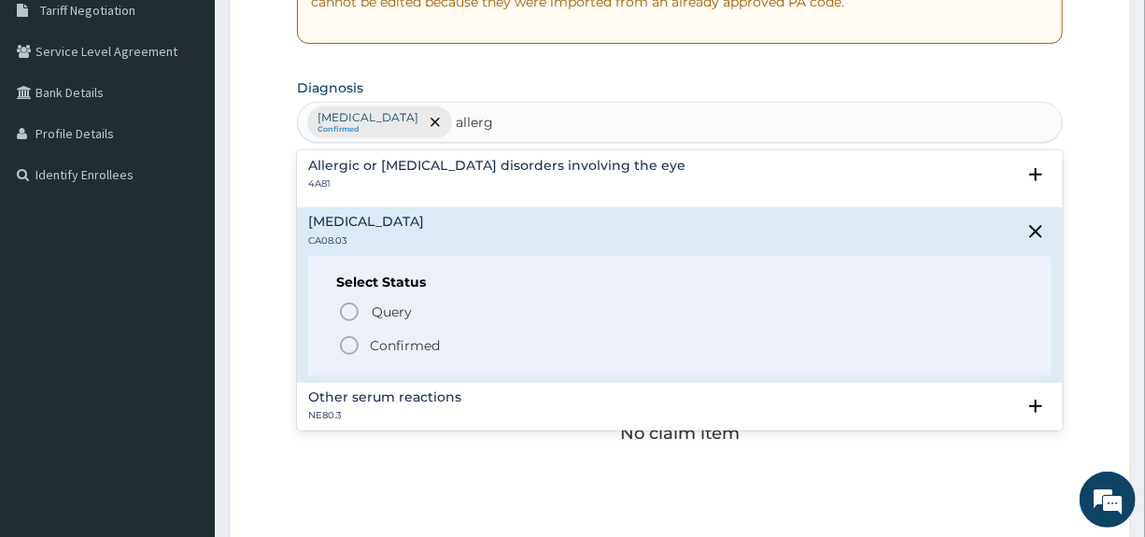
click at [389, 342] on p "Confirmed" at bounding box center [405, 345] width 70 height 19
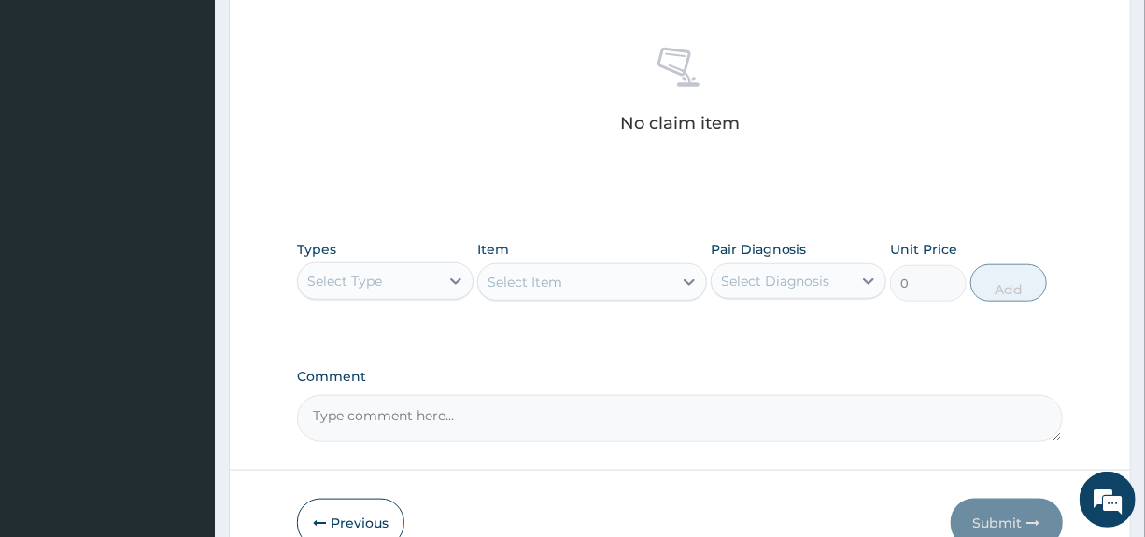
scroll to position [710, 0]
click at [399, 286] on div "Select Type" at bounding box center [368, 280] width 140 height 30
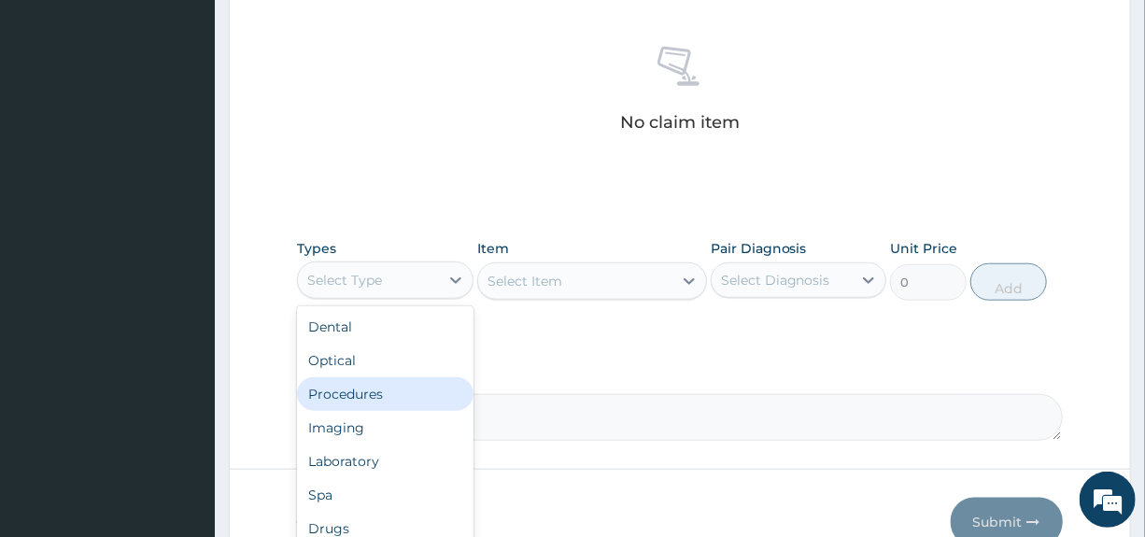
click at [383, 399] on div "Procedures" at bounding box center [385, 394] width 176 height 34
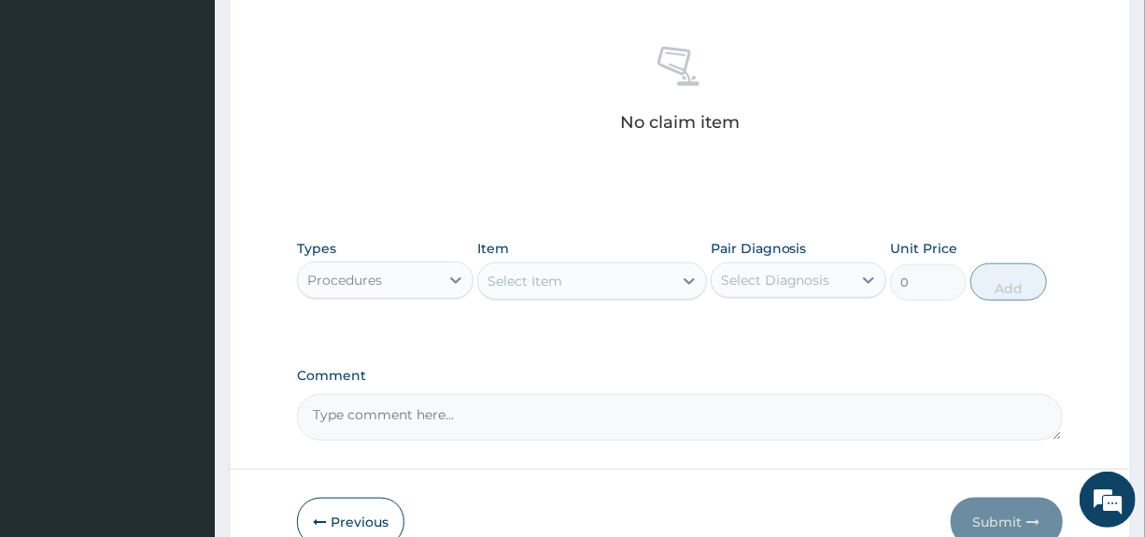
click at [582, 289] on div "Select Item" at bounding box center [575, 281] width 194 height 30
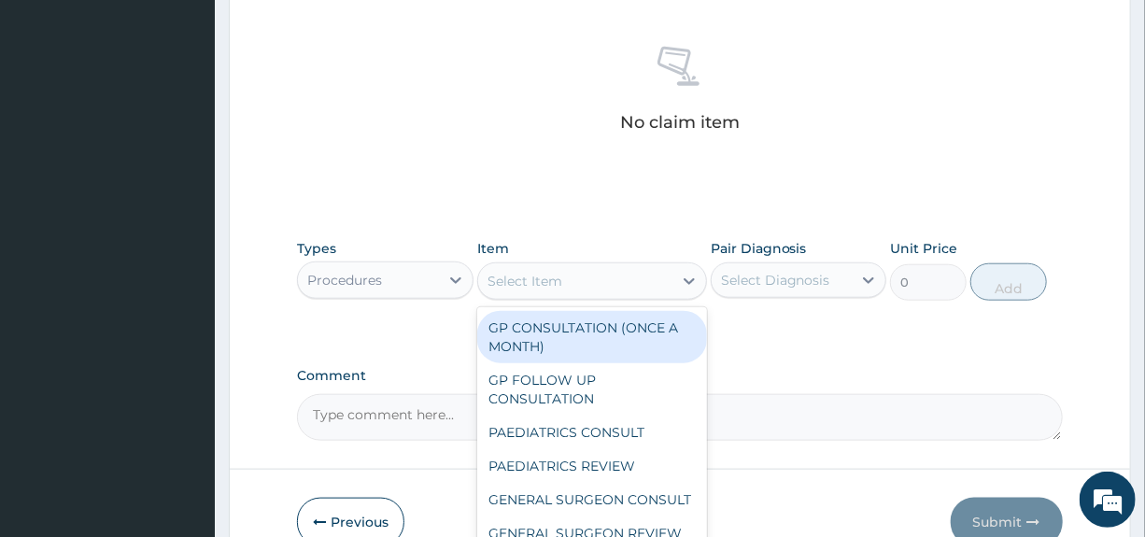
click at [571, 332] on div "GP CONSULTATION (ONCE A MONTH)" at bounding box center [592, 337] width 230 height 52
type input "3000"
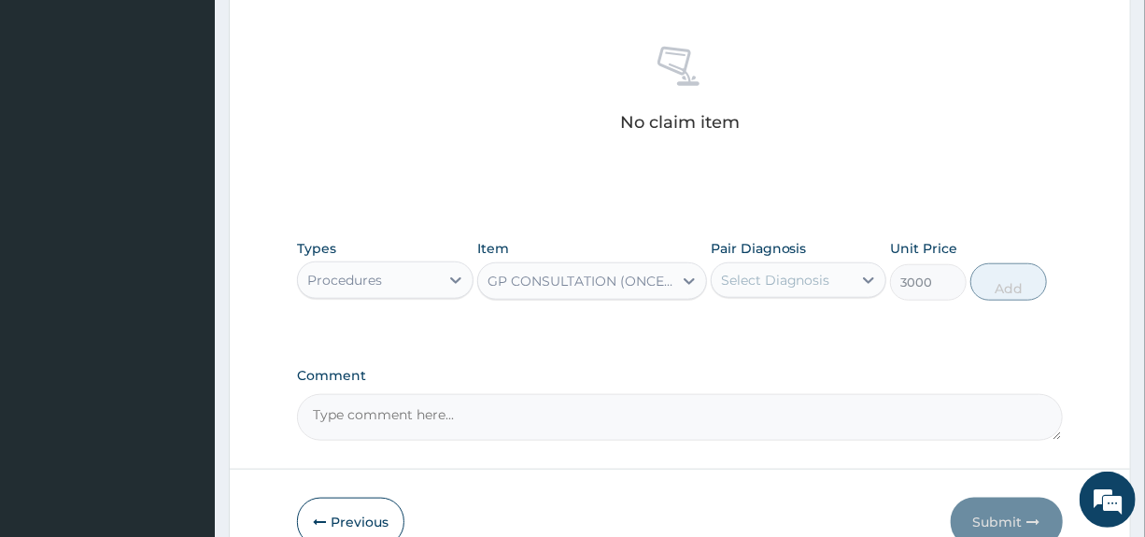
click at [787, 277] on div "Select Diagnosis" at bounding box center [775, 280] width 109 height 19
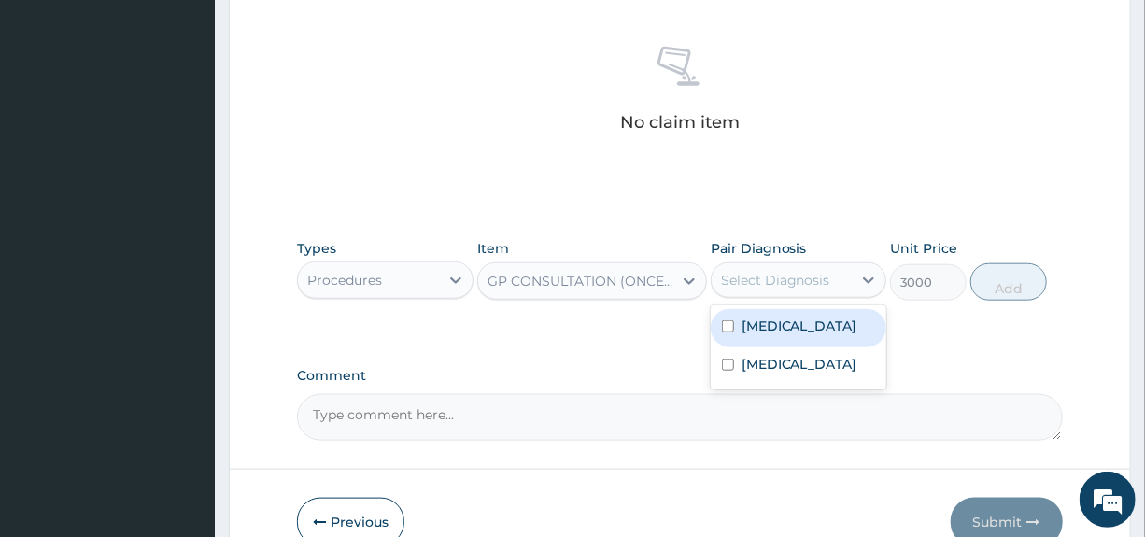
click at [784, 335] on label "Pneumonia, organism unspecified" at bounding box center [799, 326] width 116 height 19
checkbox input "true"
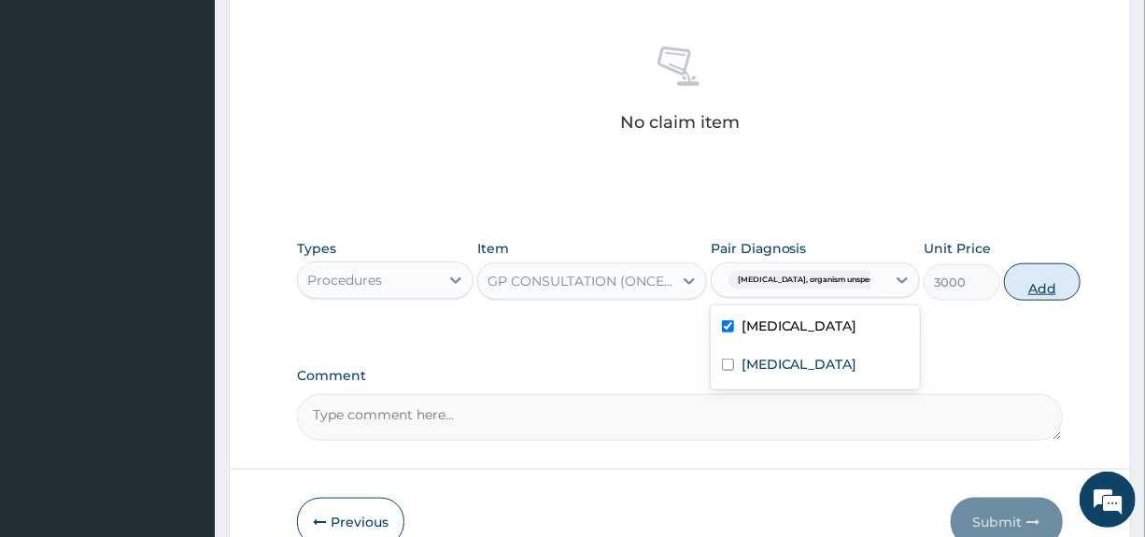
click at [1018, 288] on button "Add" at bounding box center [1042, 281] width 77 height 37
type input "0"
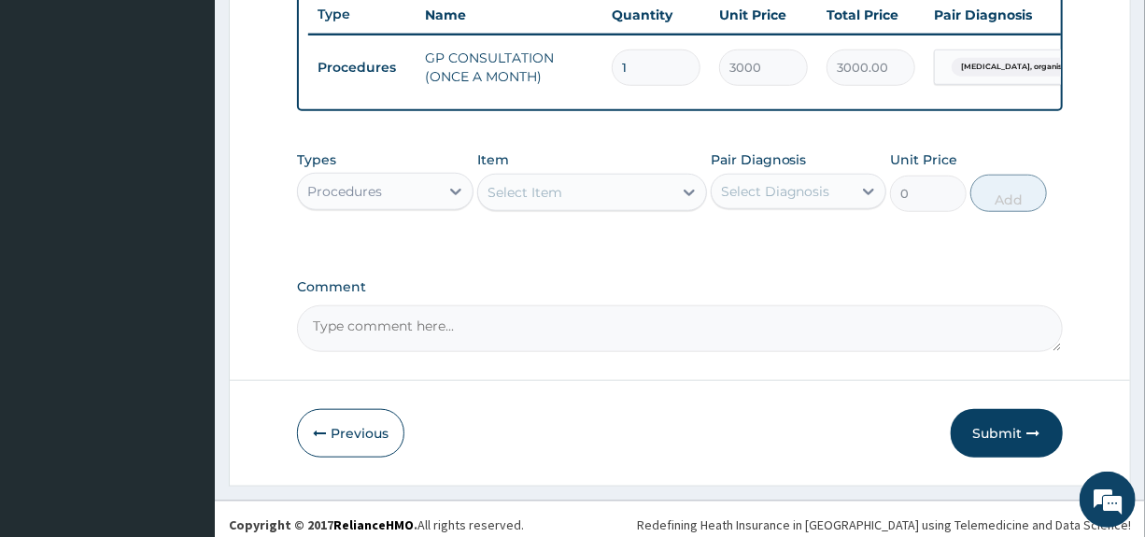
click at [400, 203] on div "Procedures" at bounding box center [368, 191] width 140 height 30
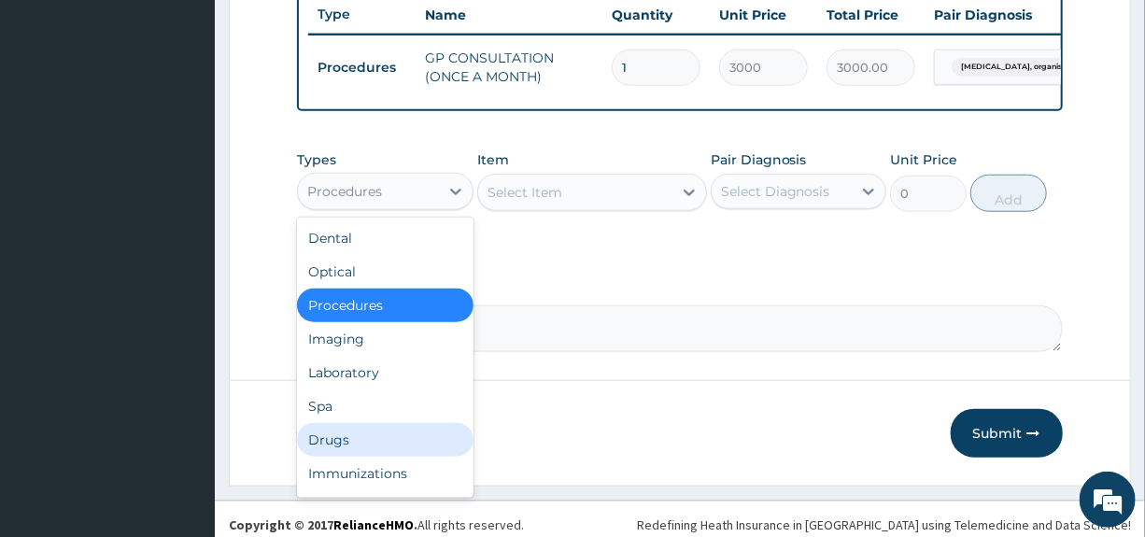
click at [352, 447] on div "Drugs" at bounding box center [385, 440] width 176 height 34
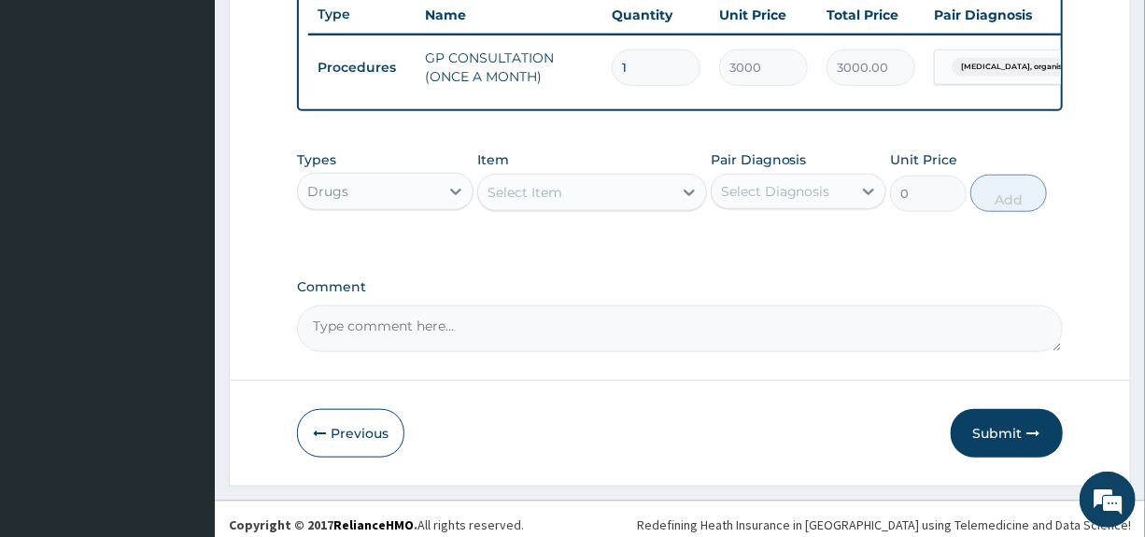
click at [563, 203] on div "Select Item" at bounding box center [575, 192] width 194 height 30
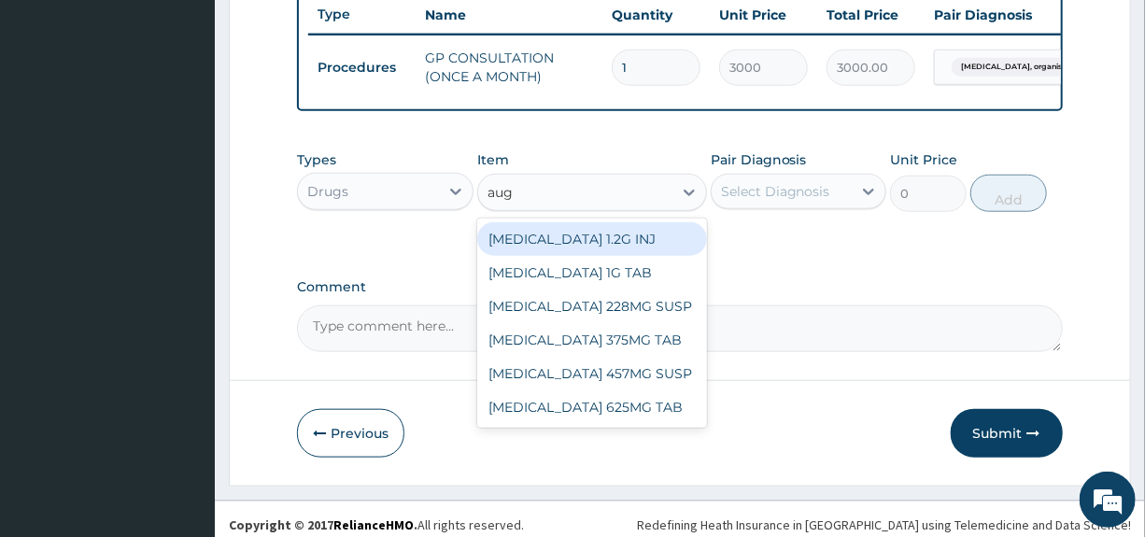
type input "augm"
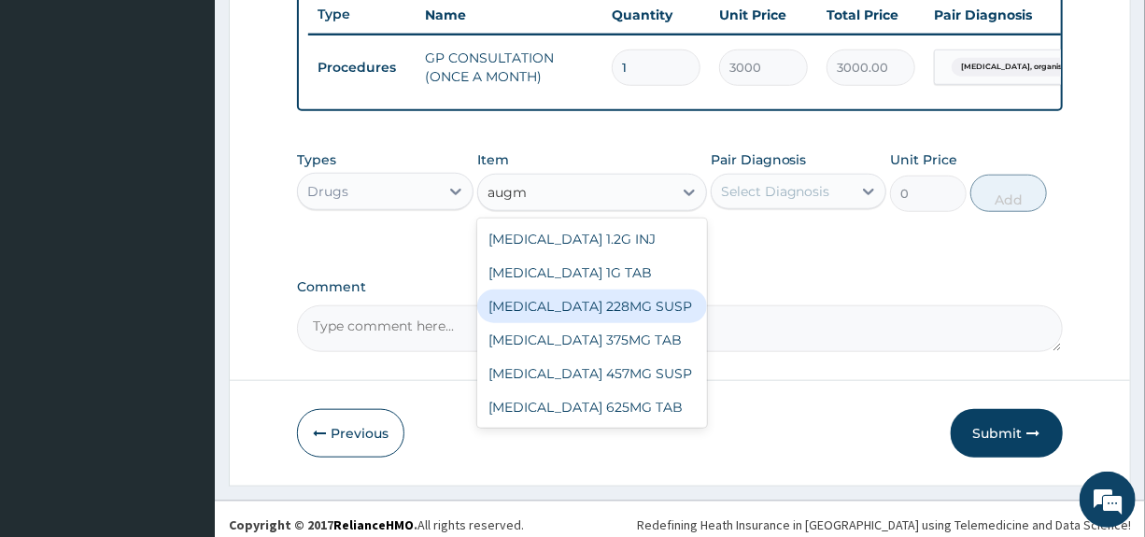
click at [565, 317] on div "AUGMENTIN 228MG SUSP" at bounding box center [592, 306] width 230 height 34
type input "4500"
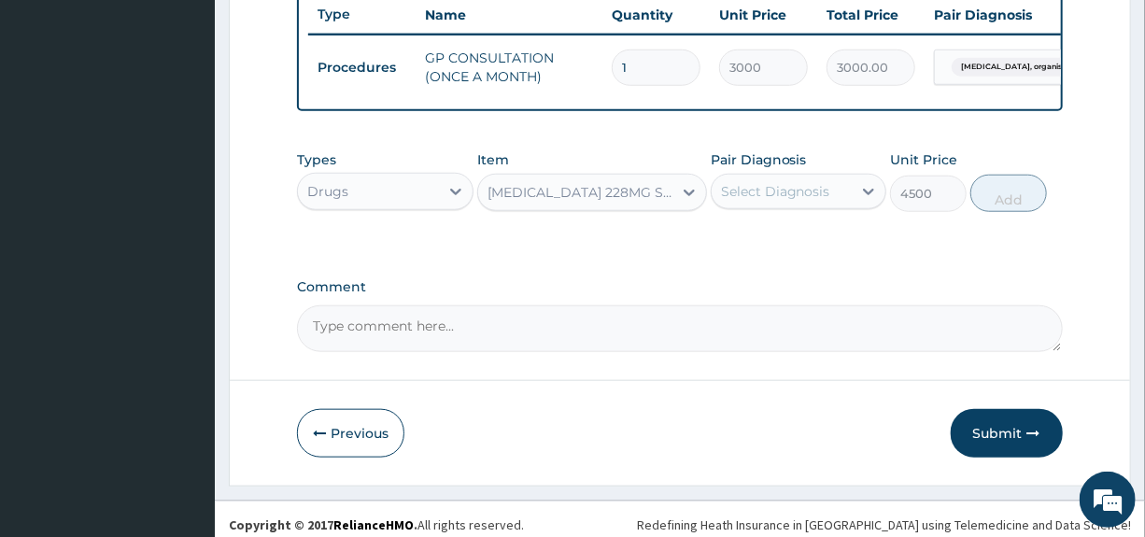
click at [784, 199] on div "Select Diagnosis" at bounding box center [775, 191] width 109 height 19
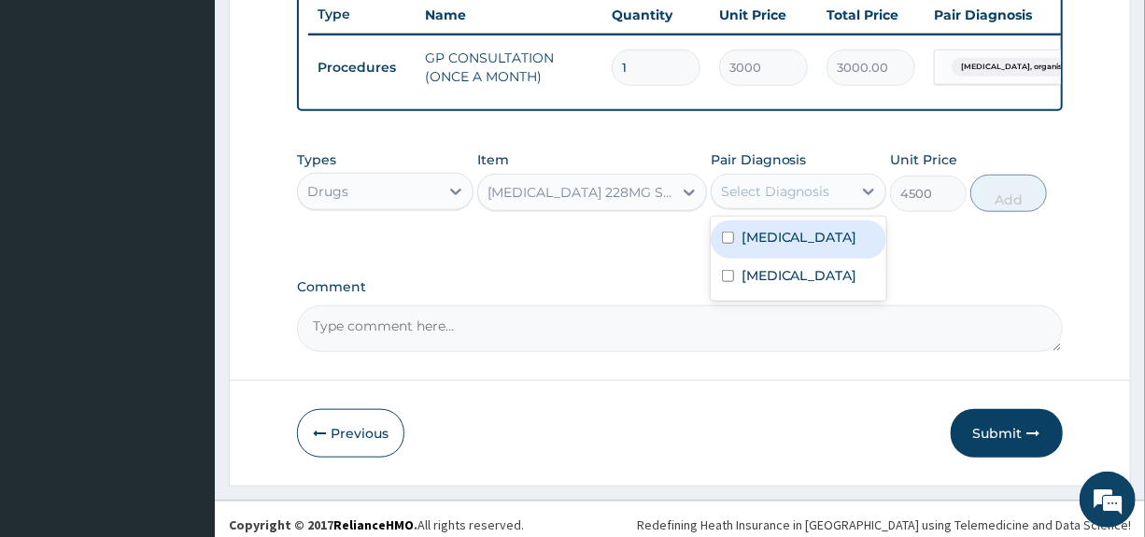
click at [775, 247] on label "Pneumonia, organism unspecified" at bounding box center [799, 237] width 116 height 19
checkbox input "true"
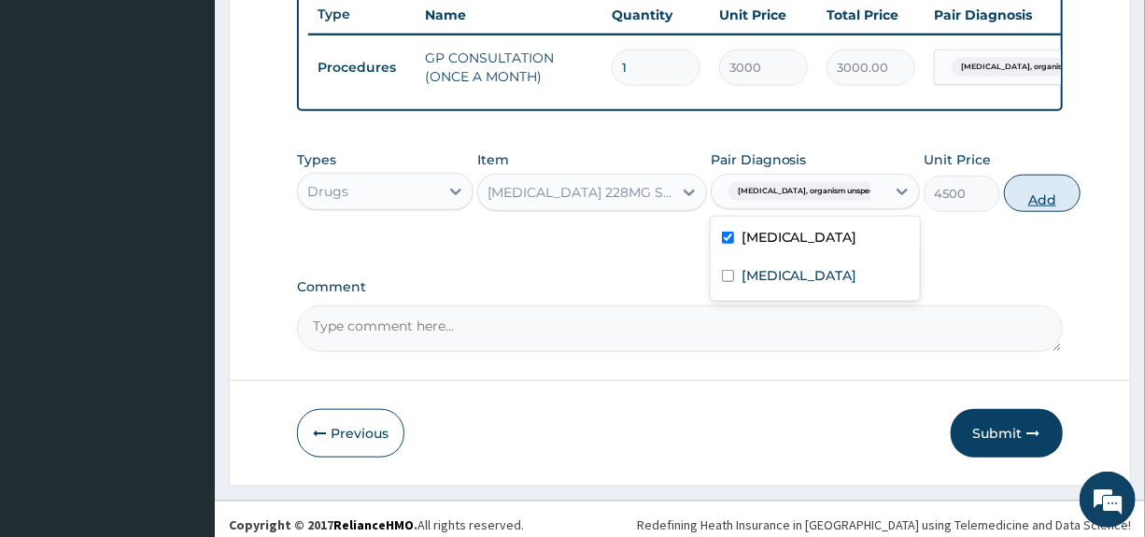
click at [1025, 210] on button "Add" at bounding box center [1042, 193] width 77 height 37
type input "0"
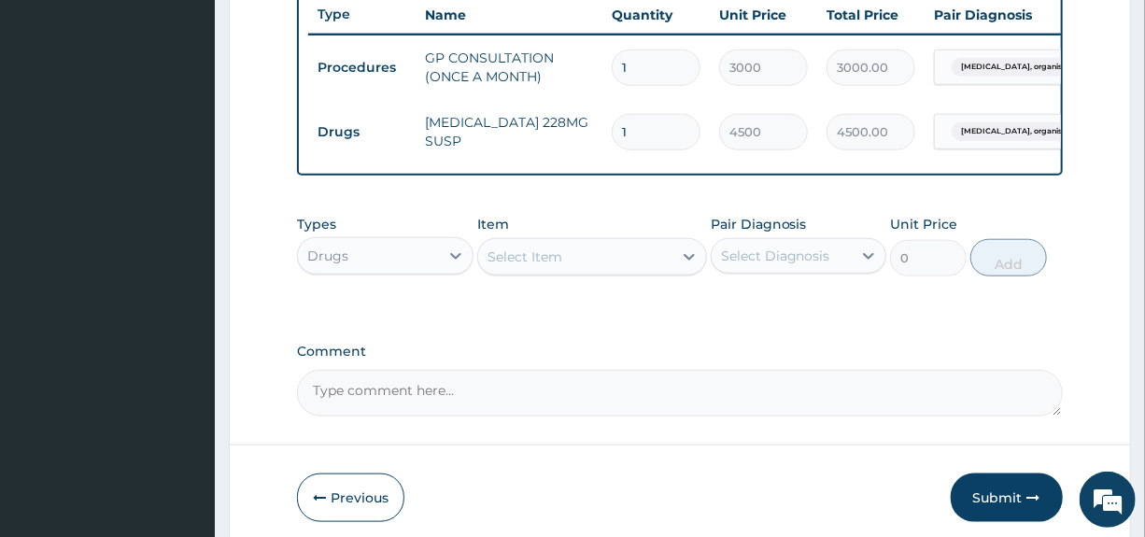
click at [551, 266] on div "Select Item" at bounding box center [524, 256] width 75 height 19
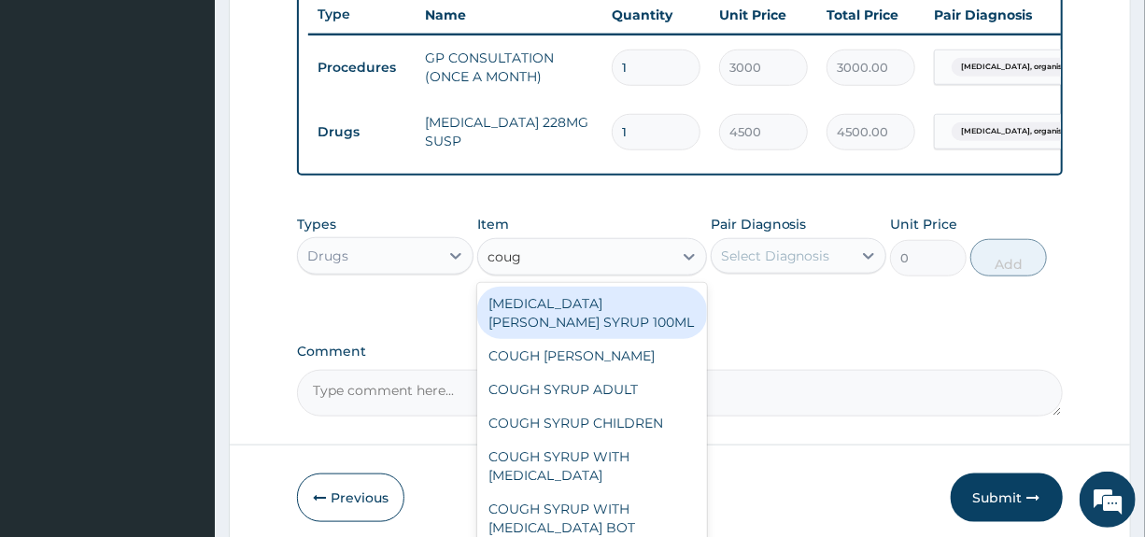
type input "cough"
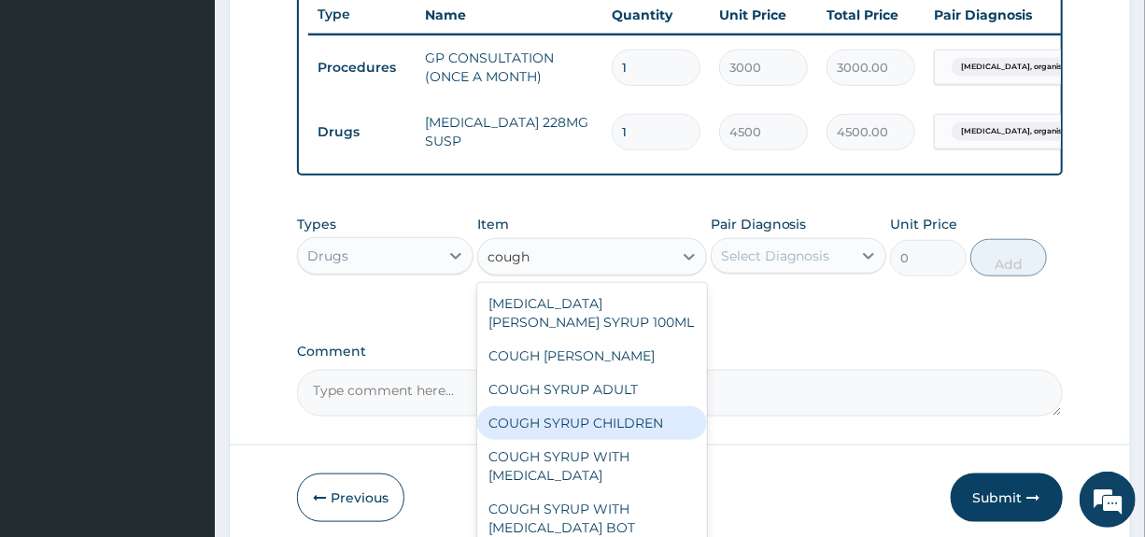
click at [545, 440] on div "COUGH SYRUP CHILDREN" at bounding box center [592, 423] width 230 height 34
type input "1100"
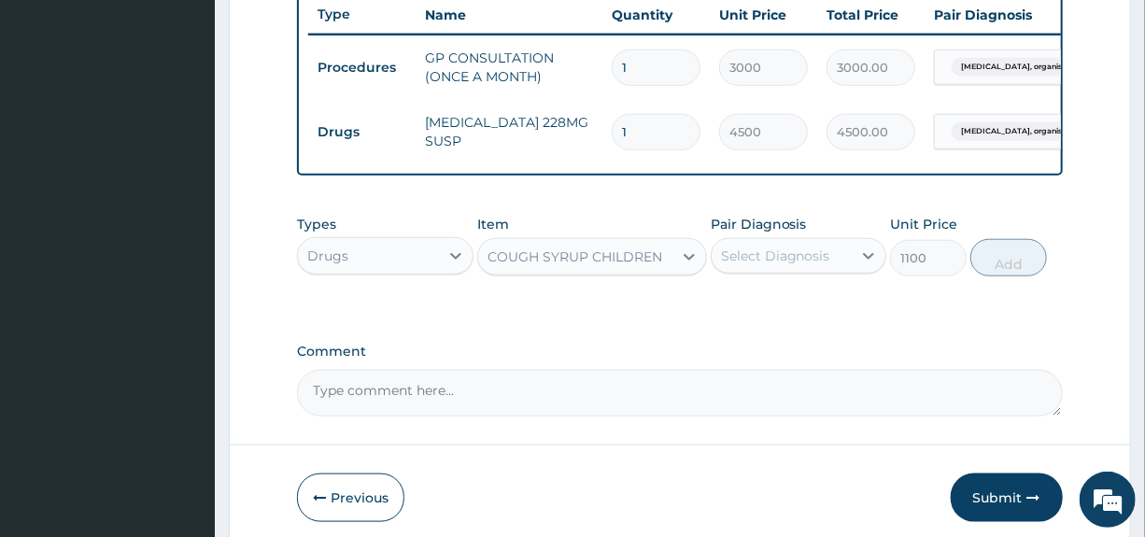
click at [790, 265] on div "Select Diagnosis" at bounding box center [775, 256] width 109 height 19
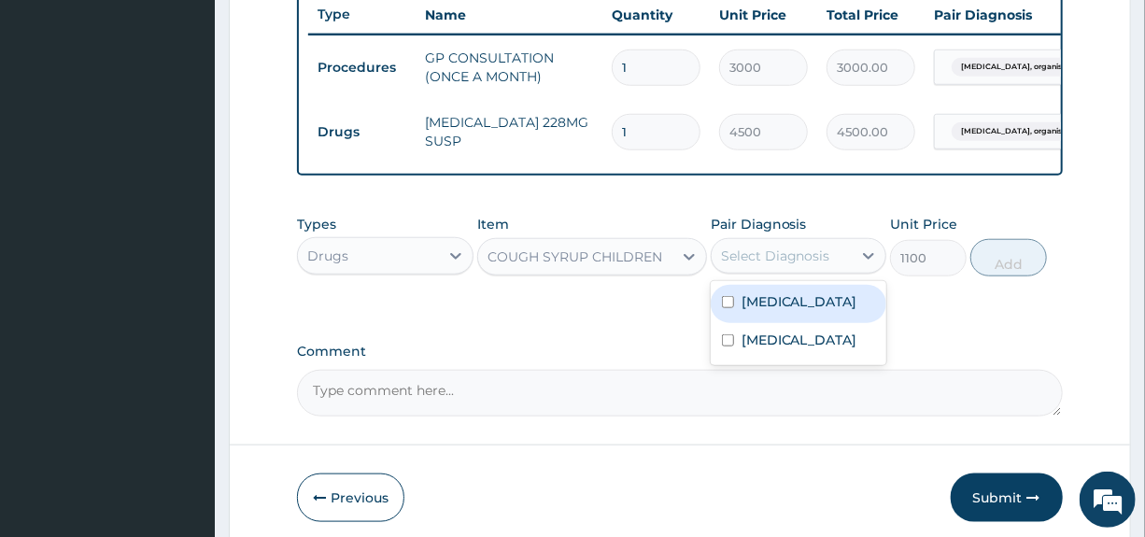
click at [784, 311] on label "Pneumonia, organism unspecified" at bounding box center [799, 301] width 116 height 19
checkbox input "true"
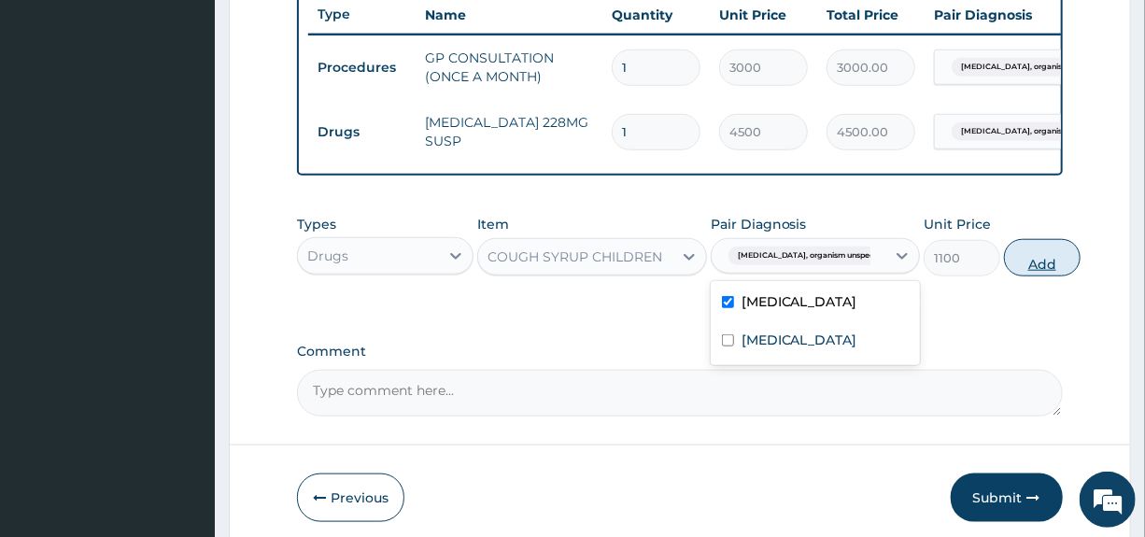
click at [1016, 276] on button "Add" at bounding box center [1042, 257] width 77 height 37
type input "0"
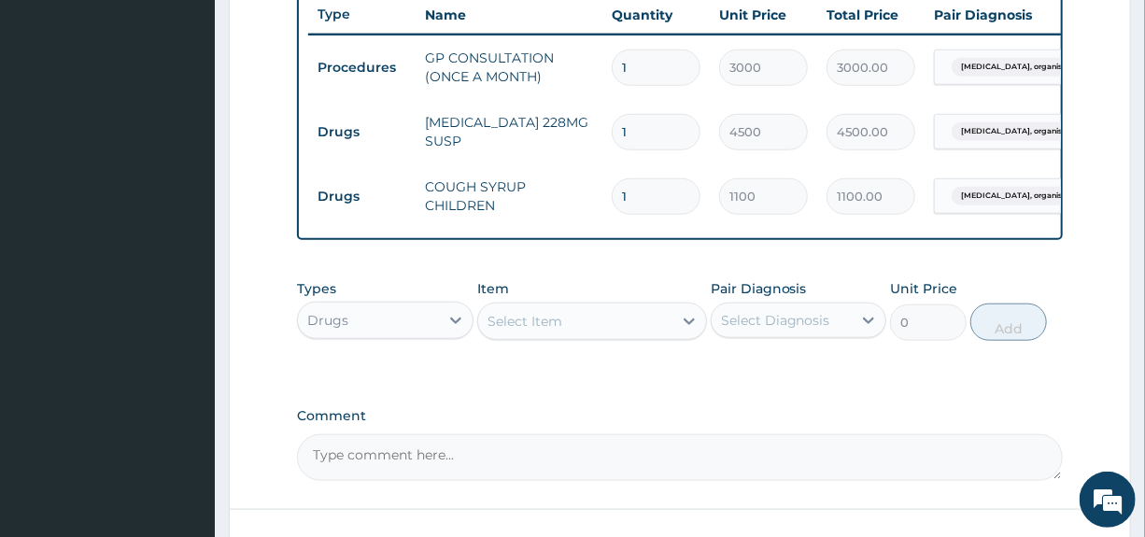
click at [561, 336] on div "Select Item" at bounding box center [575, 321] width 194 height 30
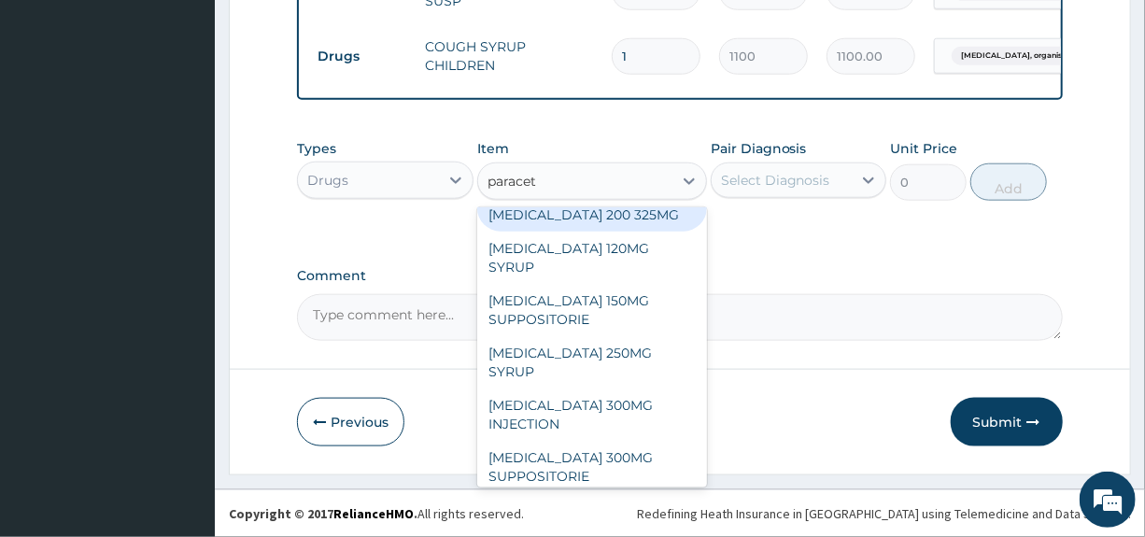
scroll to position [146, 0]
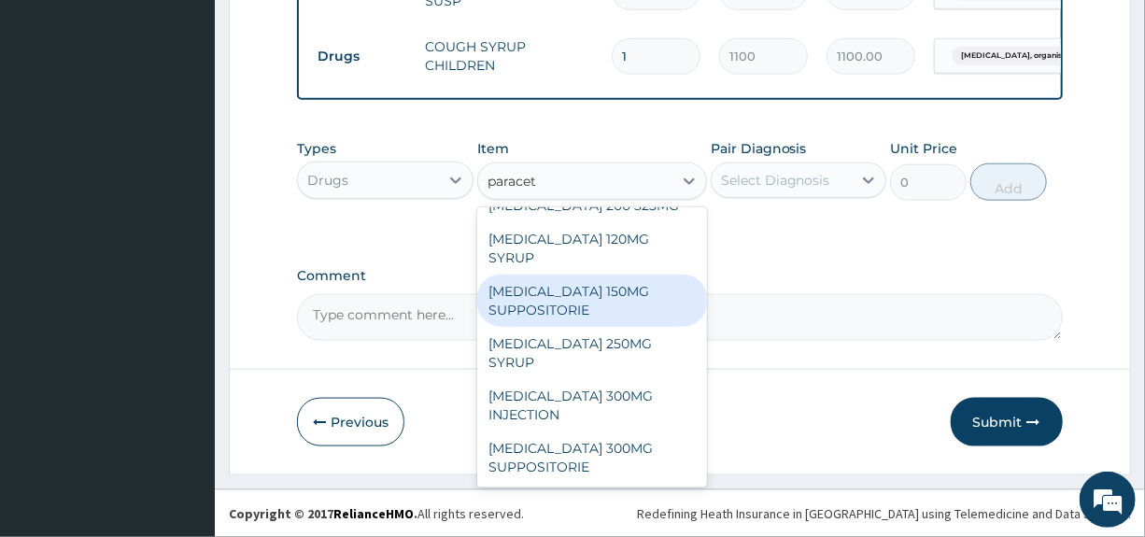
type input "paracet"
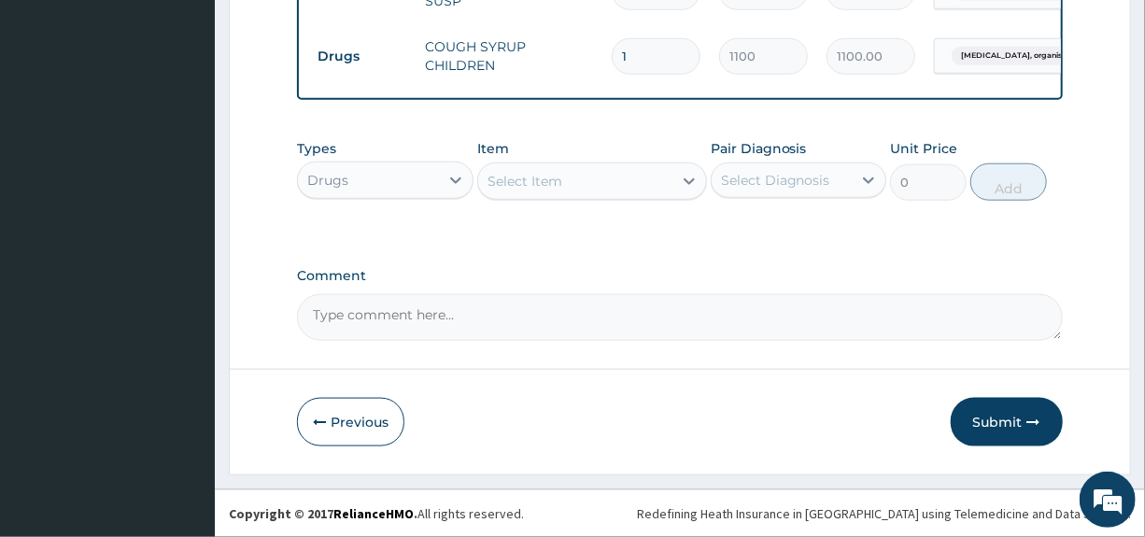
click at [578, 194] on div "Select Item" at bounding box center [575, 181] width 194 height 30
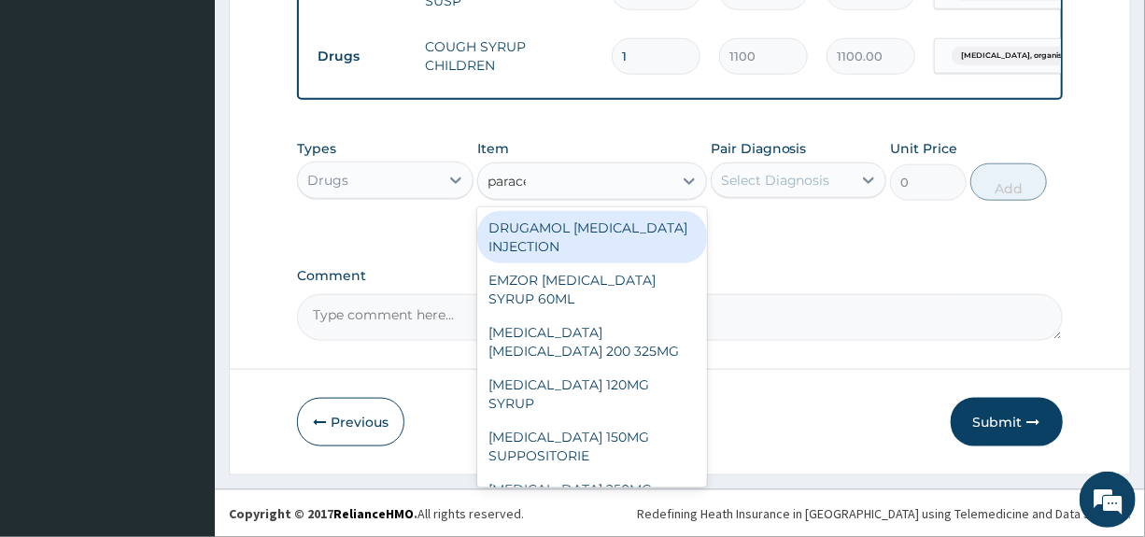
type input "paracet"
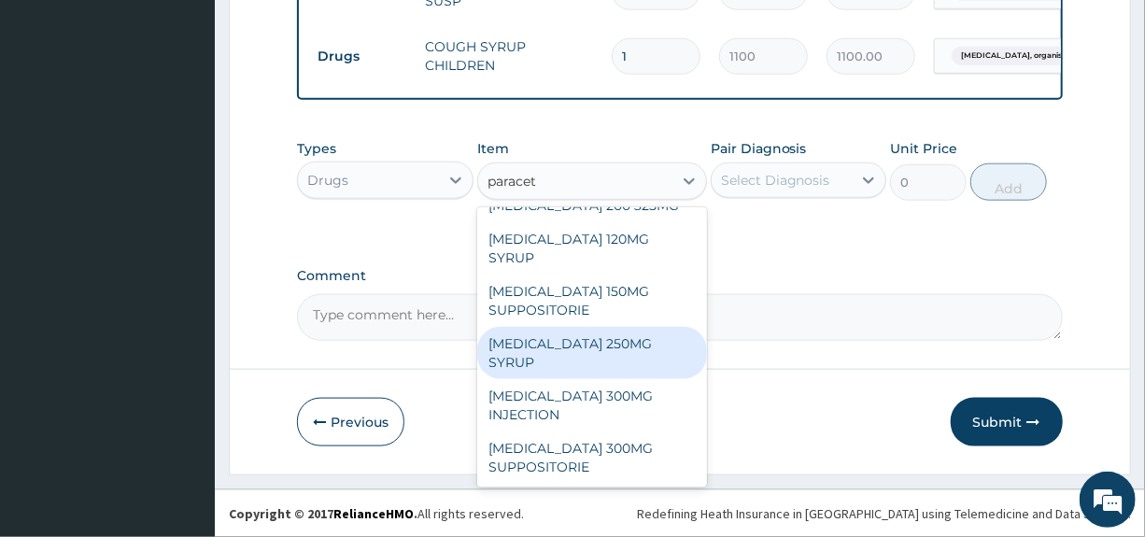
click at [579, 346] on div "PARACETAMOL 250MG SYRUP" at bounding box center [592, 353] width 230 height 52
type input "950"
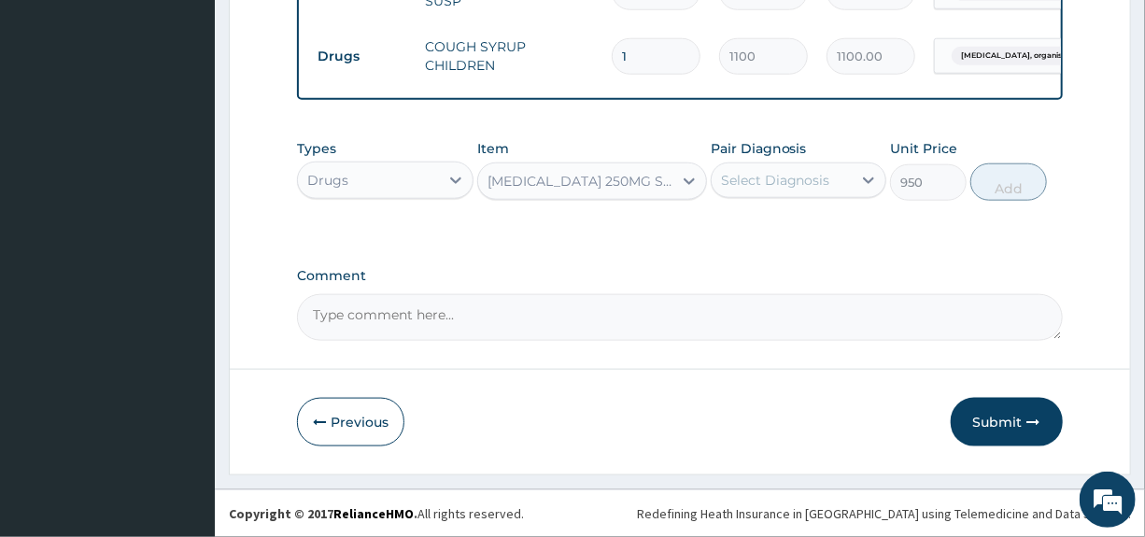
click at [780, 182] on div "Select Diagnosis" at bounding box center [775, 180] width 109 height 19
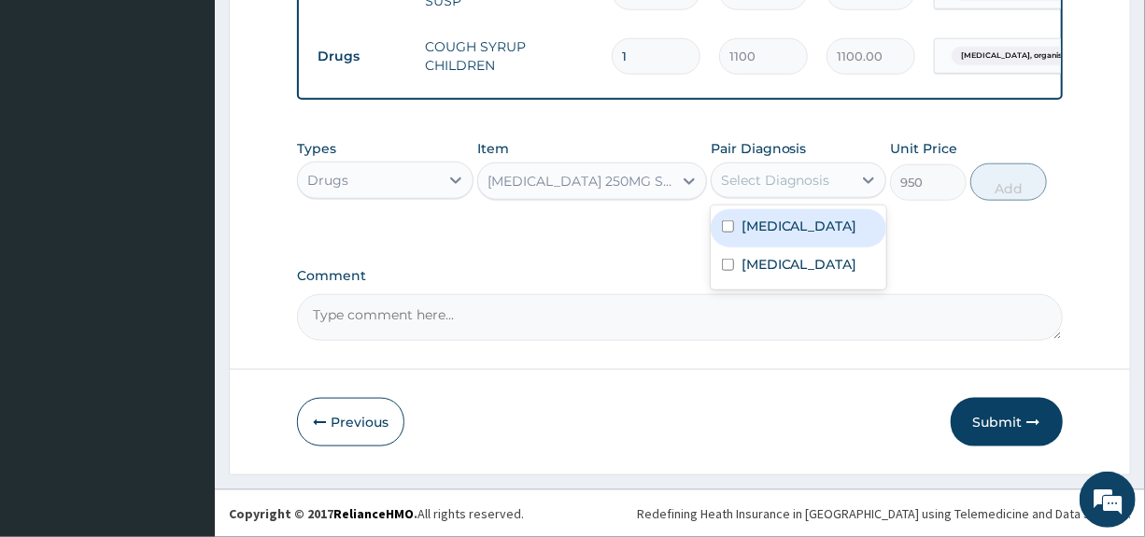
click at [784, 235] on label "Pneumonia, organism unspecified" at bounding box center [799, 226] width 116 height 19
checkbox input "true"
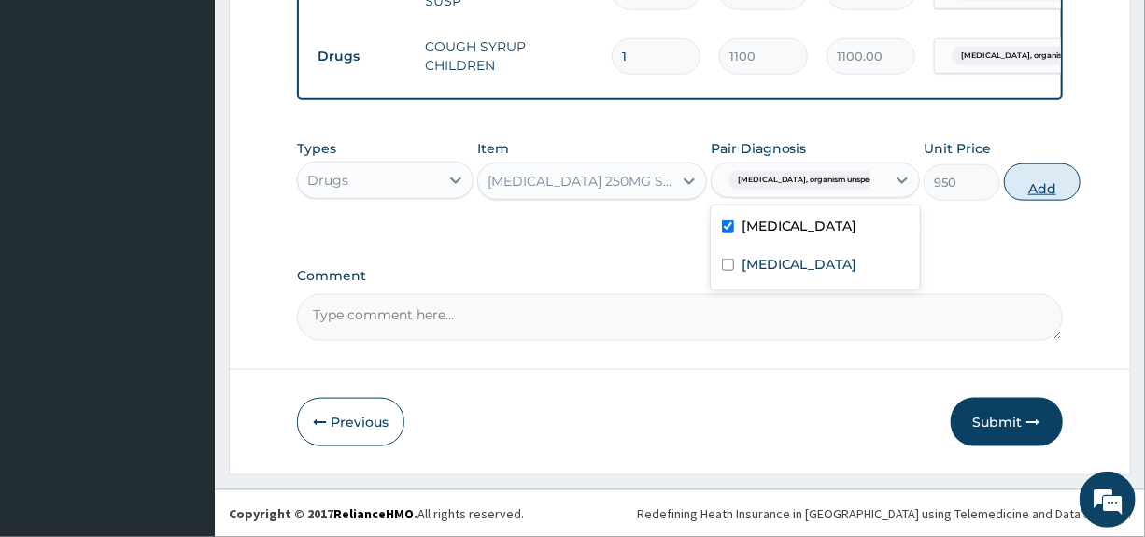
click at [1026, 187] on button "Add" at bounding box center [1042, 181] width 77 height 37
type input "0"
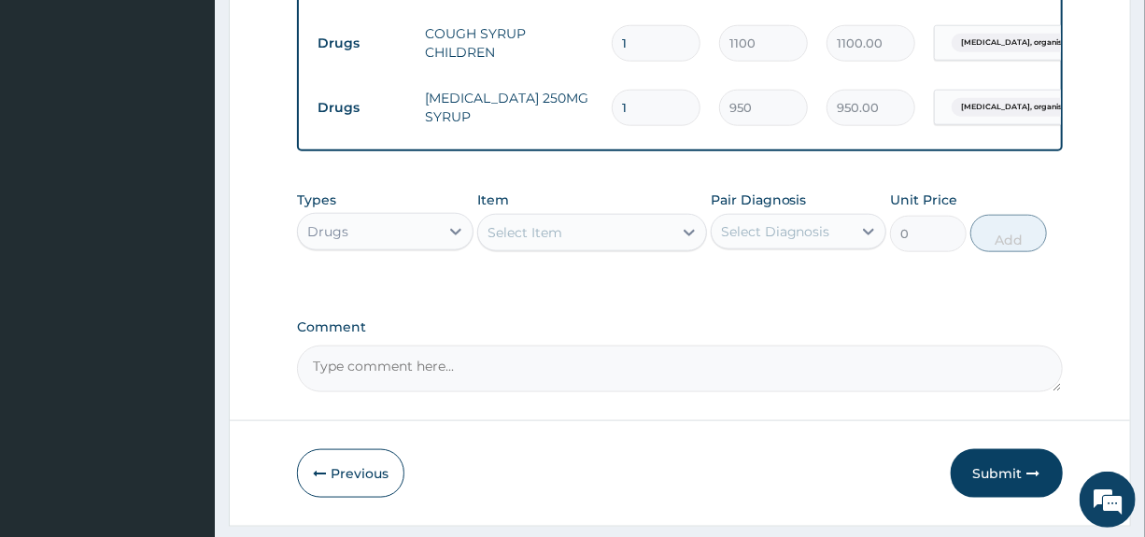
click at [620, 247] on div "Select Item" at bounding box center [575, 233] width 194 height 30
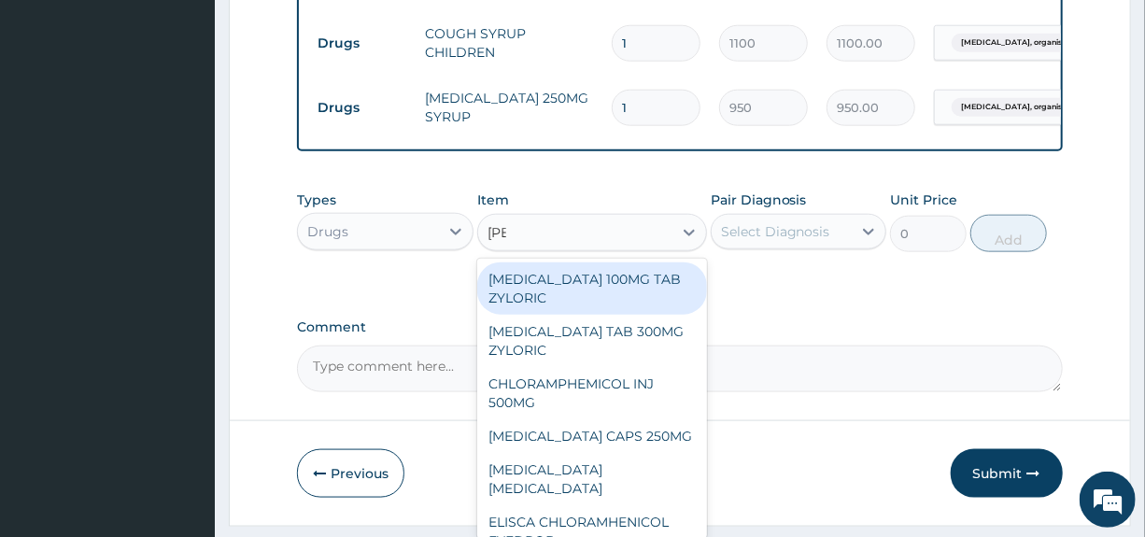
type input "lorat"
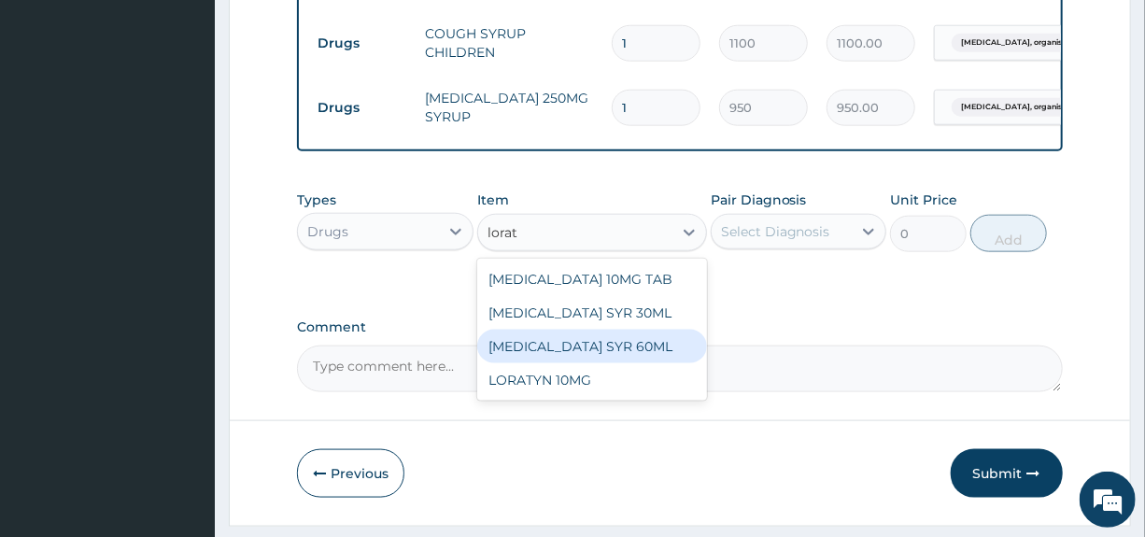
click at [598, 360] on div "LORATADINE SYR 60ML" at bounding box center [592, 347] width 230 height 34
type input "1200"
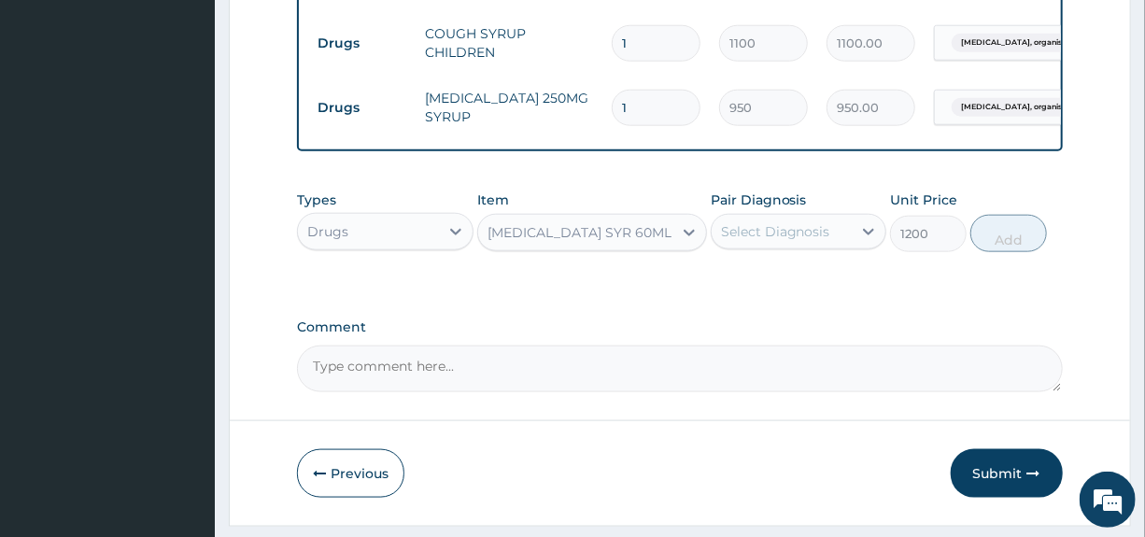
click at [797, 241] on div "Select Diagnosis" at bounding box center [775, 231] width 109 height 19
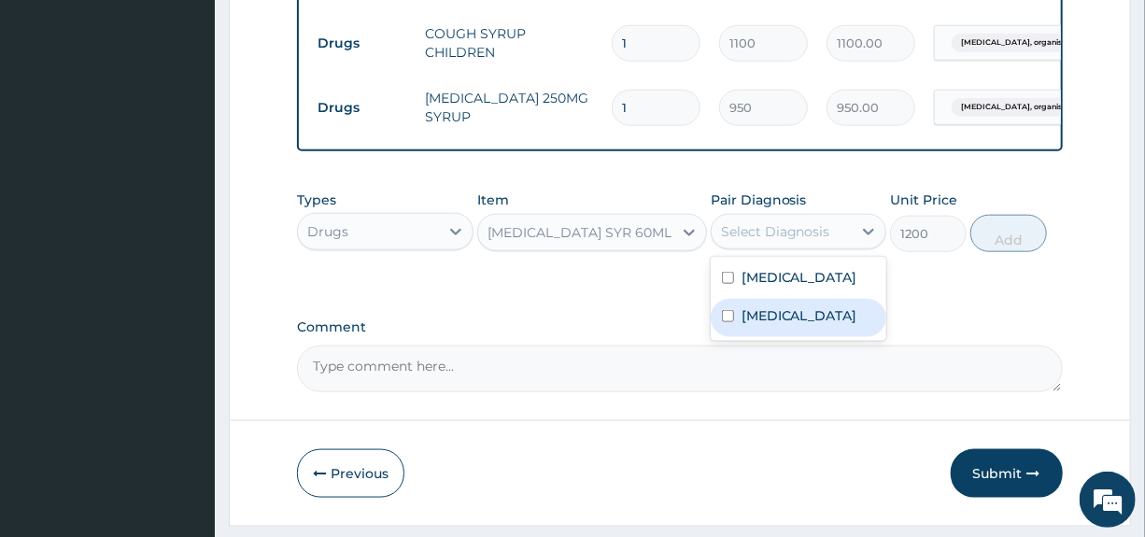
click at [788, 325] on label "Other allergic rhinitis" at bounding box center [799, 315] width 116 height 19
checkbox input "true"
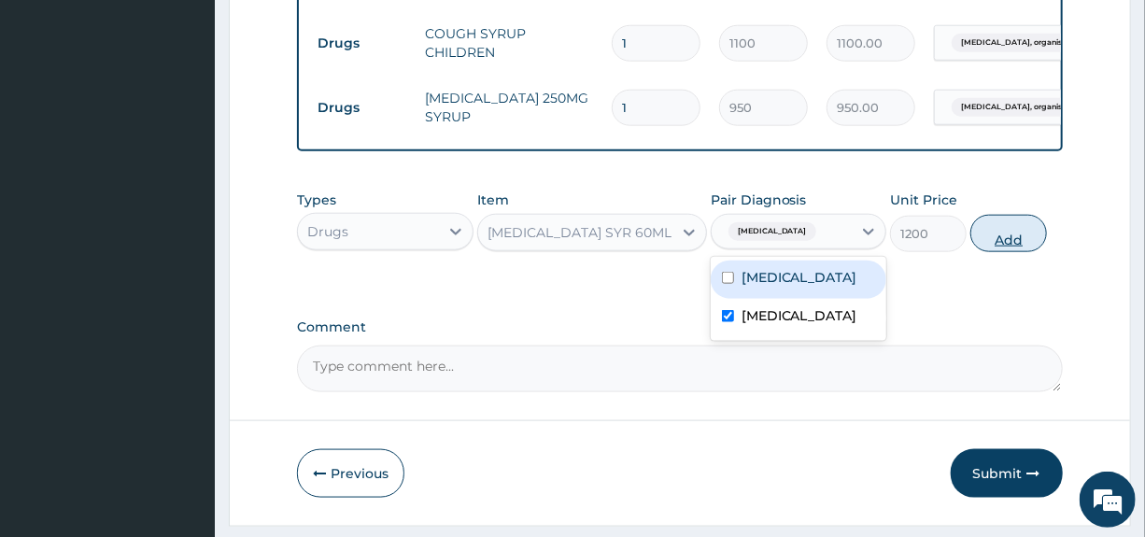
click at [1015, 250] on button "Add" at bounding box center [1008, 233] width 77 height 37
type input "0"
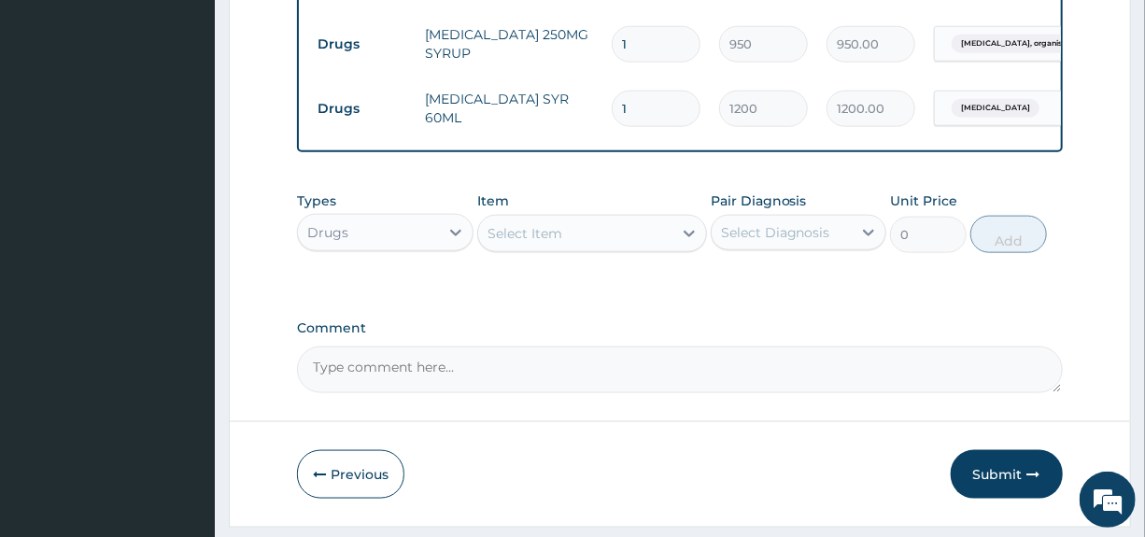
scroll to position [993, 0]
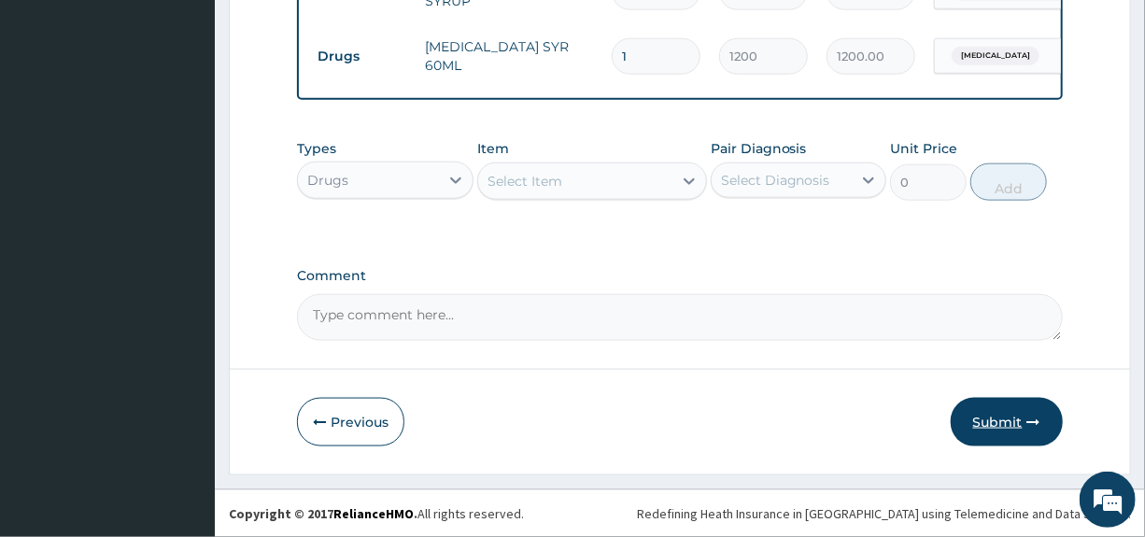
click at [1001, 426] on button "Submit" at bounding box center [1007, 422] width 112 height 49
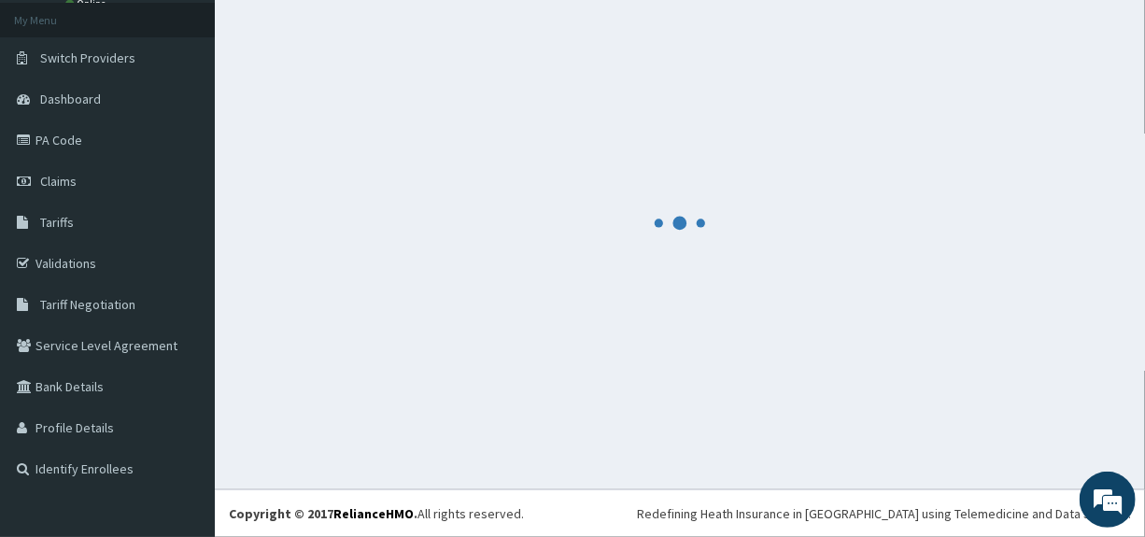
scroll to position [104, 0]
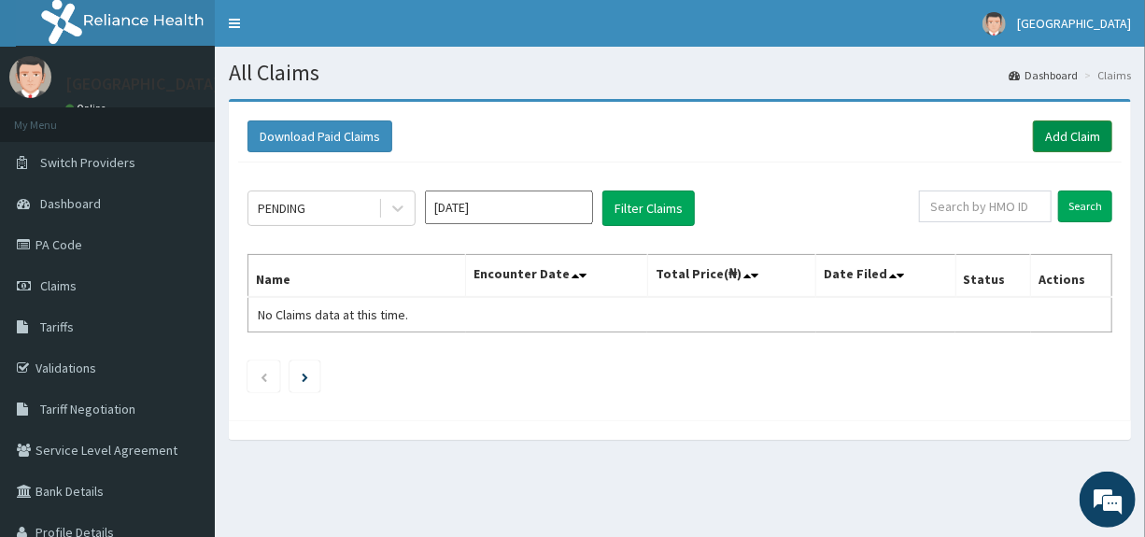
click at [1069, 134] on link "Add Claim" at bounding box center [1072, 136] width 79 height 32
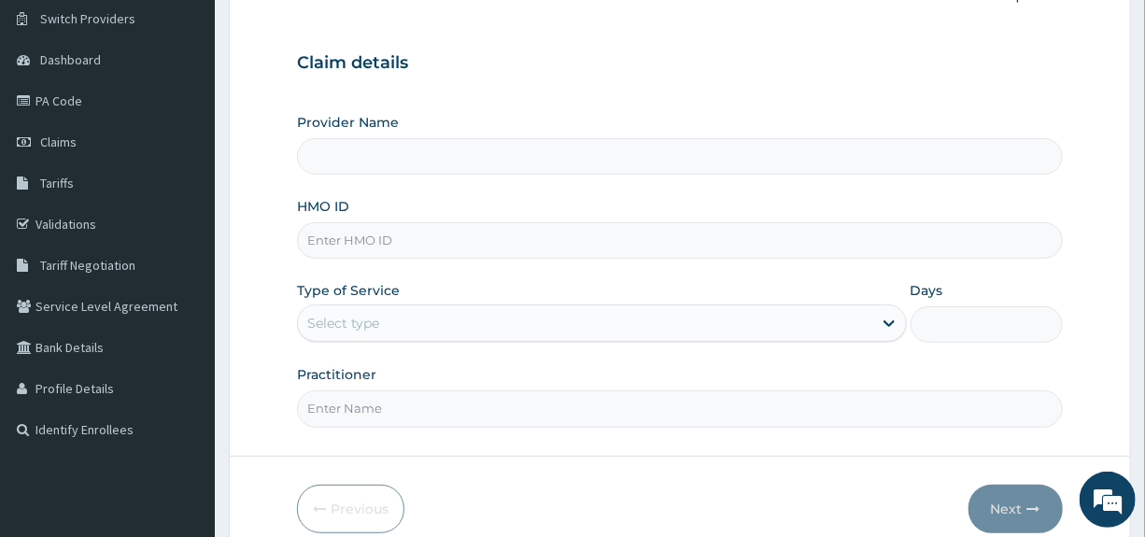
scroll to position [145, 0]
type input "RELIANCE CLINIC AND MATERNITY"
click at [498, 246] on input "HMO ID" at bounding box center [679, 239] width 765 height 36
type input "GTC/10119/F"
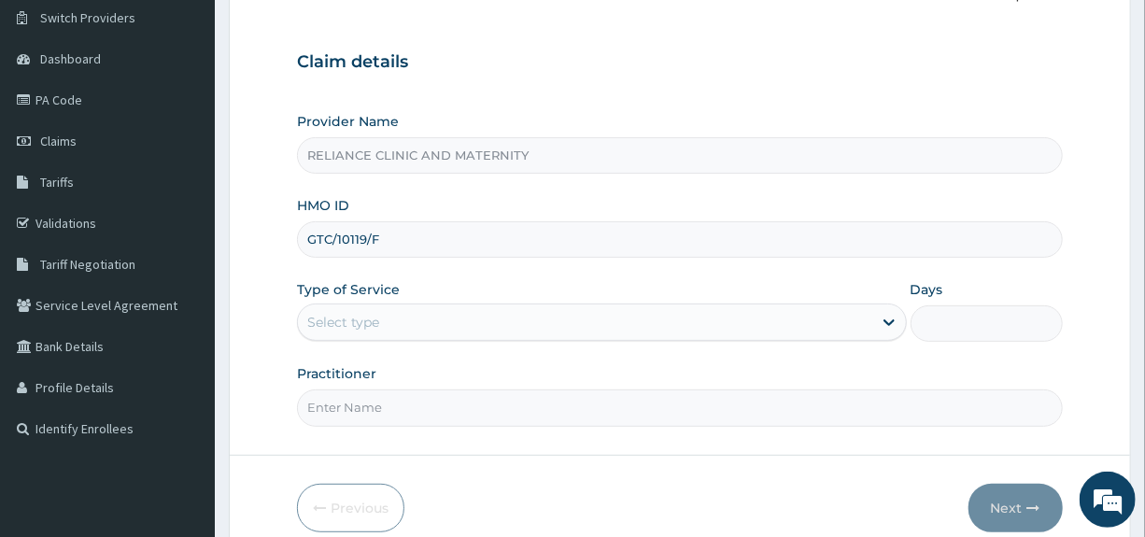
click at [543, 324] on div "Select type" at bounding box center [584, 322] width 573 height 30
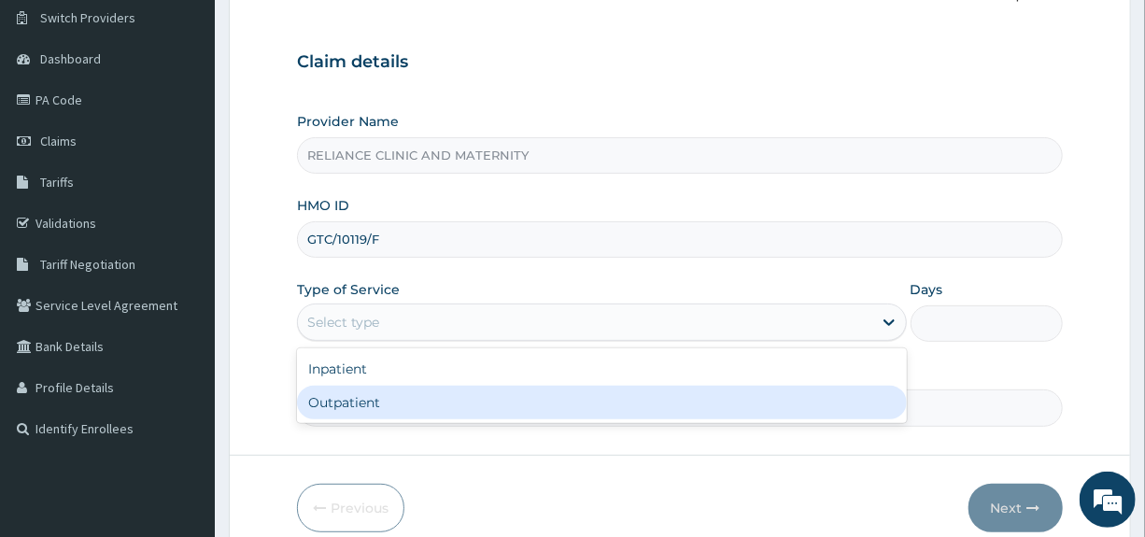
click at [453, 410] on div "Outpatient" at bounding box center [601, 403] width 609 height 34
type input "1"
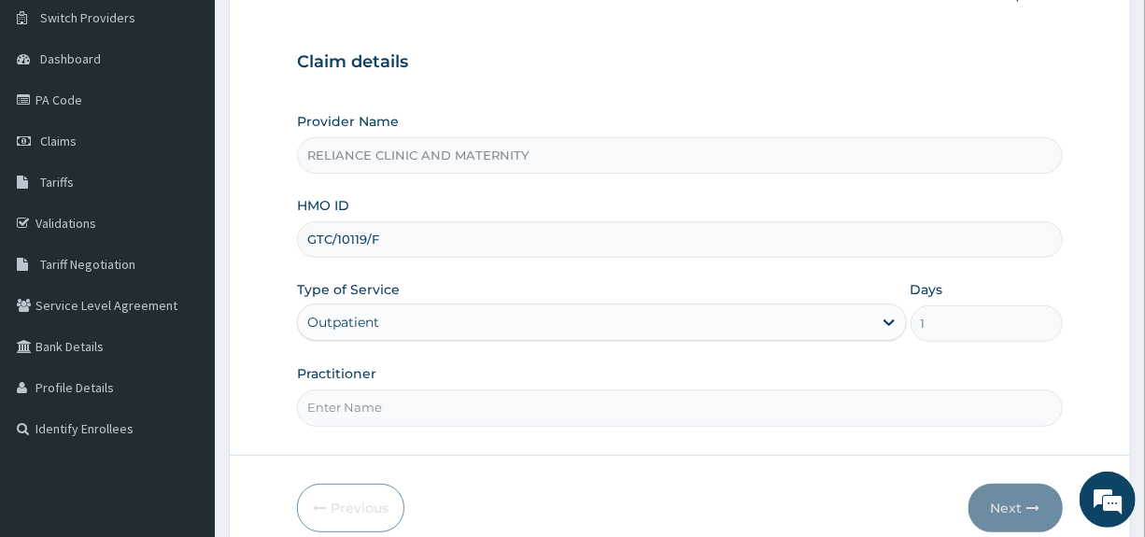
click at [473, 413] on input "Practitioner" at bounding box center [679, 407] width 765 height 36
type input "[PERSON_NAME]"
click at [1003, 504] on button "Next" at bounding box center [1015, 508] width 94 height 49
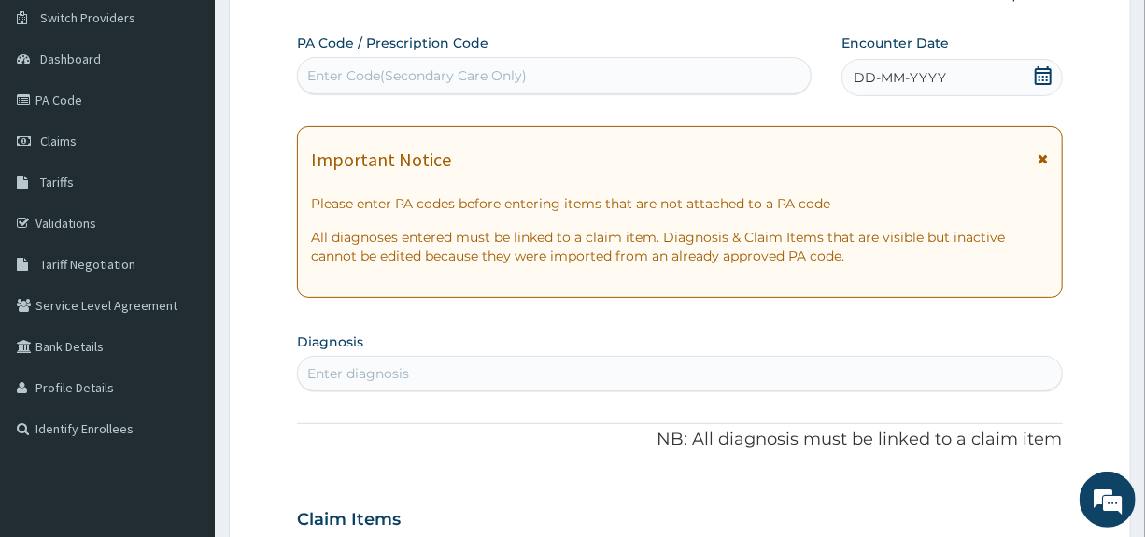
click at [1041, 75] on icon at bounding box center [1043, 75] width 19 height 19
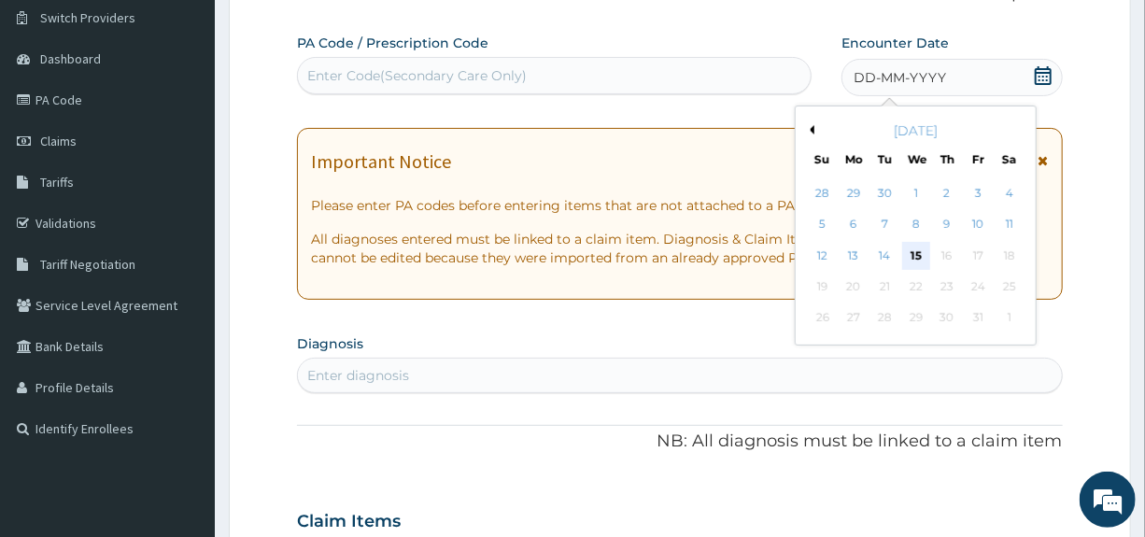
click at [916, 257] on div "15" at bounding box center [916, 256] width 28 height 28
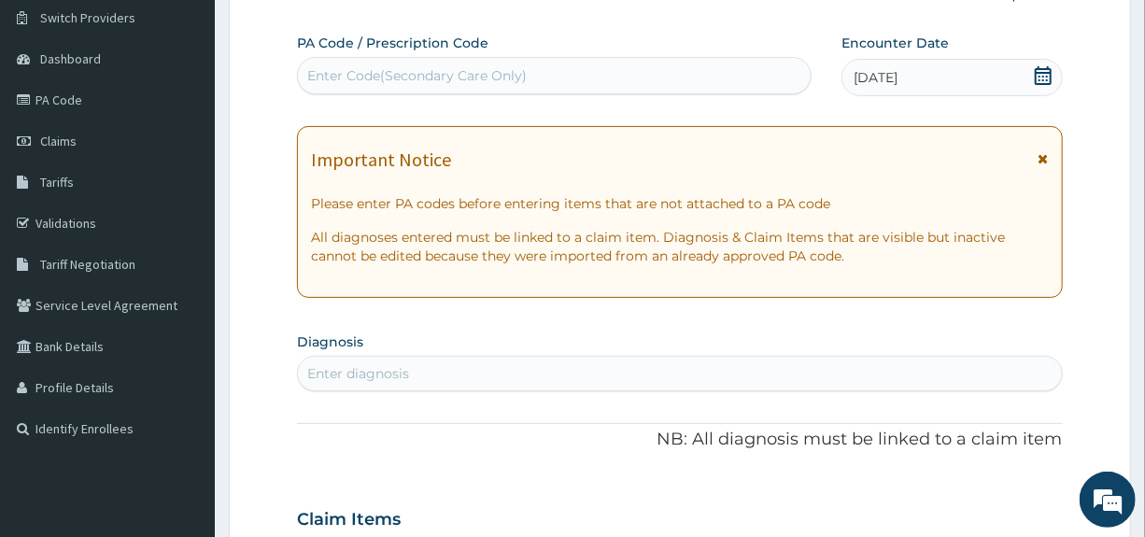
click at [438, 383] on div "Enter diagnosis" at bounding box center [679, 374] width 763 height 30
type input "plasmodium"
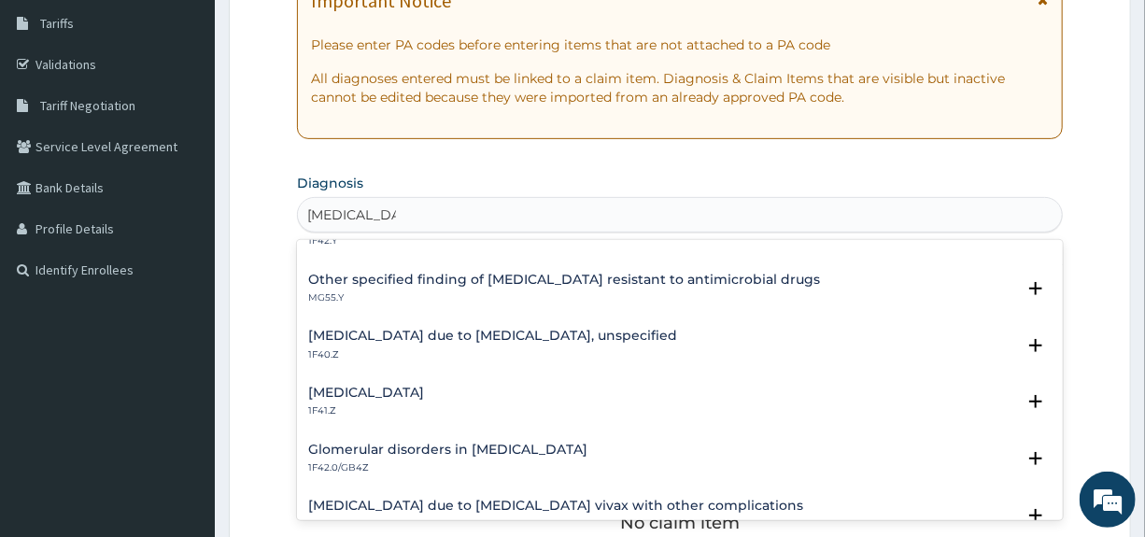
scroll to position [273, 0]
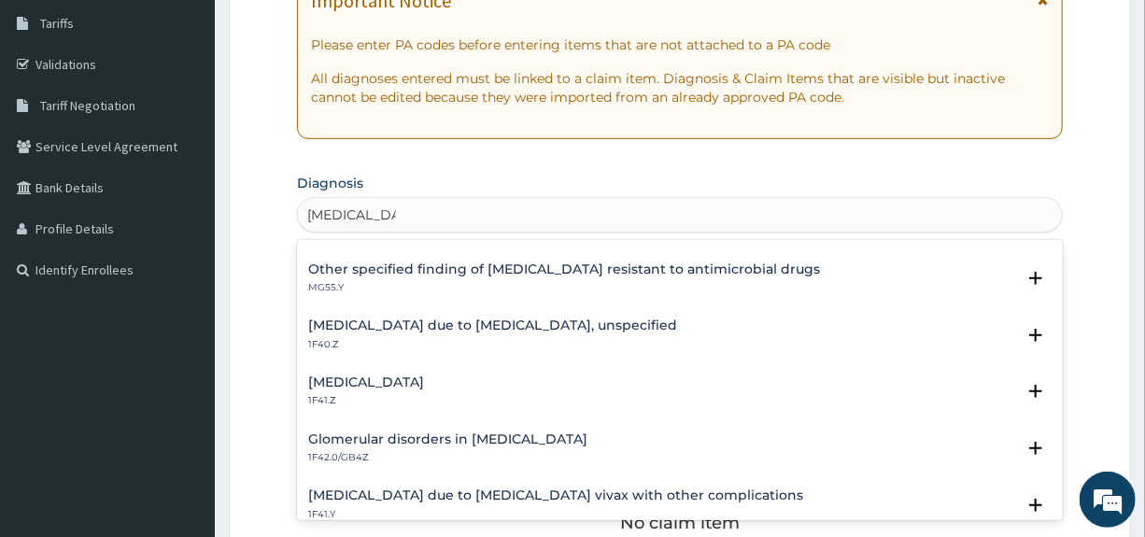
click at [513, 325] on h4 "Malaria due to Plasmodium falciparum, unspecified" at bounding box center [492, 325] width 369 height 14
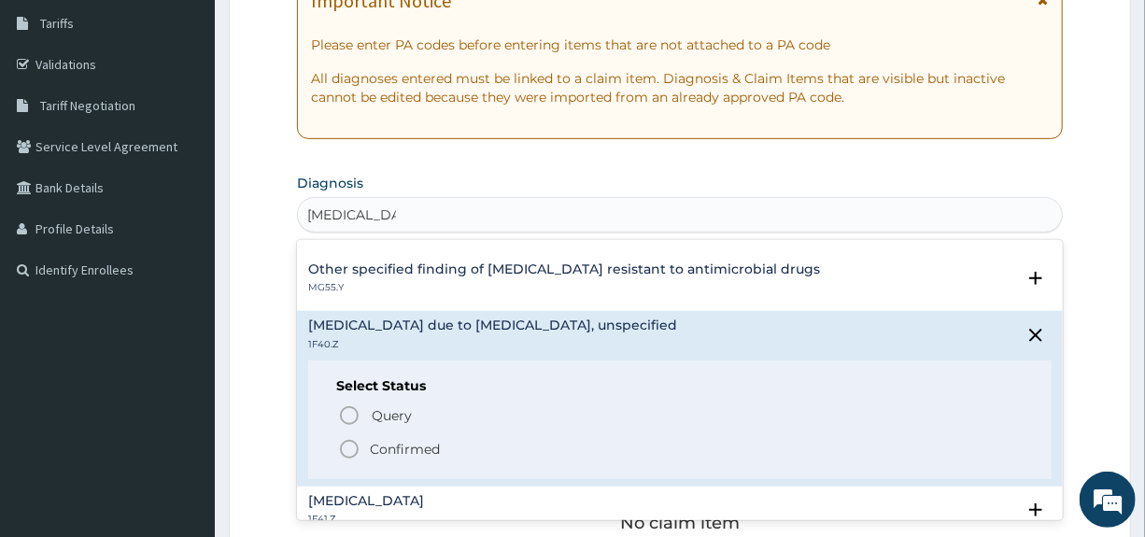
click at [409, 449] on p "Confirmed" at bounding box center [405, 449] width 70 height 19
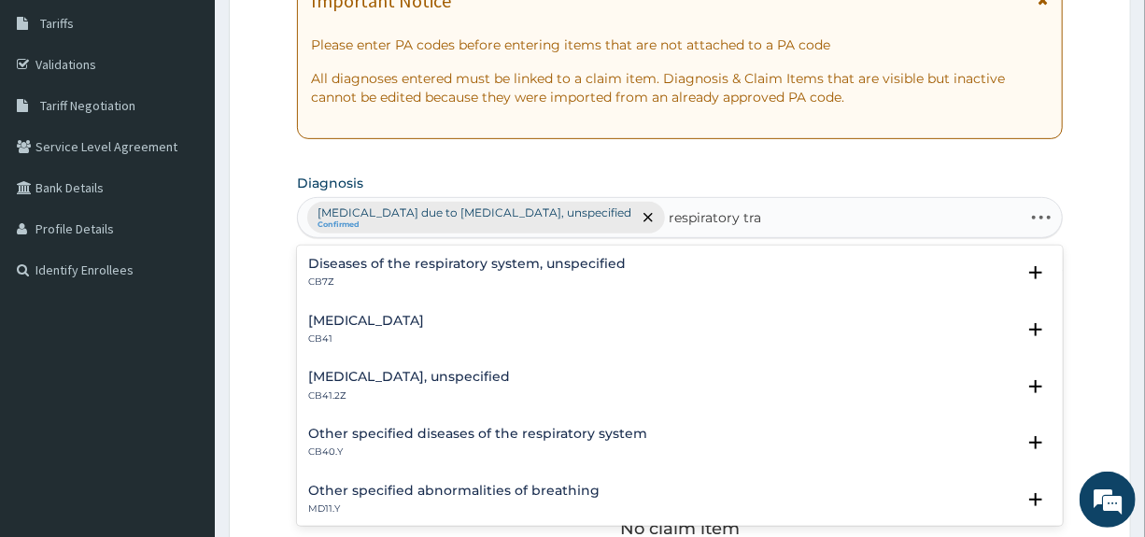
type input "respiratory tract"
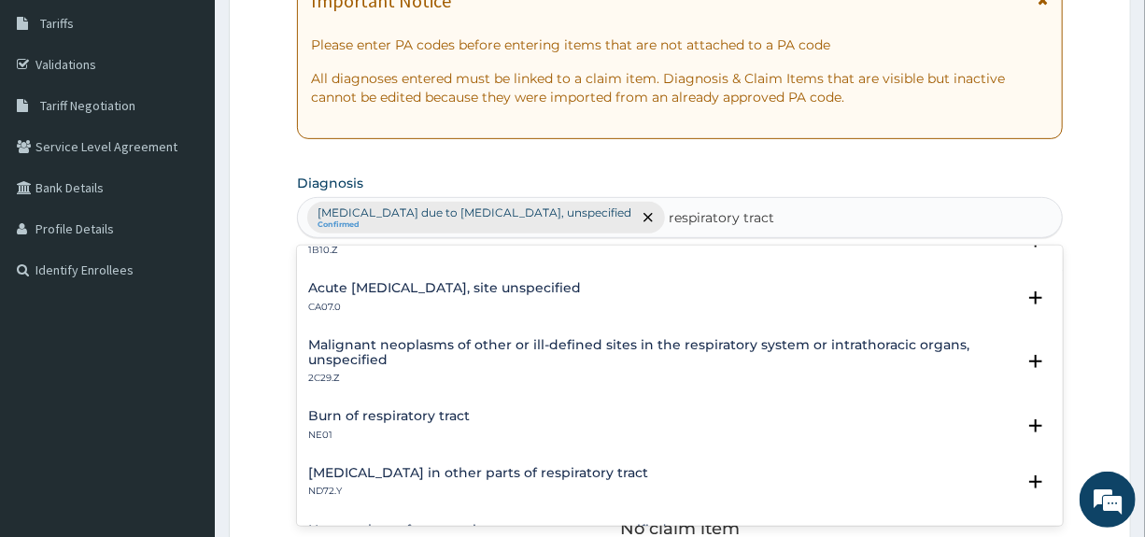
scroll to position [434, 0]
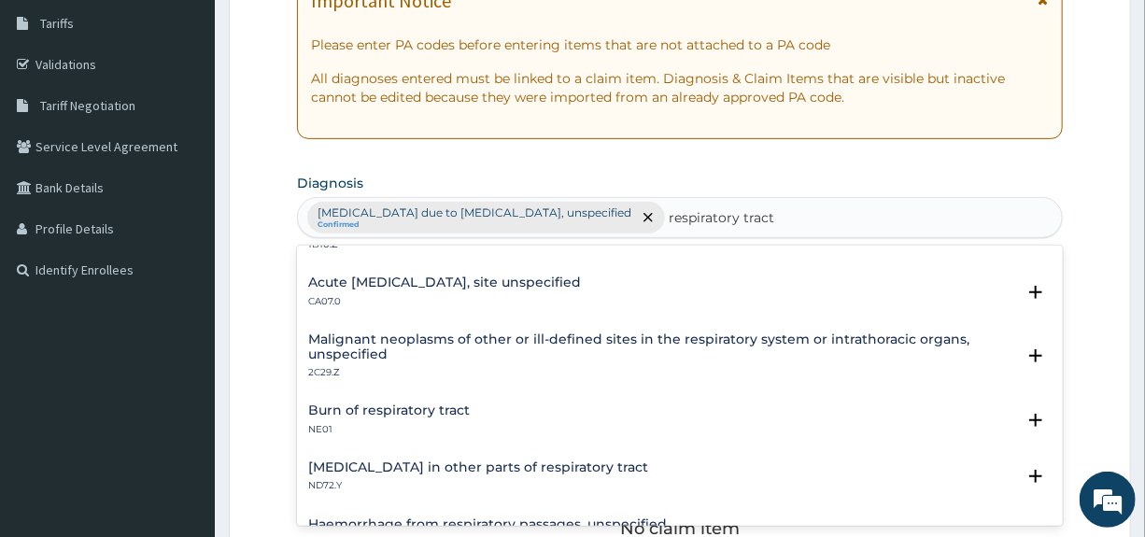
click at [455, 282] on h4 "Acute upper respiratory infection, site unspecified" at bounding box center [444, 282] width 273 height 14
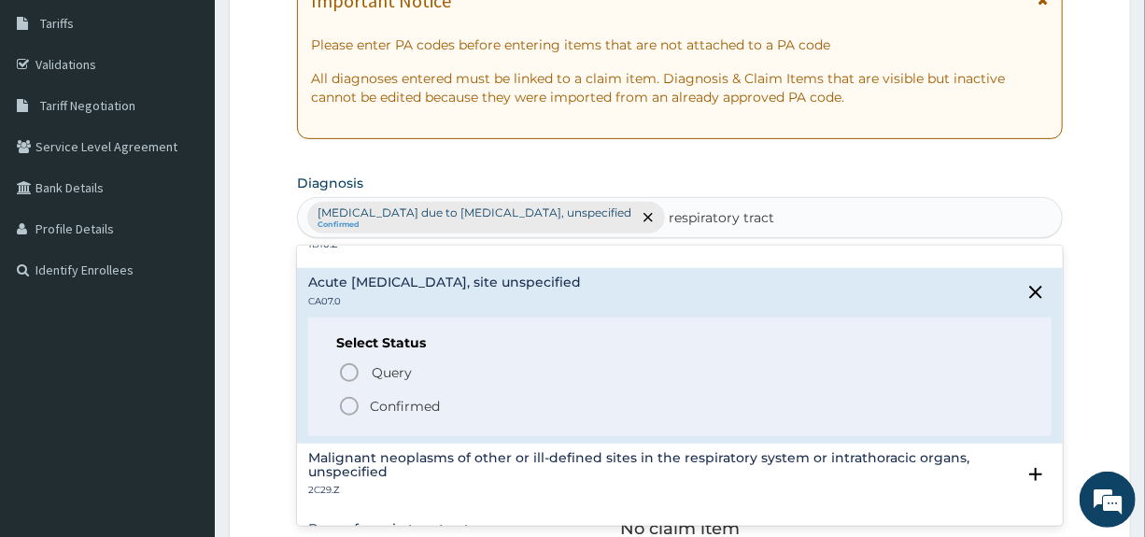
click at [397, 404] on p "Confirmed" at bounding box center [405, 406] width 70 height 19
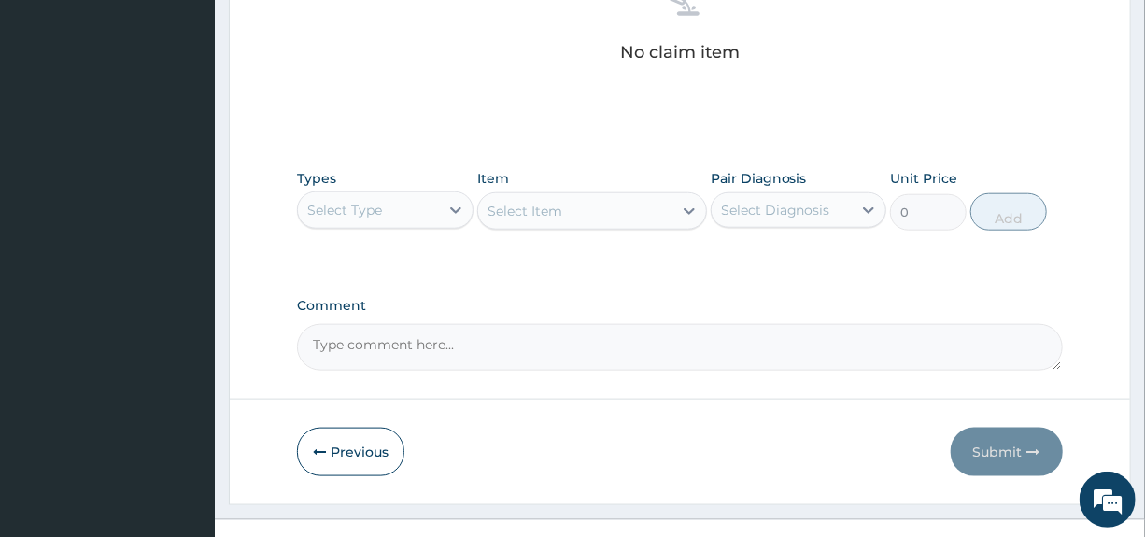
scroll to position [808, 0]
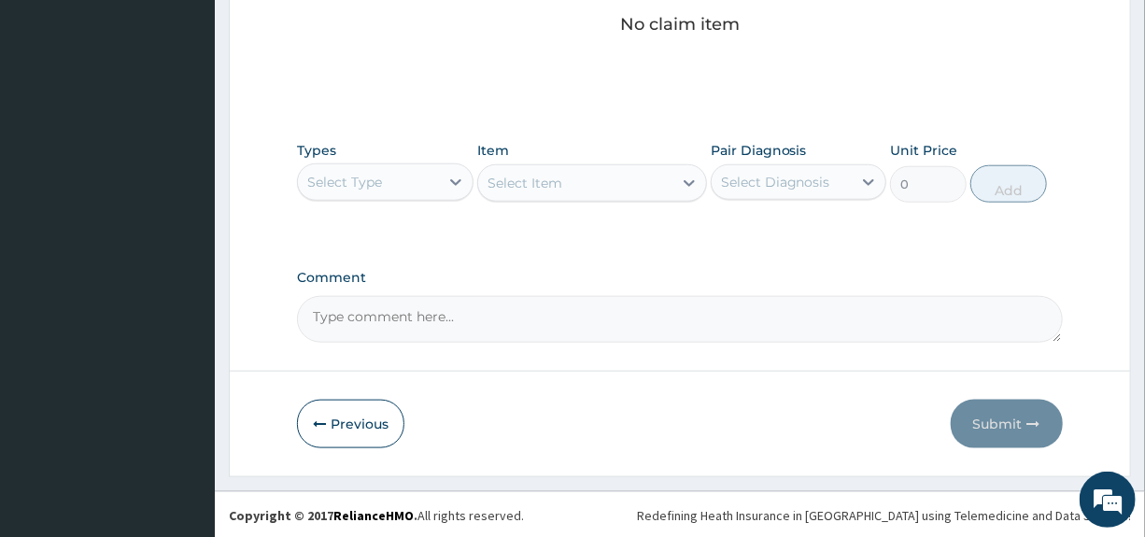
click at [410, 177] on div "Select Type" at bounding box center [368, 182] width 140 height 30
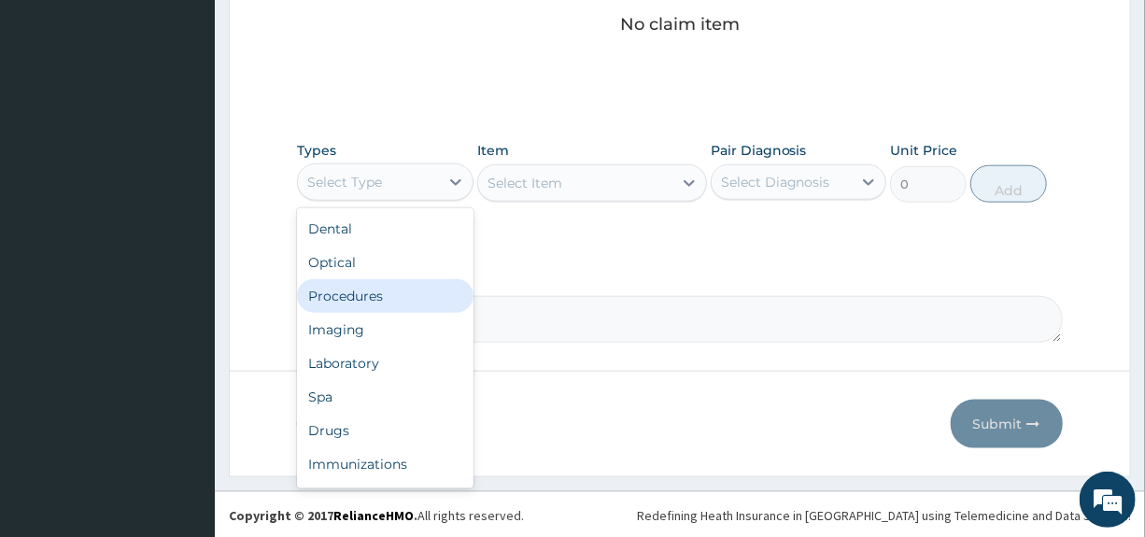
click at [378, 299] on div "Procedures" at bounding box center [385, 296] width 176 height 34
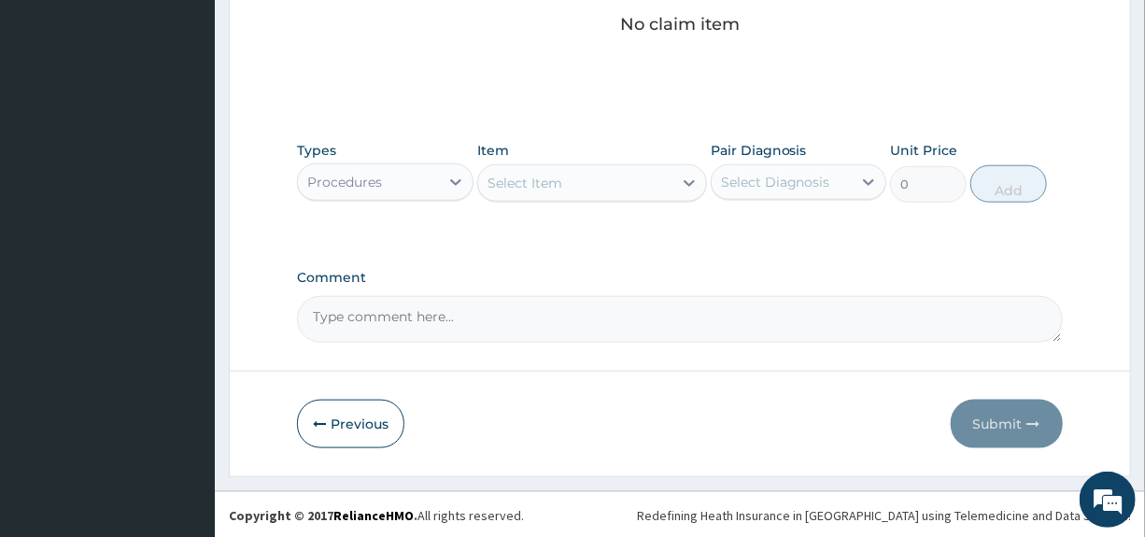
click at [585, 182] on div "Select Item" at bounding box center [575, 183] width 194 height 30
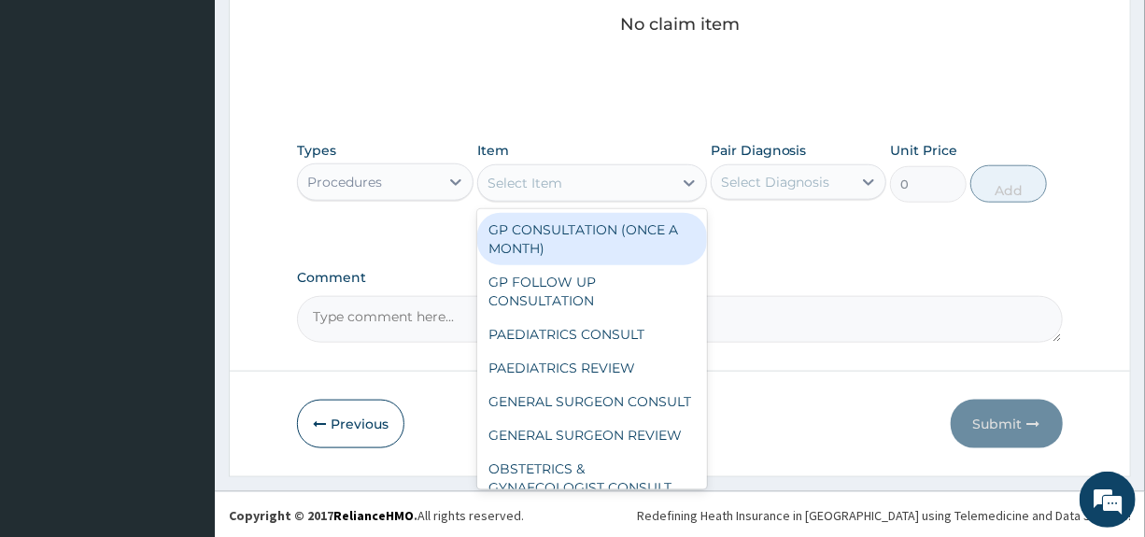
click at [576, 231] on div "GP CONSULTATION (ONCE A MONTH)" at bounding box center [592, 239] width 230 height 52
type input "3000"
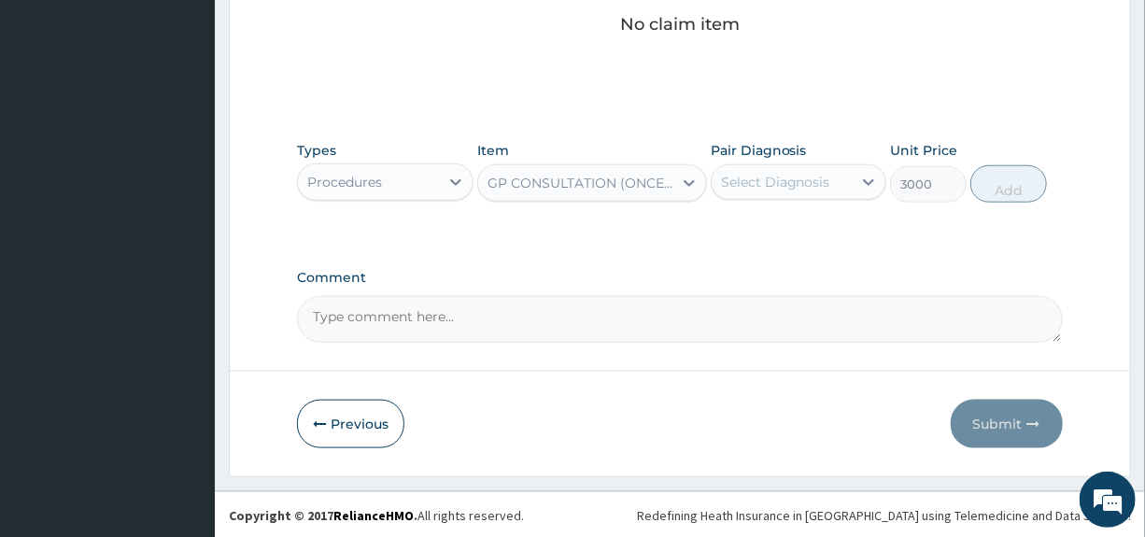
click at [799, 179] on div "Select Diagnosis" at bounding box center [775, 182] width 109 height 19
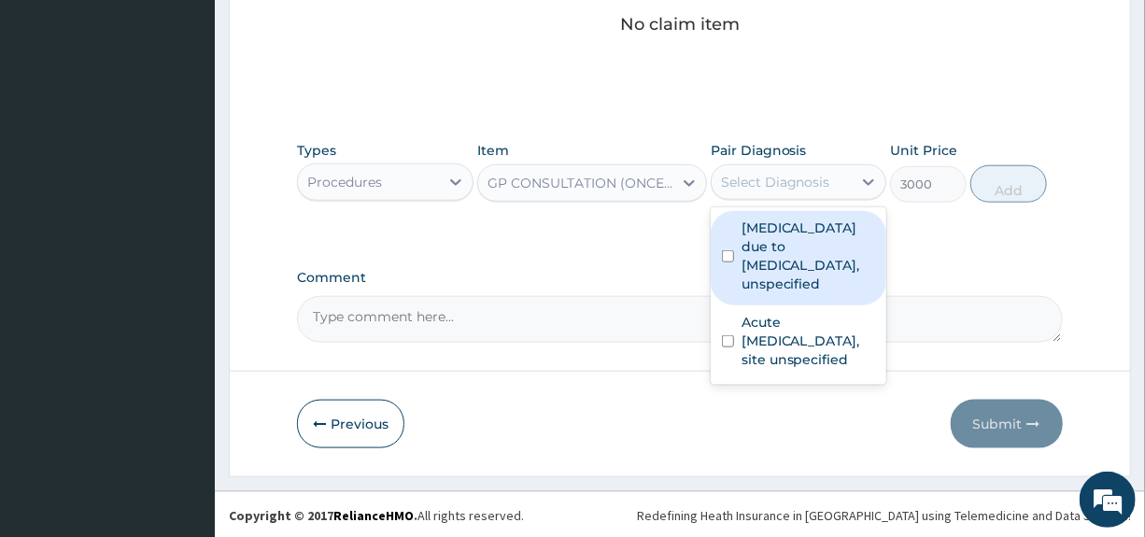
click at [781, 245] on label "Malaria due to Plasmodium falciparum, unspecified" at bounding box center [808, 256] width 134 height 75
checkbox input "true"
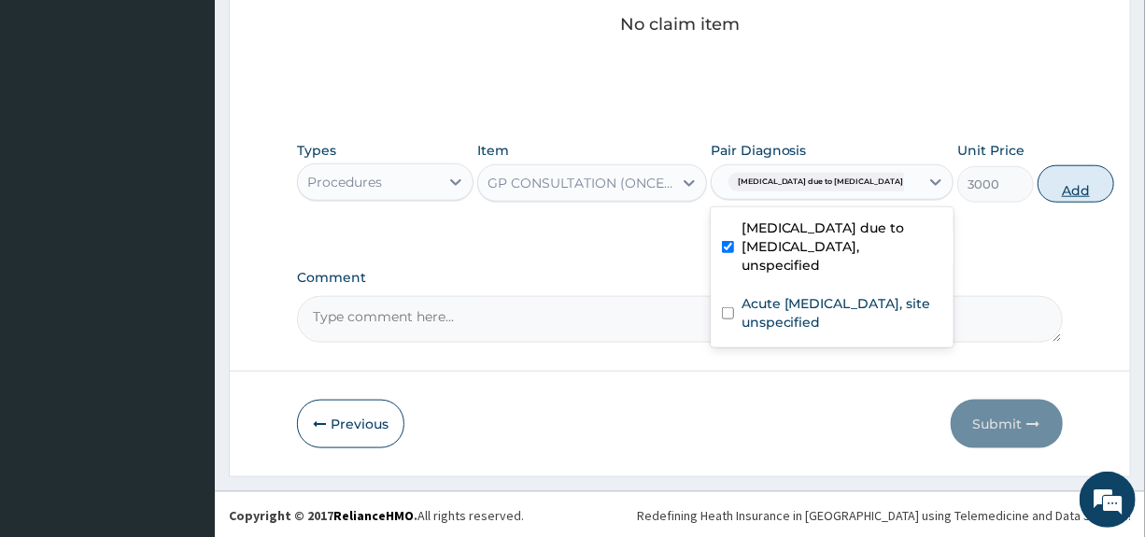
click at [1037, 189] on button "Add" at bounding box center [1075, 183] width 77 height 37
type input "0"
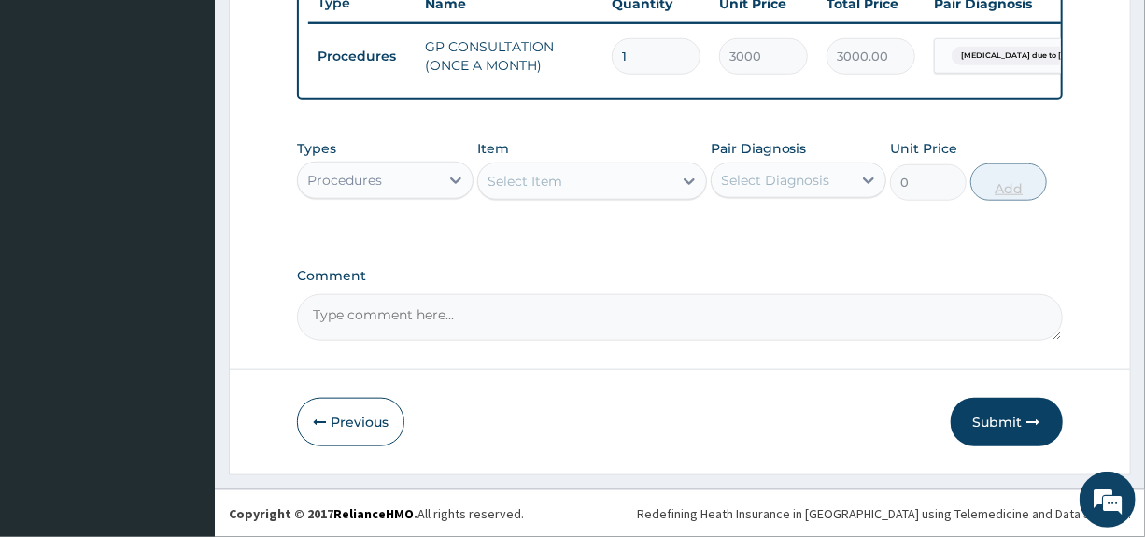
scroll to position [733, 0]
click at [424, 179] on div "Procedures" at bounding box center [368, 180] width 140 height 30
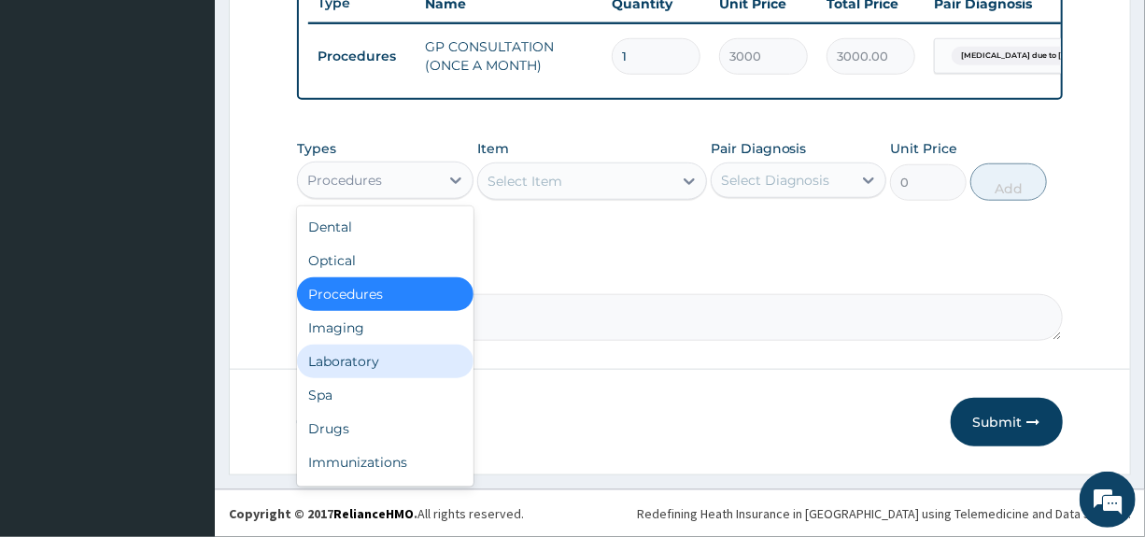
click at [366, 368] on div "Laboratory" at bounding box center [385, 362] width 176 height 34
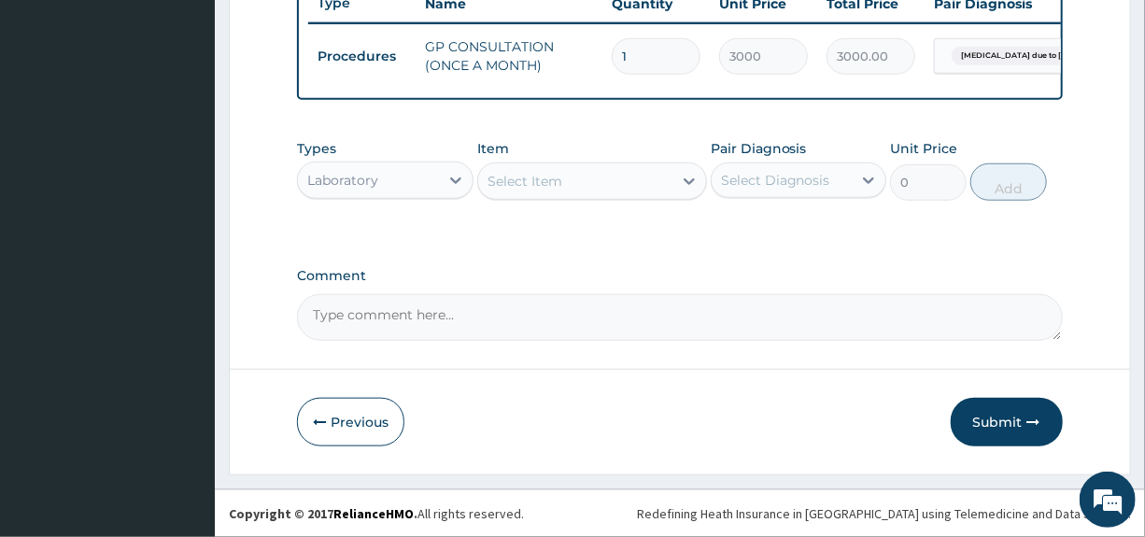
click at [568, 178] on div "Select Item" at bounding box center [575, 181] width 194 height 30
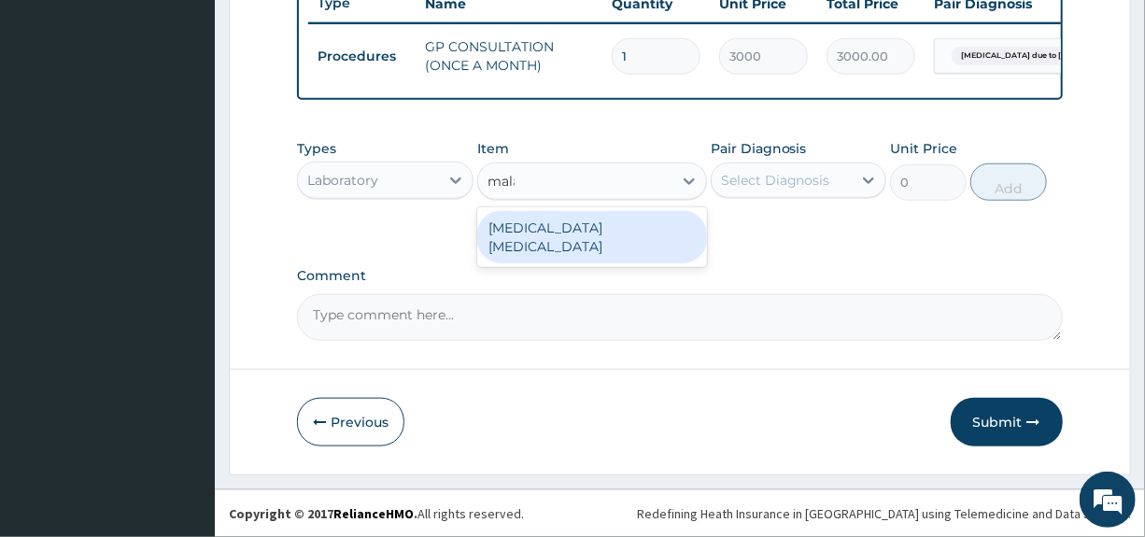
type input "malar"
click at [553, 227] on div "MALARIA PARASITE" at bounding box center [592, 237] width 230 height 52
type input "800"
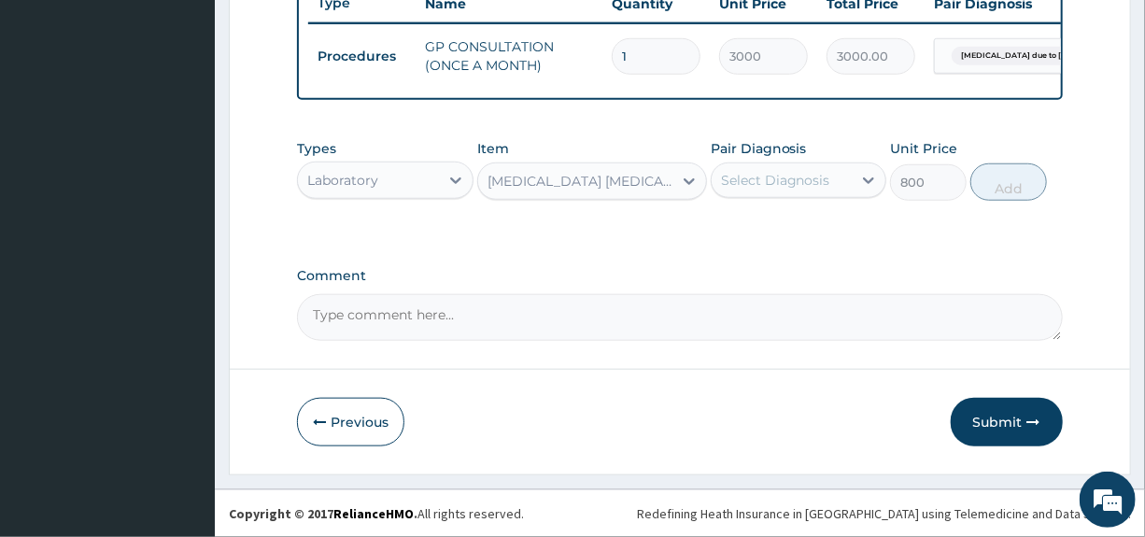
click at [767, 180] on div "Select Diagnosis" at bounding box center [775, 180] width 109 height 19
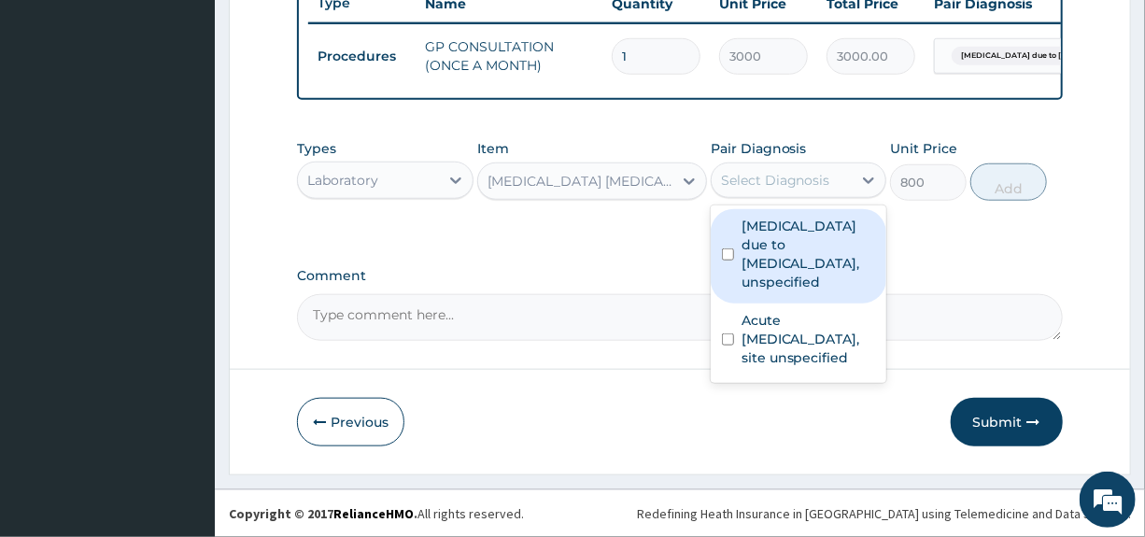
click at [775, 258] on label "Malaria due to Plasmodium falciparum, unspecified" at bounding box center [808, 254] width 134 height 75
checkbox input "true"
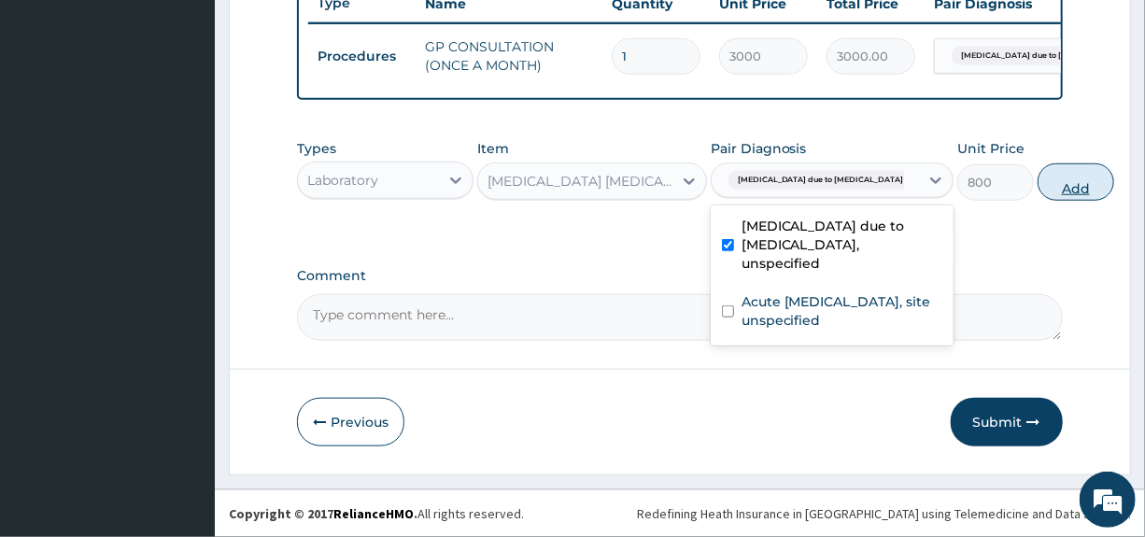
click at [1037, 185] on button "Add" at bounding box center [1075, 181] width 77 height 37
type input "0"
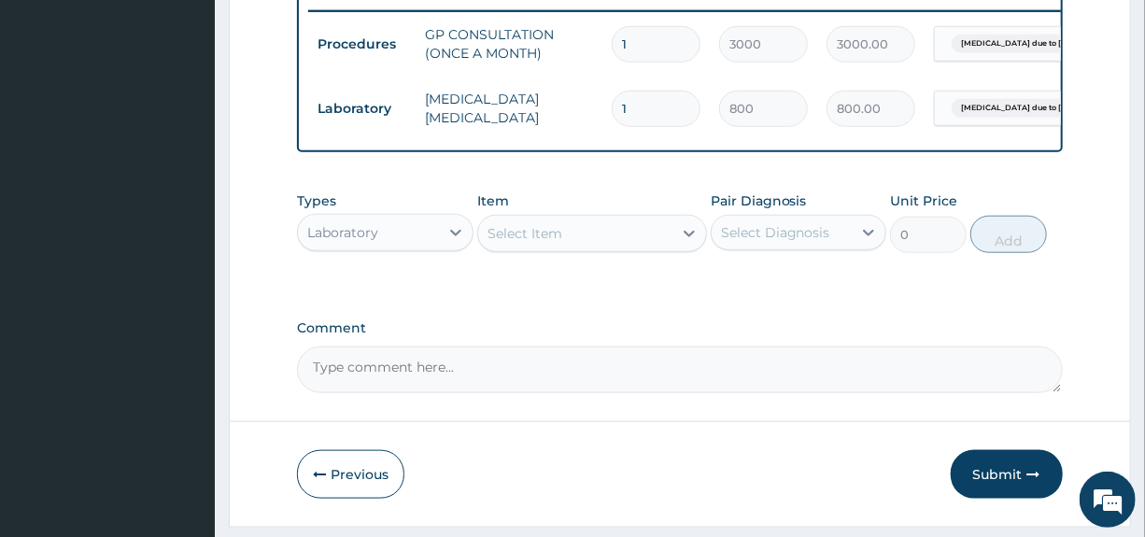
click at [412, 246] on div "Laboratory" at bounding box center [368, 233] width 140 height 30
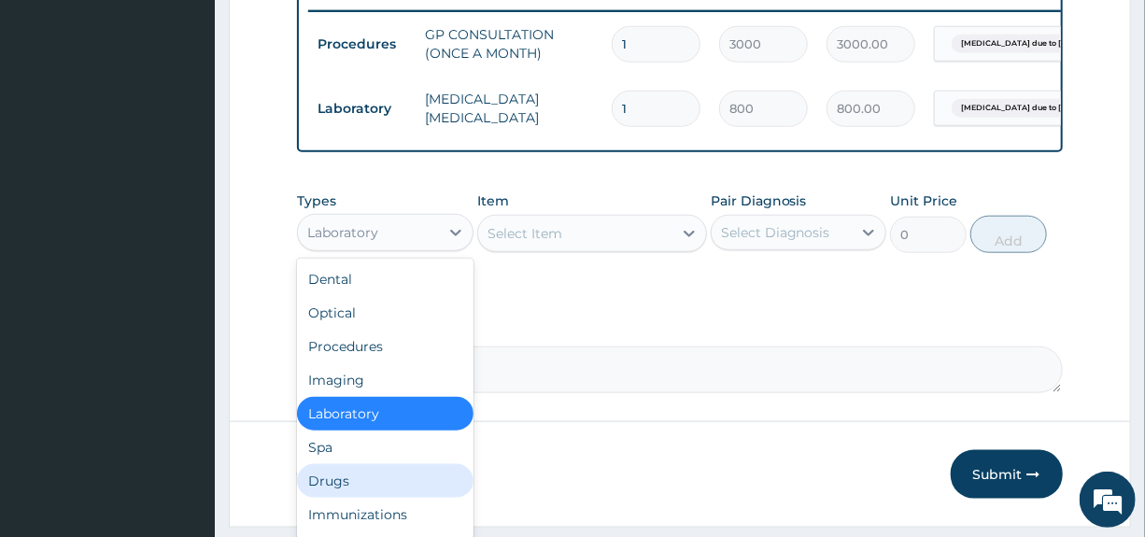
click at [354, 494] on div "Drugs" at bounding box center [385, 481] width 176 height 34
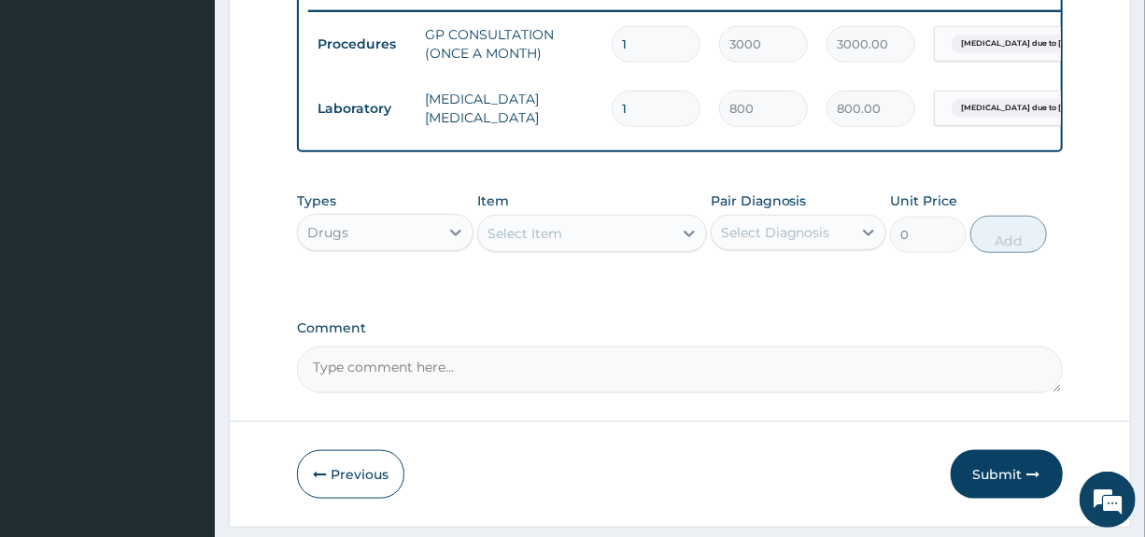
scroll to position [798, 0]
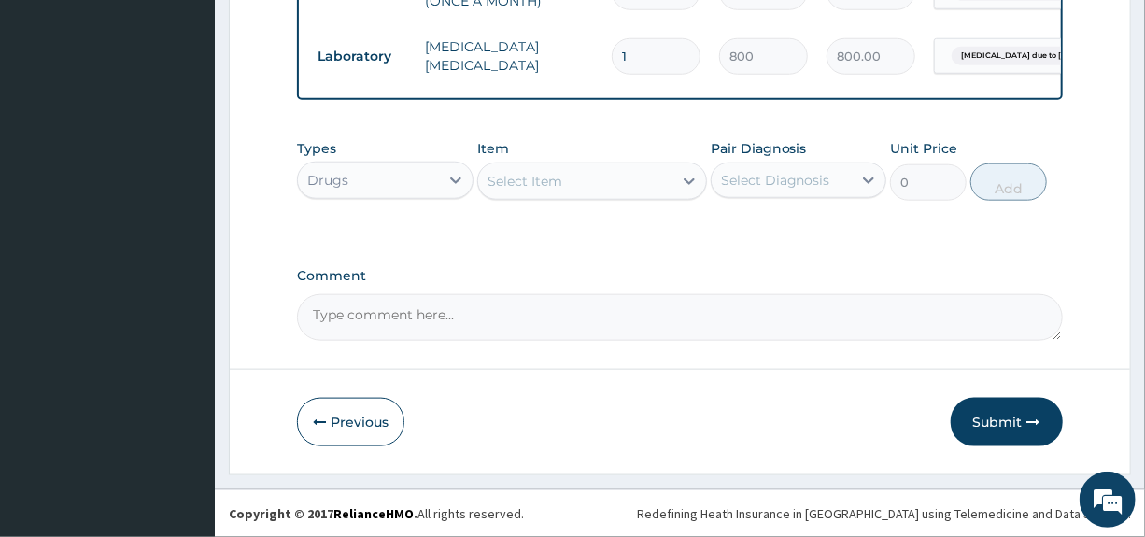
click at [591, 187] on div "Select Item" at bounding box center [575, 181] width 194 height 30
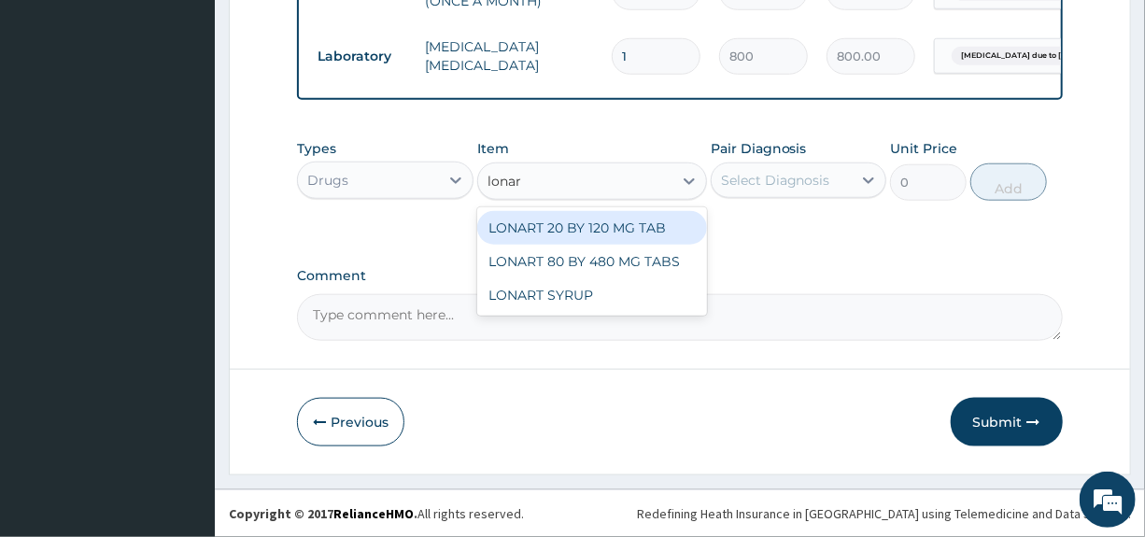
type input "lonart"
click at [579, 236] on div "LONART 20 BY 120 MG TAB" at bounding box center [592, 228] width 230 height 34
type input "3000"
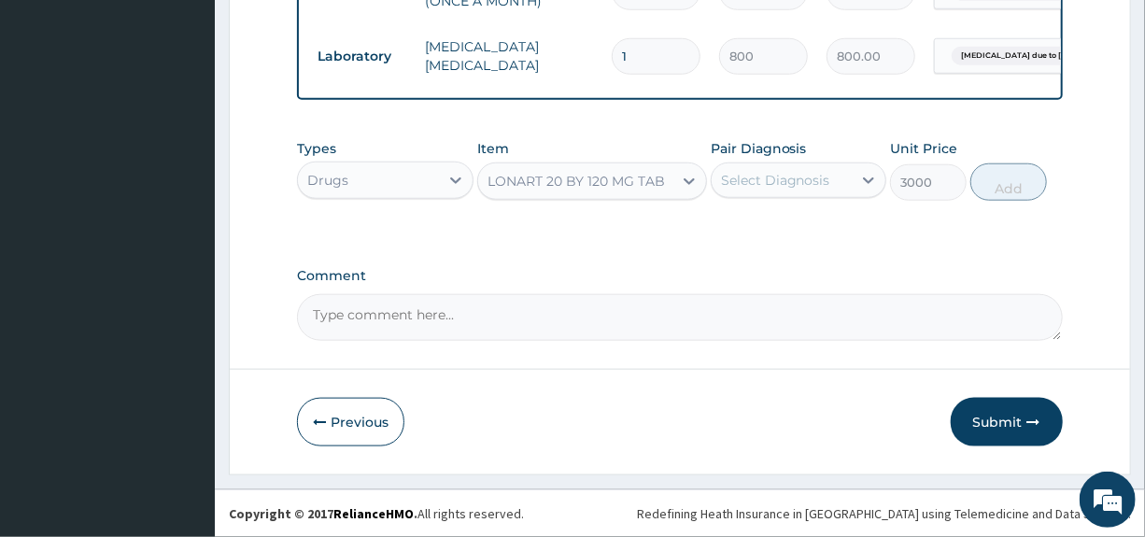
click at [766, 181] on div "Select Diagnosis" at bounding box center [775, 180] width 109 height 19
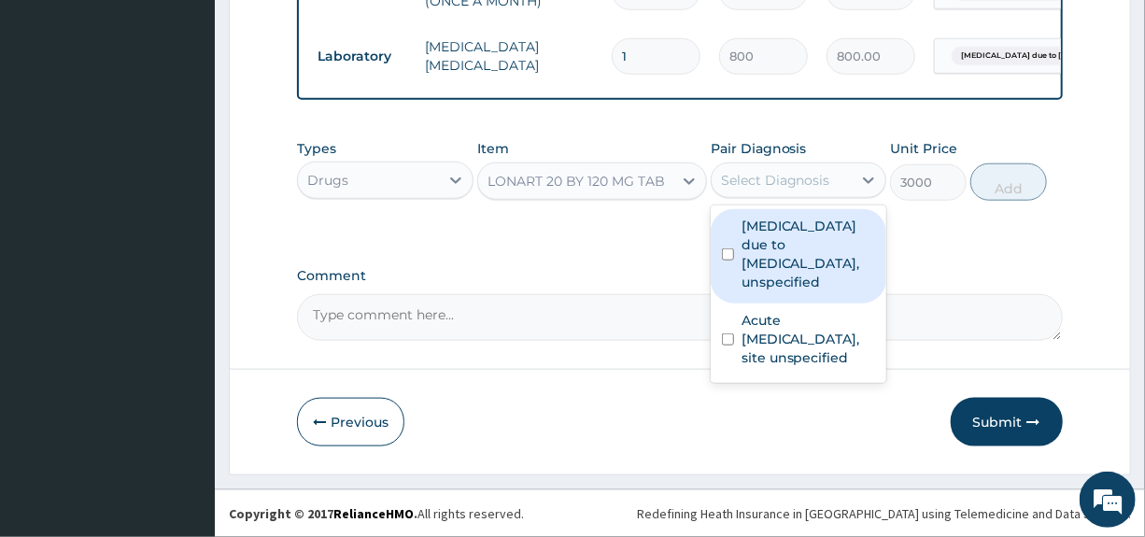
click at [775, 251] on label "Malaria due to Plasmodium falciparum, unspecified" at bounding box center [808, 254] width 134 height 75
checkbox input "true"
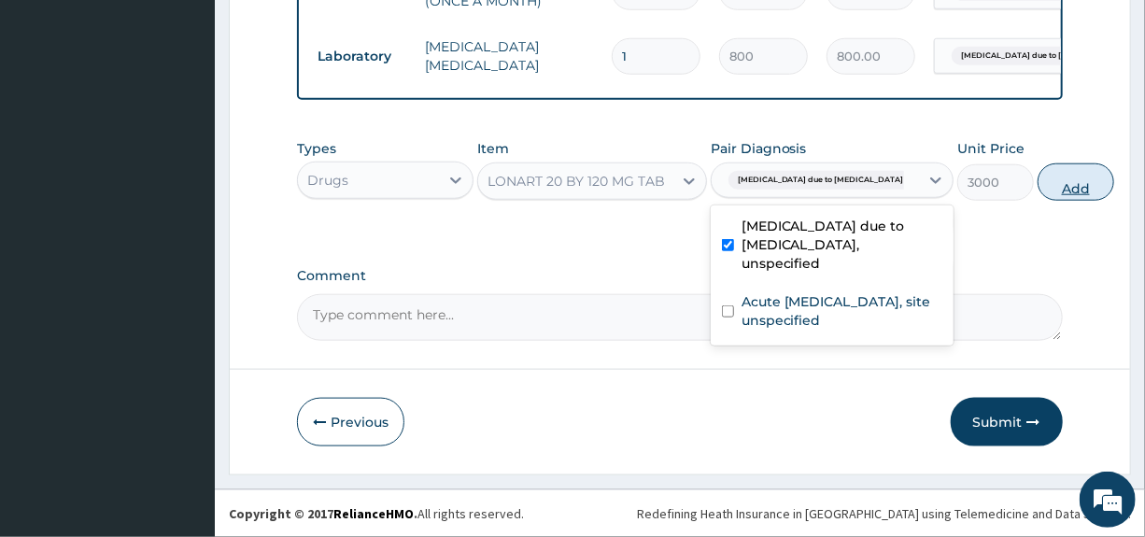
click at [1037, 190] on button "Add" at bounding box center [1075, 181] width 77 height 37
type input "0"
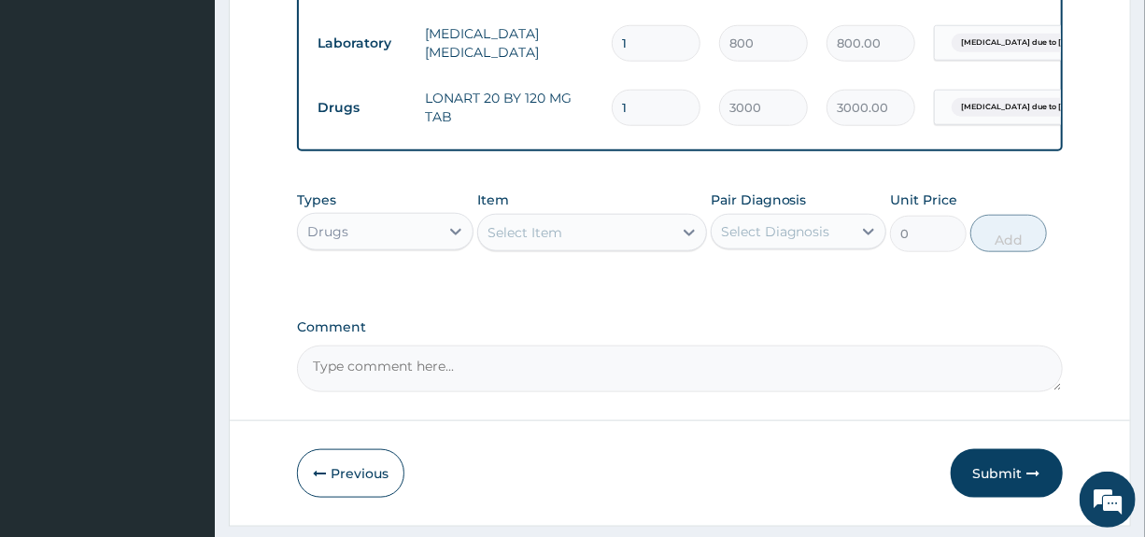
click at [576, 247] on div "Select Item" at bounding box center [575, 233] width 194 height 30
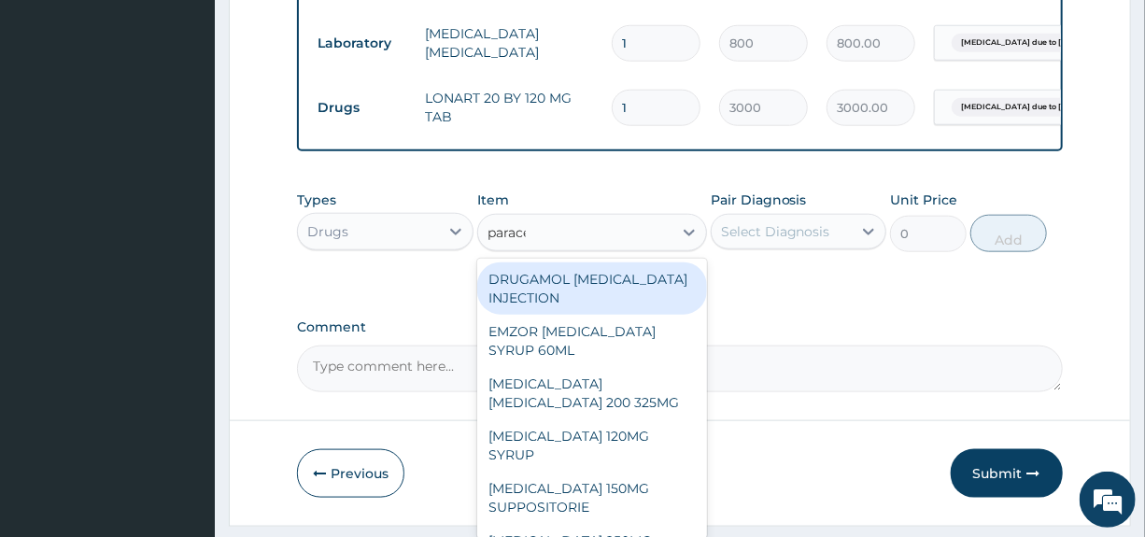
type input "paracet"
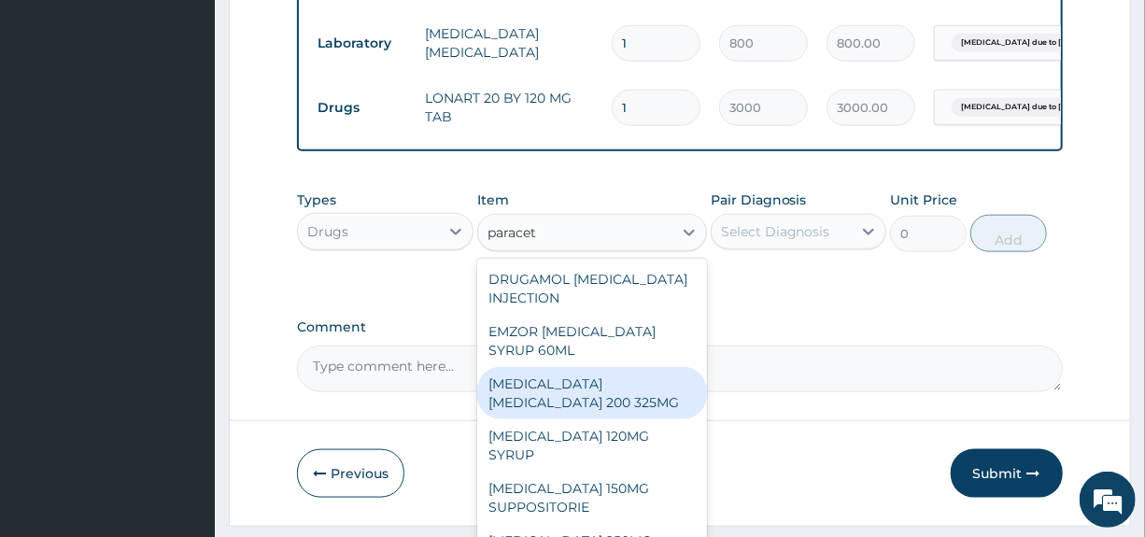
click at [531, 405] on div "IBUPROFEN PARACETAMOL 200 325MG" at bounding box center [592, 393] width 230 height 52
type input "120"
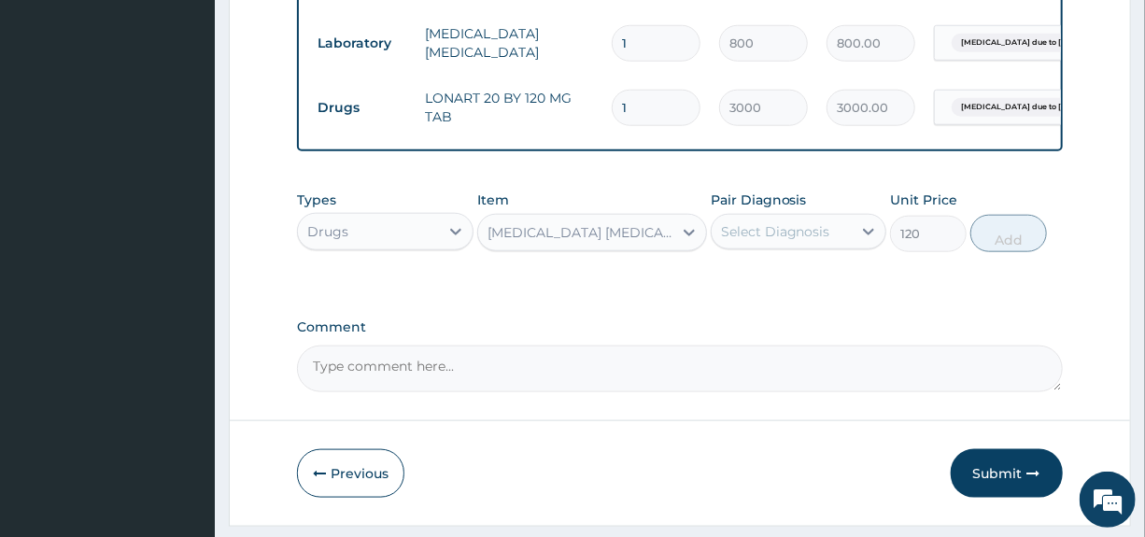
click at [776, 241] on div "Select Diagnosis" at bounding box center [775, 231] width 109 height 19
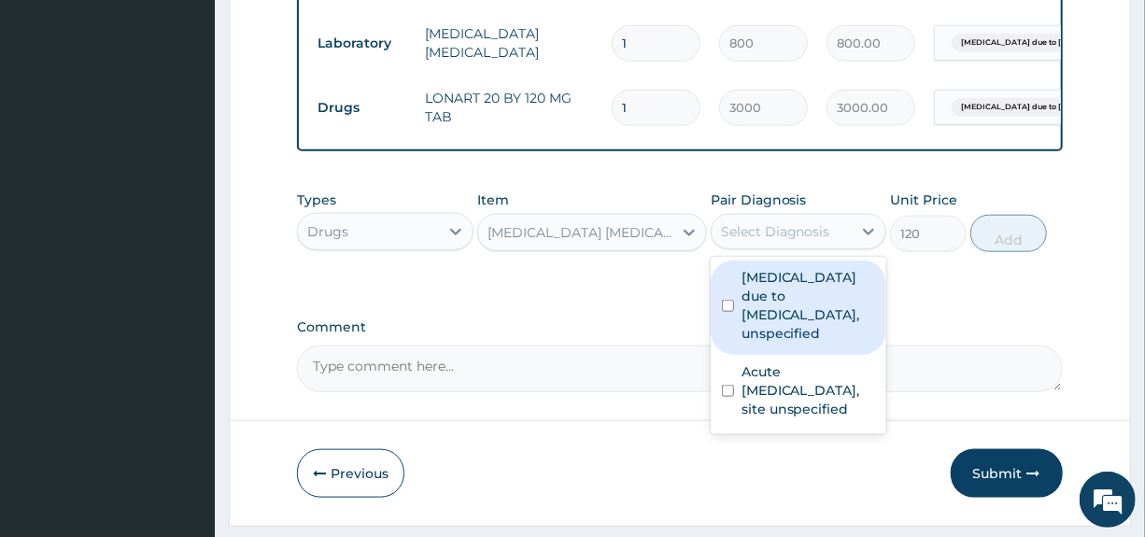
click at [776, 338] on label "Malaria due to Plasmodium falciparum, unspecified" at bounding box center [808, 305] width 134 height 75
checkbox input "true"
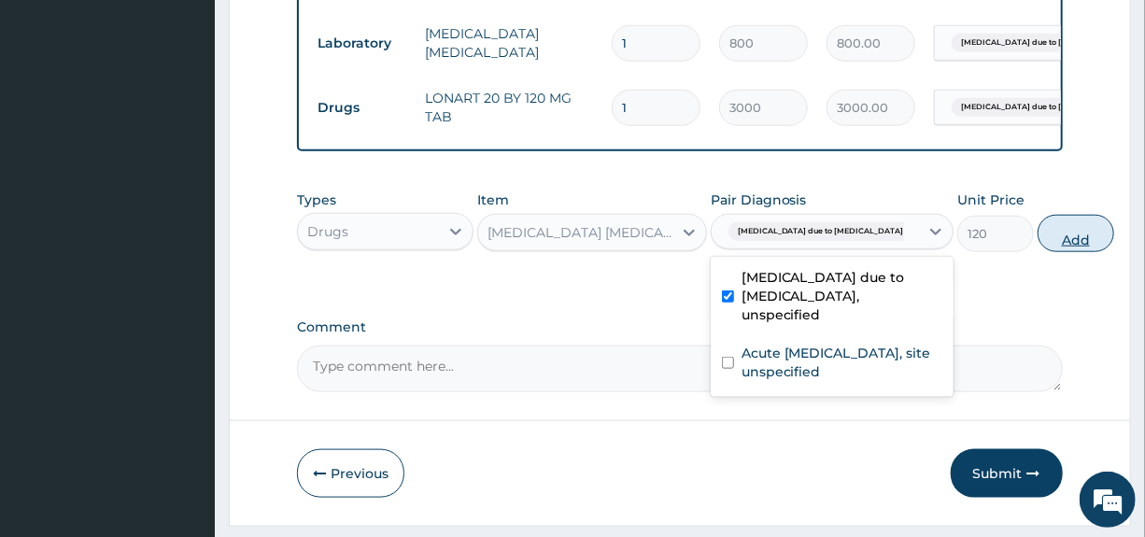
click at [1037, 251] on button "Add" at bounding box center [1075, 233] width 77 height 37
type input "0"
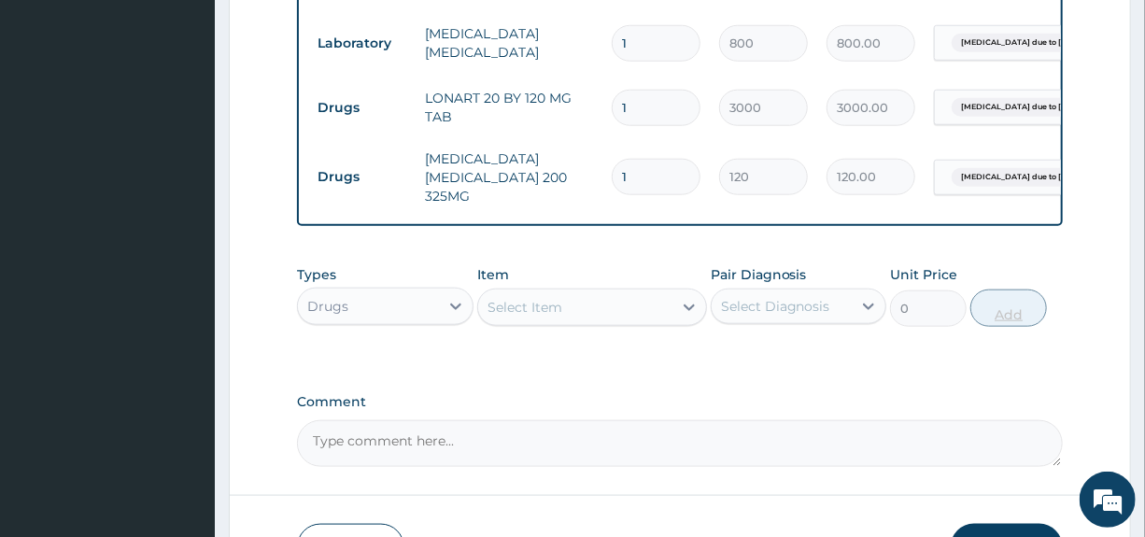
type input "10"
type input "1200.00"
type input "10"
click at [560, 317] on div "Select Item" at bounding box center [524, 307] width 75 height 19
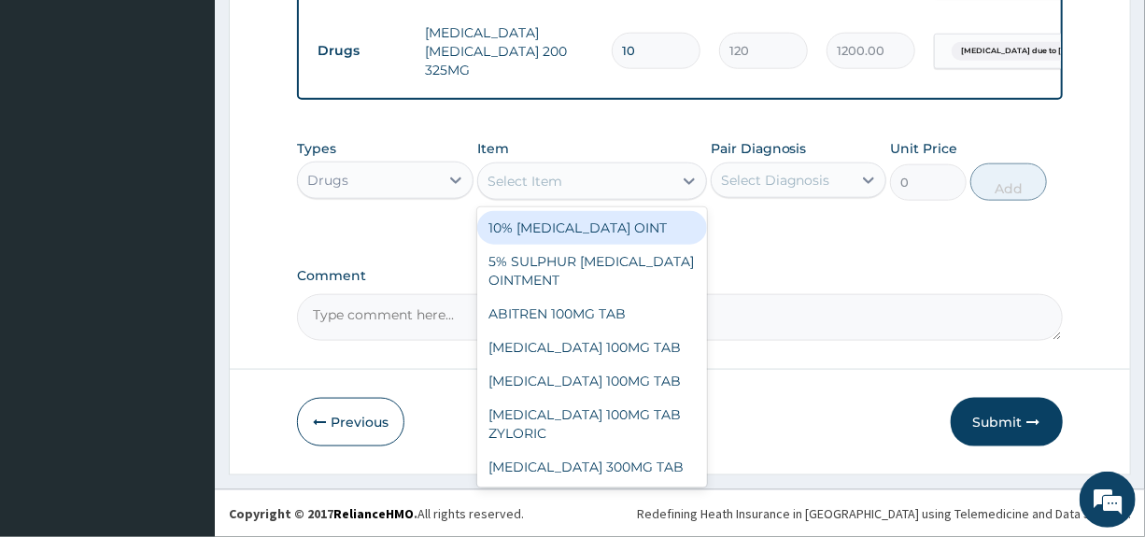
scroll to position [938, 0]
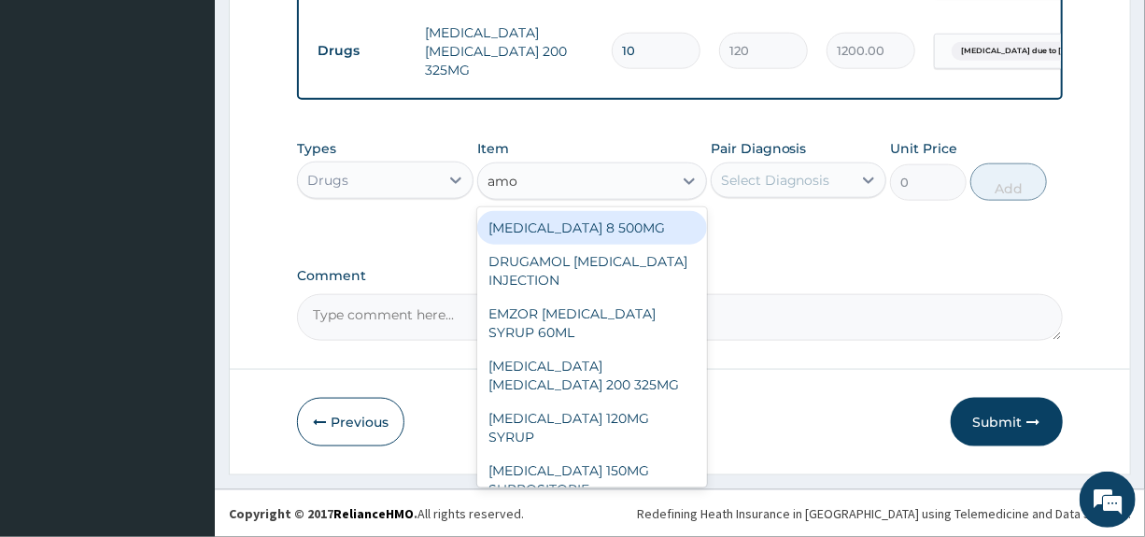
type input "amox"
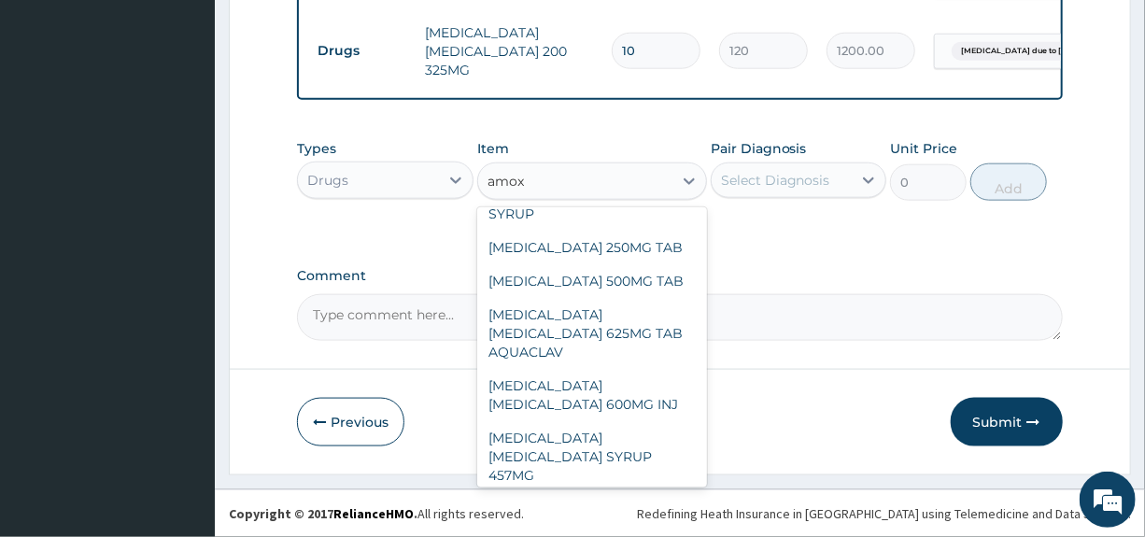
scroll to position [346, 0]
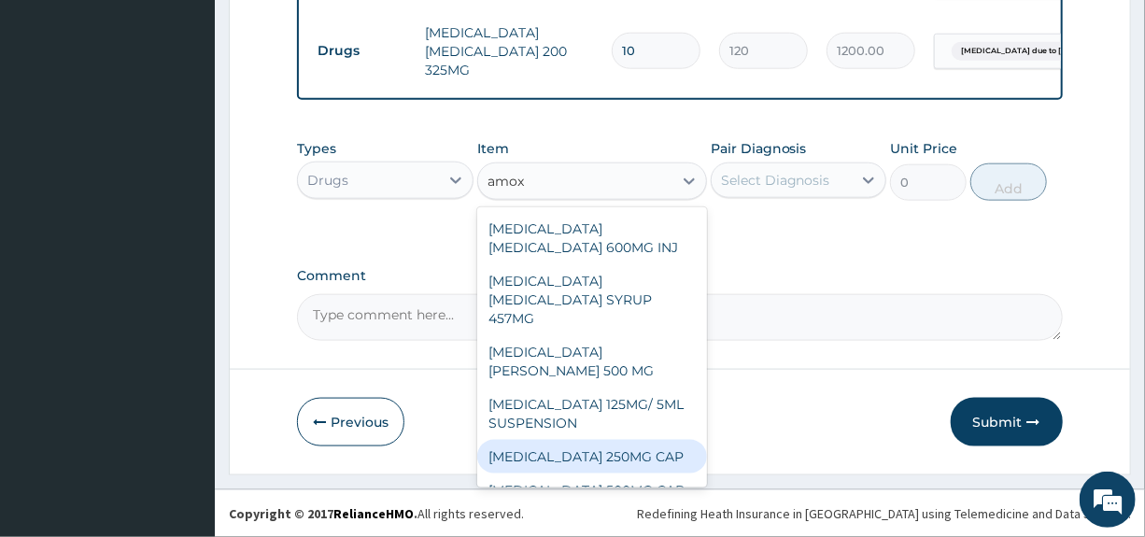
click at [549, 440] on div "AMOXYCILLIN 250MG CAP" at bounding box center [592, 457] width 230 height 34
type input "200"
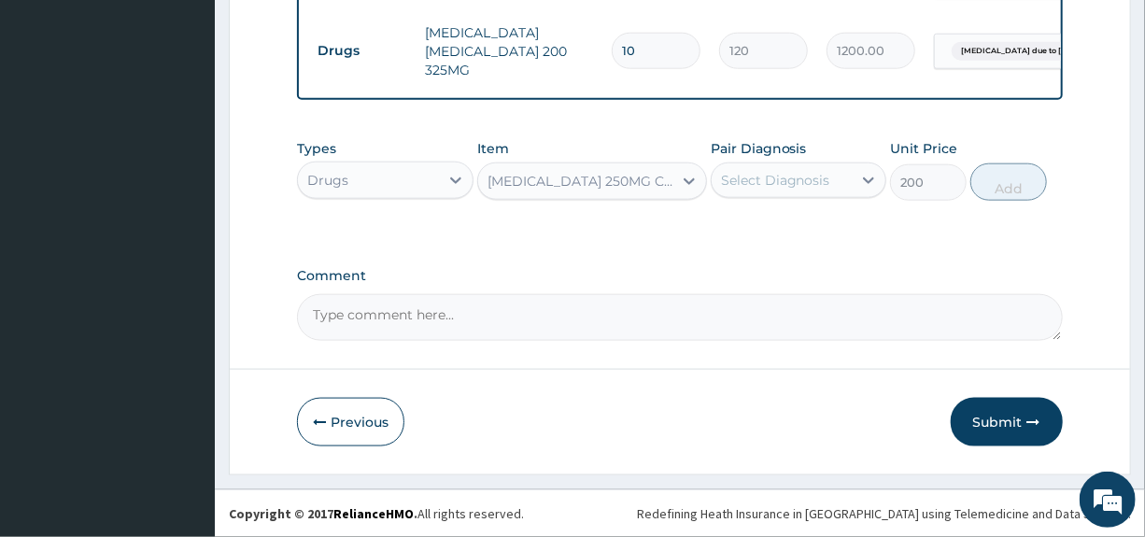
click at [776, 178] on div "Select Diagnosis" at bounding box center [775, 180] width 109 height 19
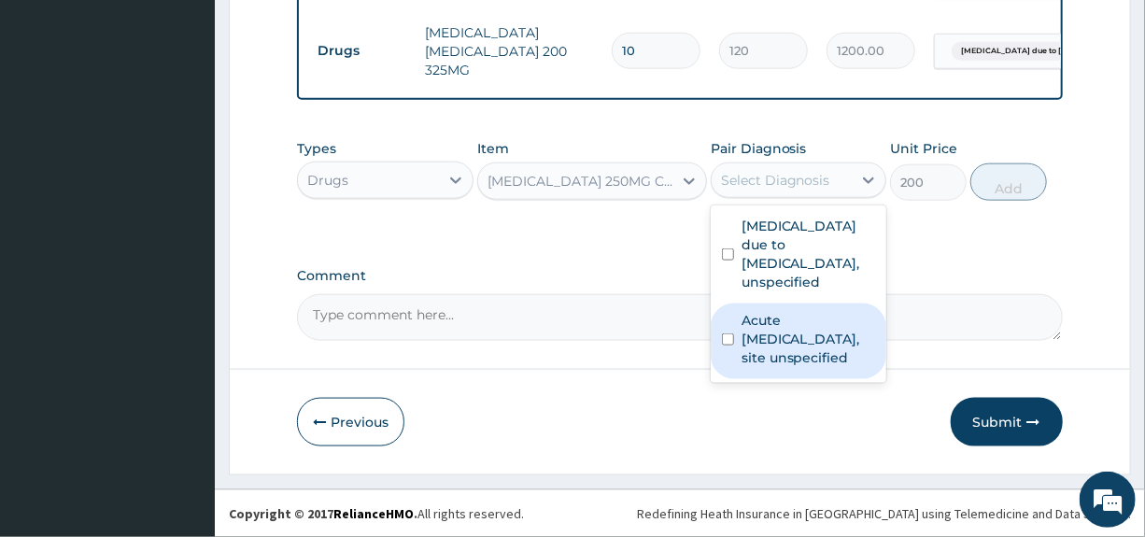
click at [783, 351] on label "Acute upper respiratory infection, site unspecified" at bounding box center [808, 339] width 134 height 56
checkbox input "true"
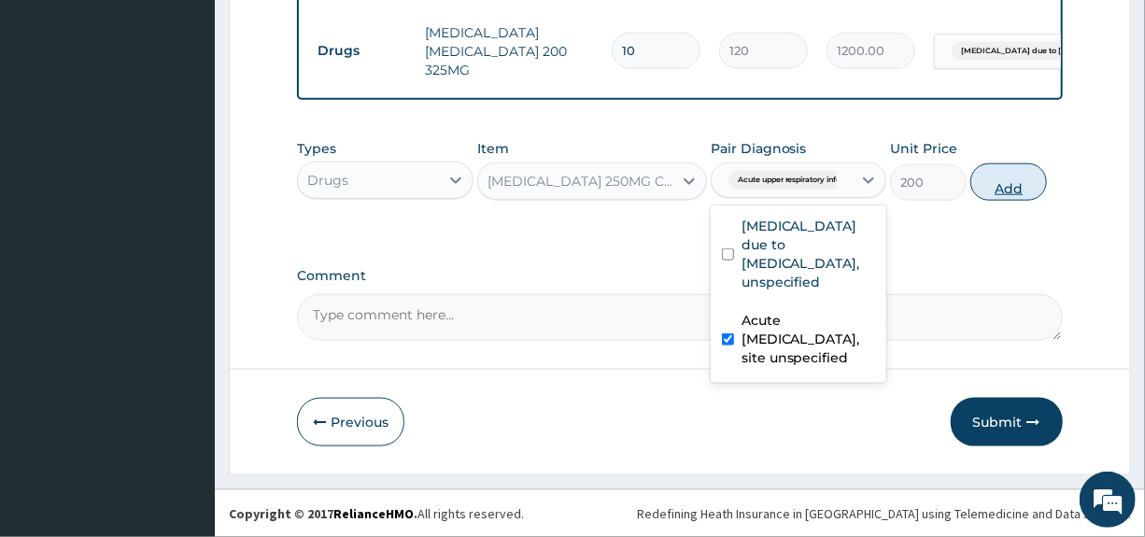
click at [1014, 187] on button "Add" at bounding box center [1008, 181] width 77 height 37
type input "0"
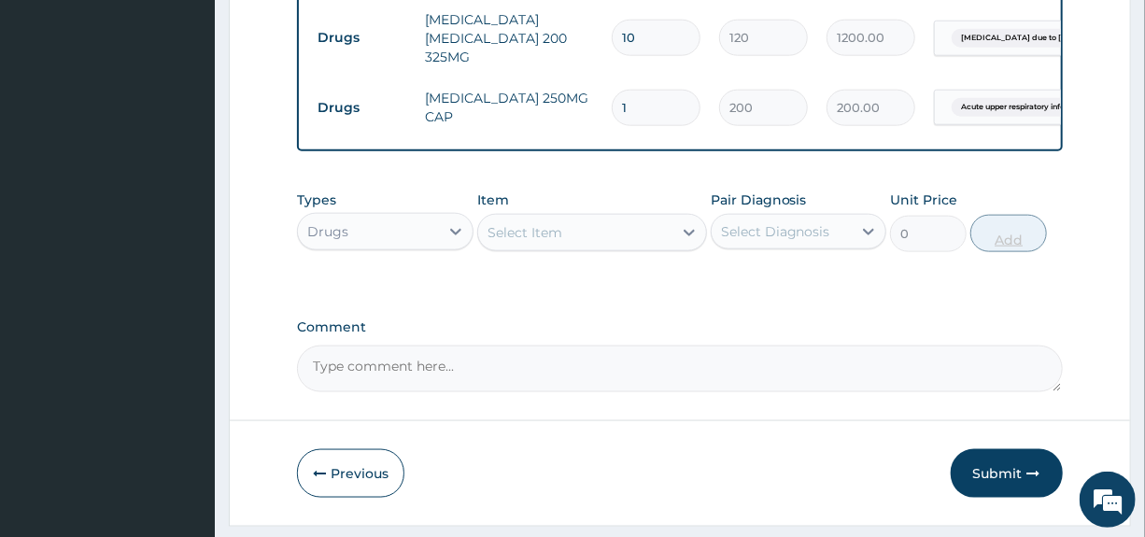
type input "0.00"
type input "2"
type input "400.00"
type input "20"
type input "4000.00"
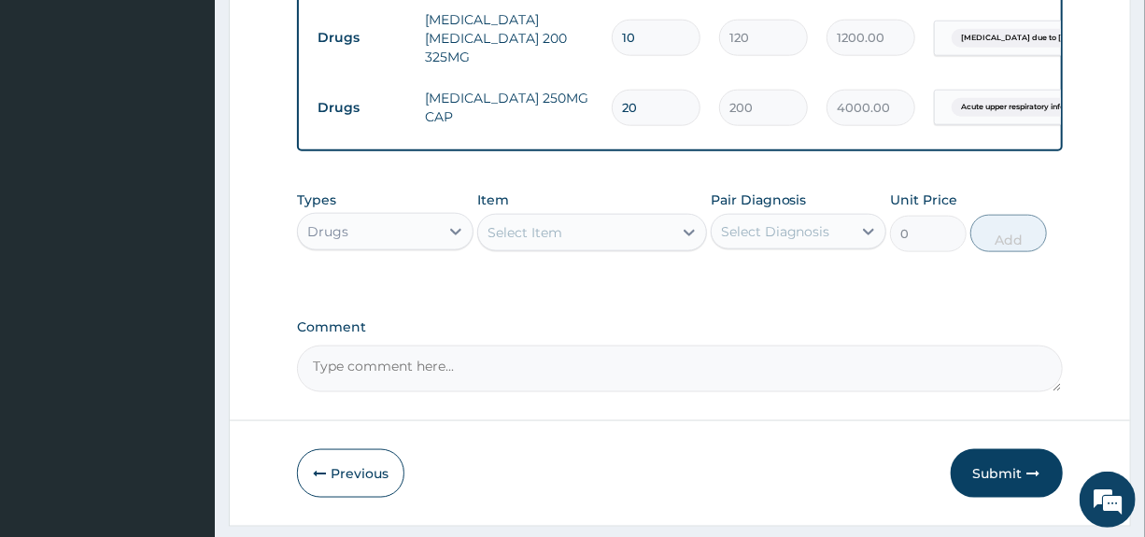
type input "20"
click at [560, 242] on div "Select Item" at bounding box center [524, 232] width 75 height 19
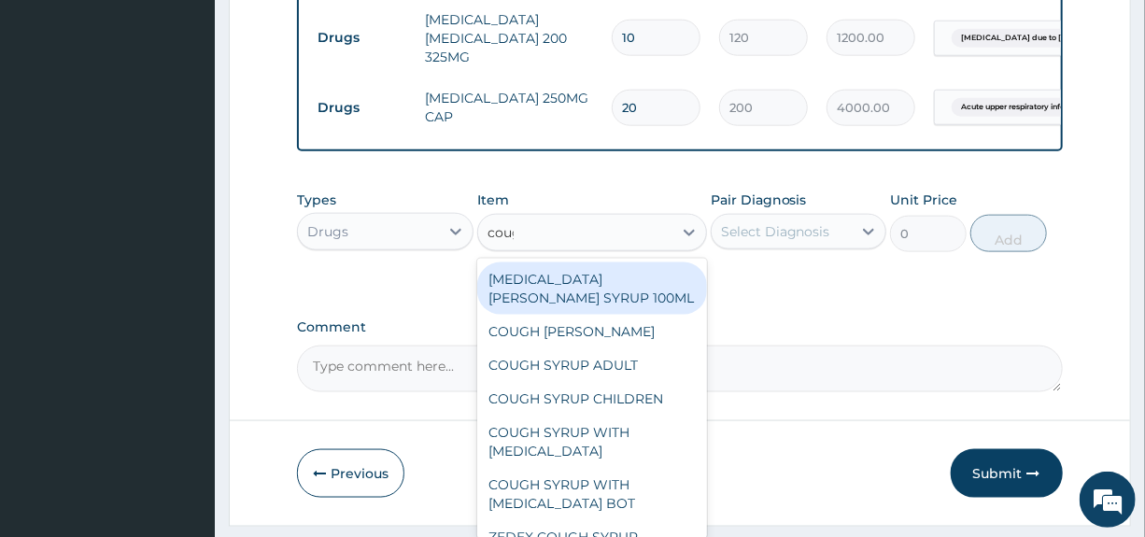
type input "cough"
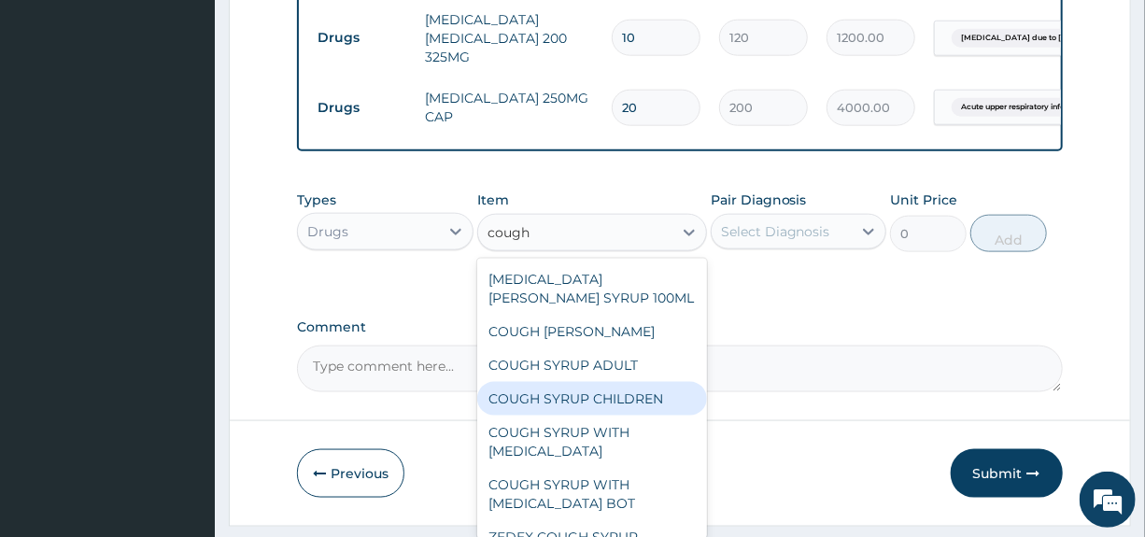
click at [574, 410] on div "COUGH SYRUP CHILDREN" at bounding box center [592, 399] width 230 height 34
type input "1100"
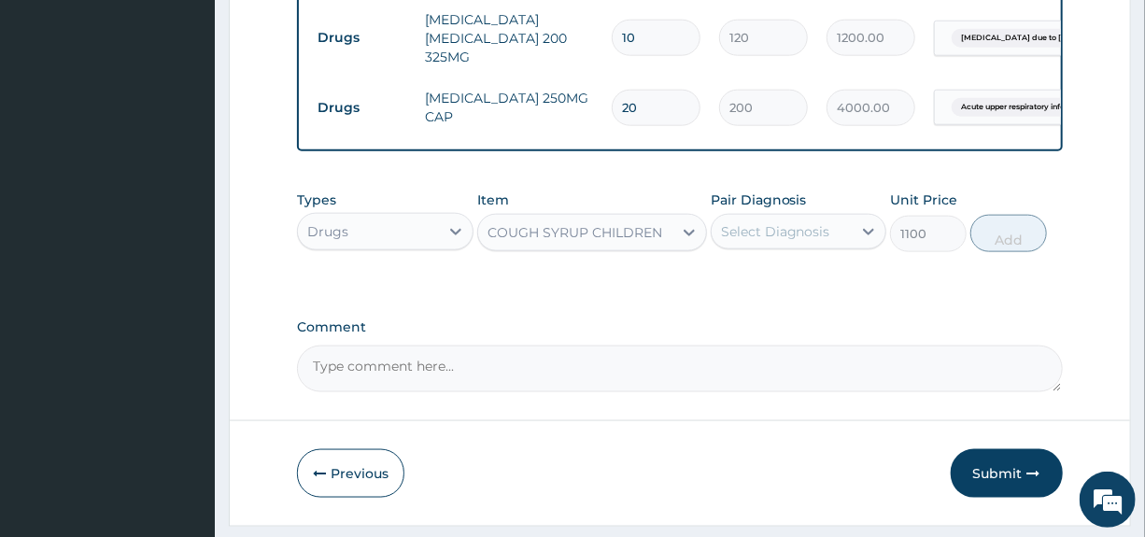
click at [789, 241] on div "Select Diagnosis" at bounding box center [775, 231] width 109 height 19
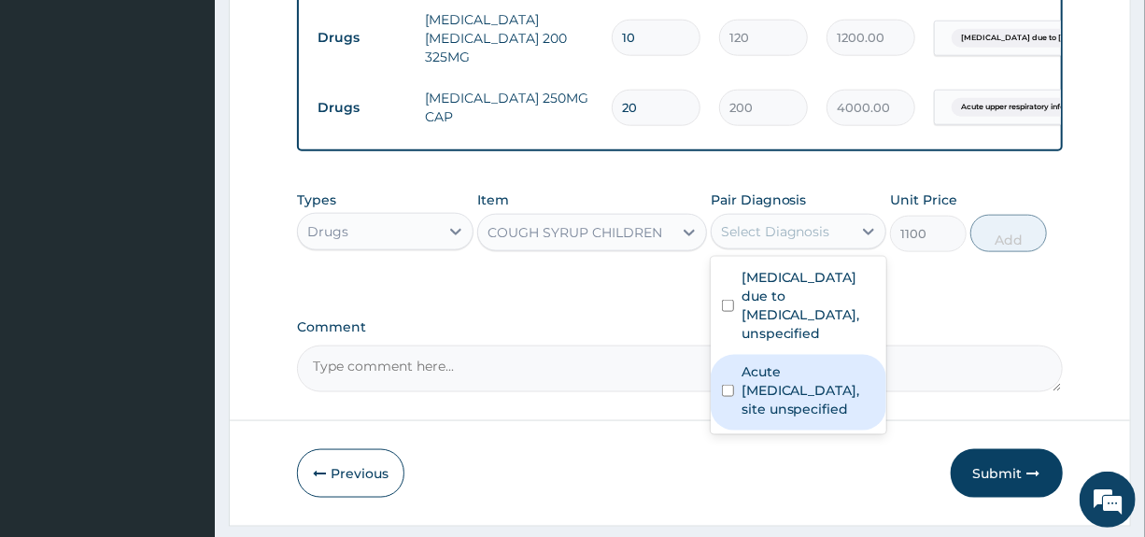
click at [771, 413] on label "Acute upper respiratory infection, site unspecified" at bounding box center [808, 390] width 134 height 56
checkbox input "true"
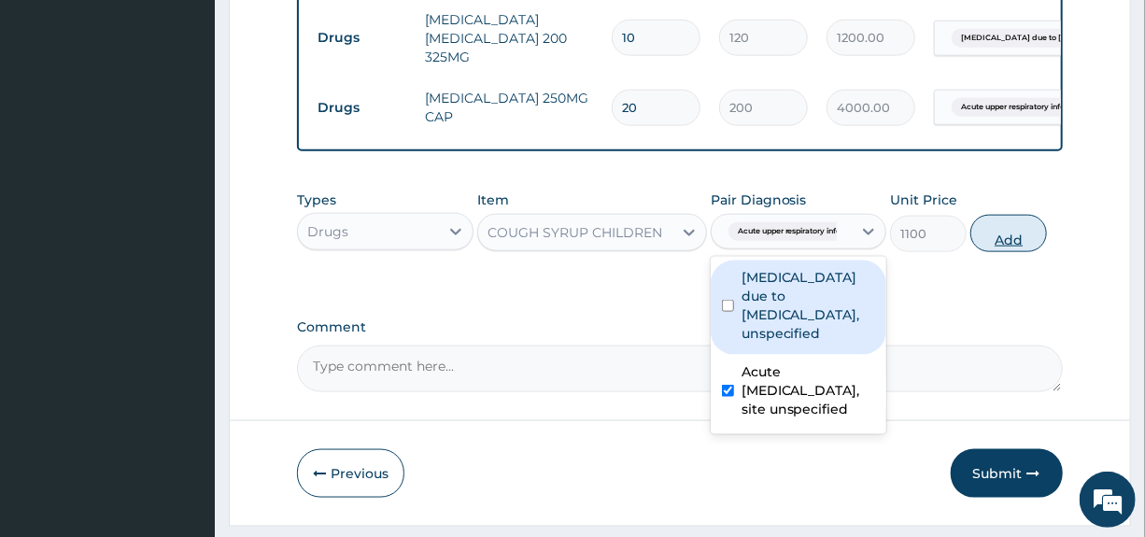
click at [1009, 252] on button "Add" at bounding box center [1008, 233] width 77 height 37
type input "0"
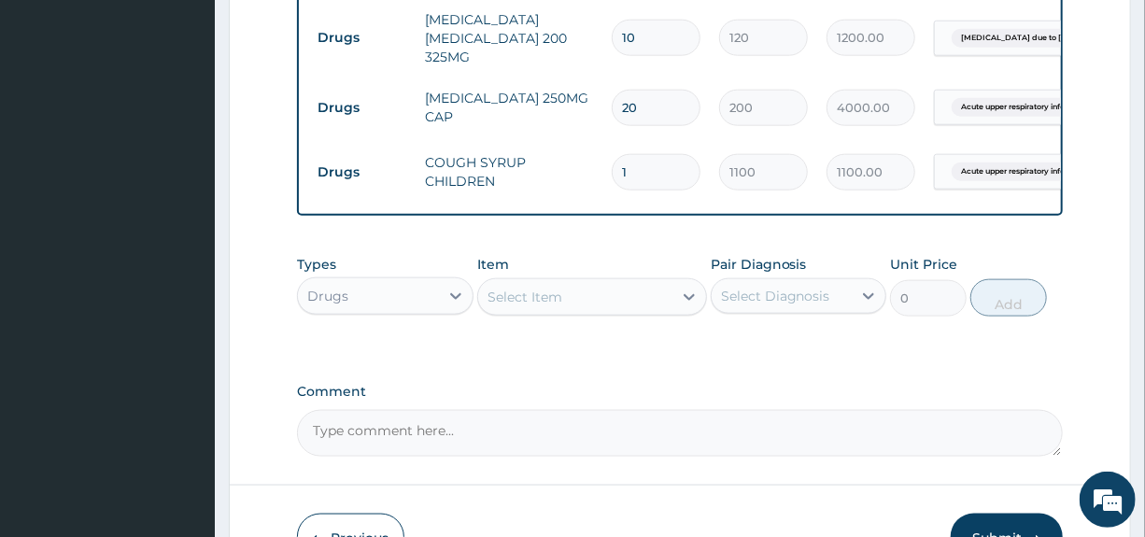
click at [572, 312] on div "Select Item" at bounding box center [575, 297] width 194 height 30
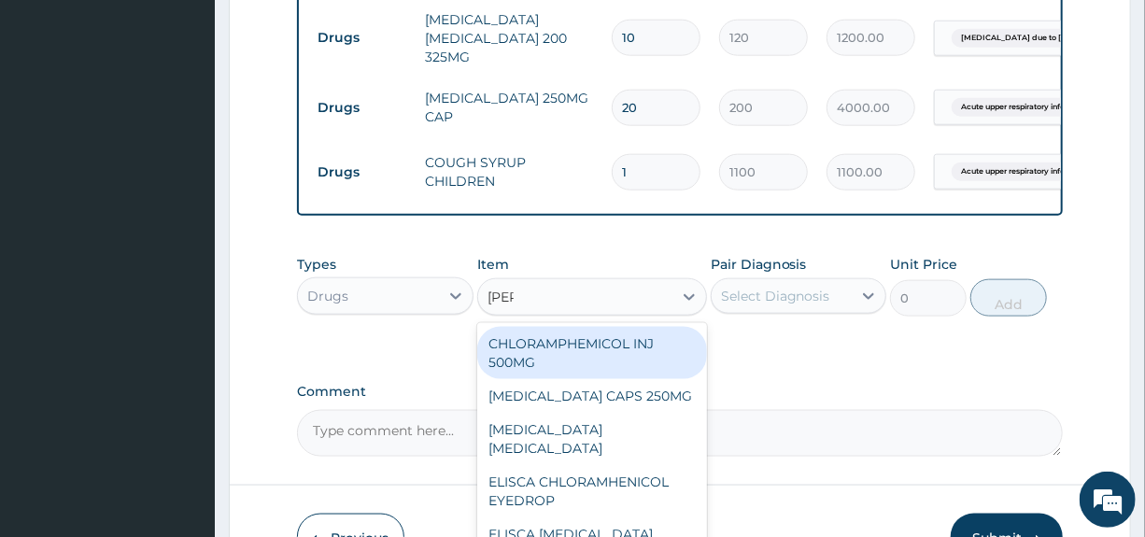
type input "lorat"
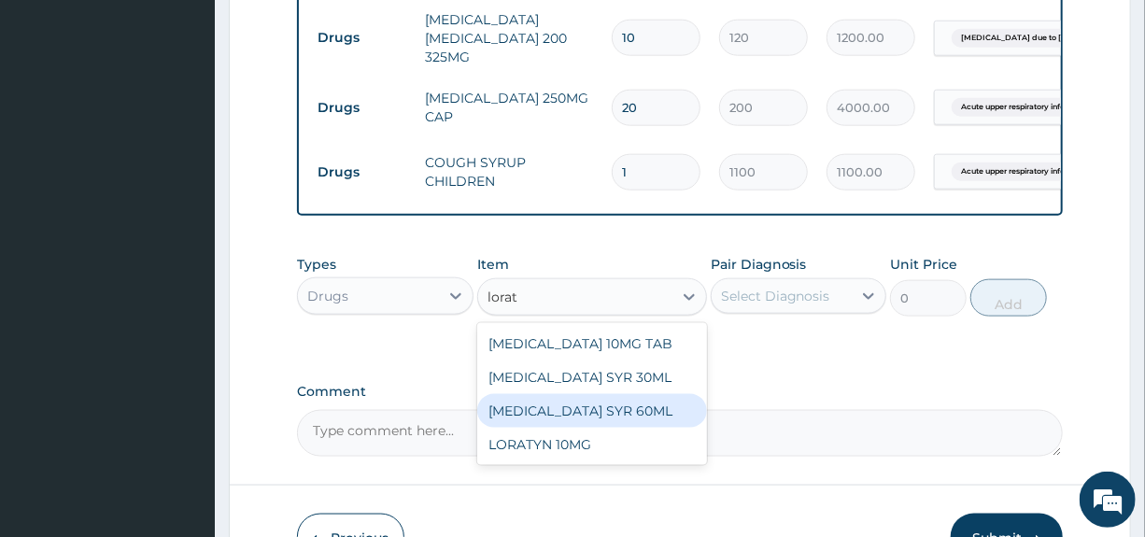
click at [598, 428] on div "LORATADINE SYR 60ML" at bounding box center [592, 411] width 230 height 34
type input "1200"
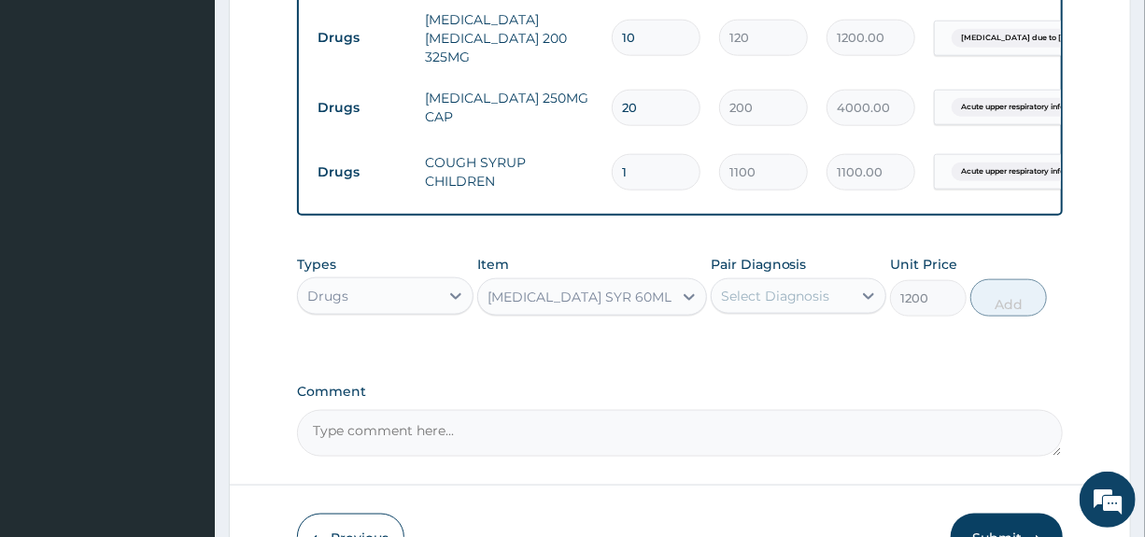
click at [788, 305] on div "Select Diagnosis" at bounding box center [775, 296] width 109 height 19
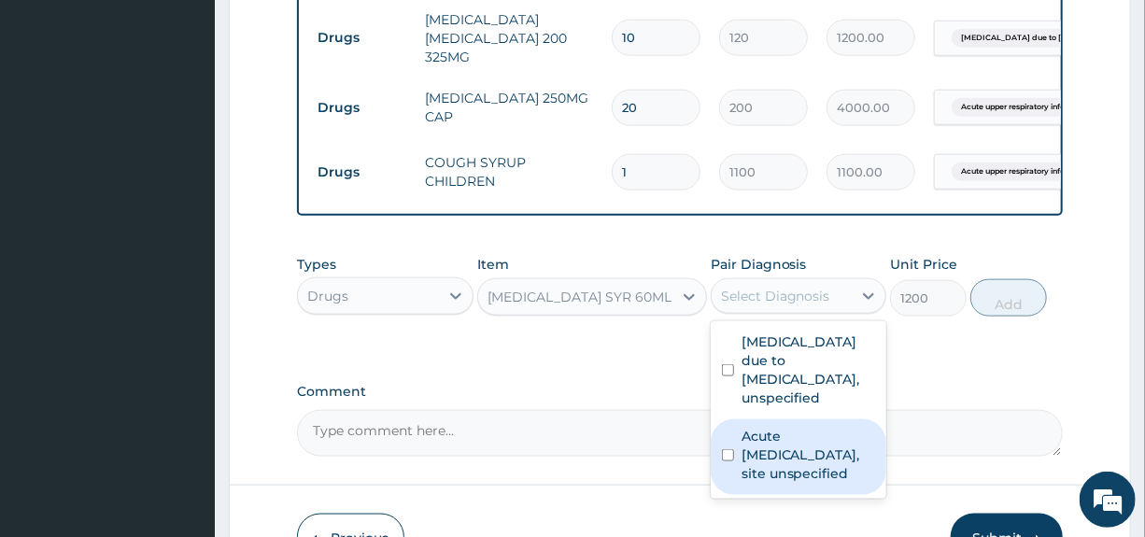
click at [778, 476] on label "Acute upper respiratory infection, site unspecified" at bounding box center [808, 455] width 134 height 56
checkbox input "true"
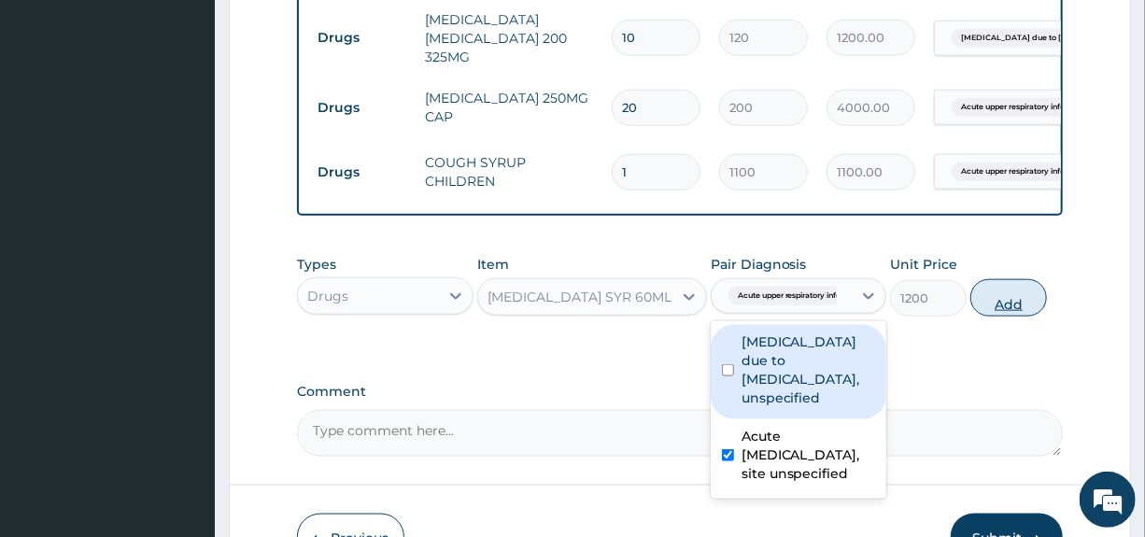
click at [1014, 317] on button "Add" at bounding box center [1008, 297] width 77 height 37
type input "0"
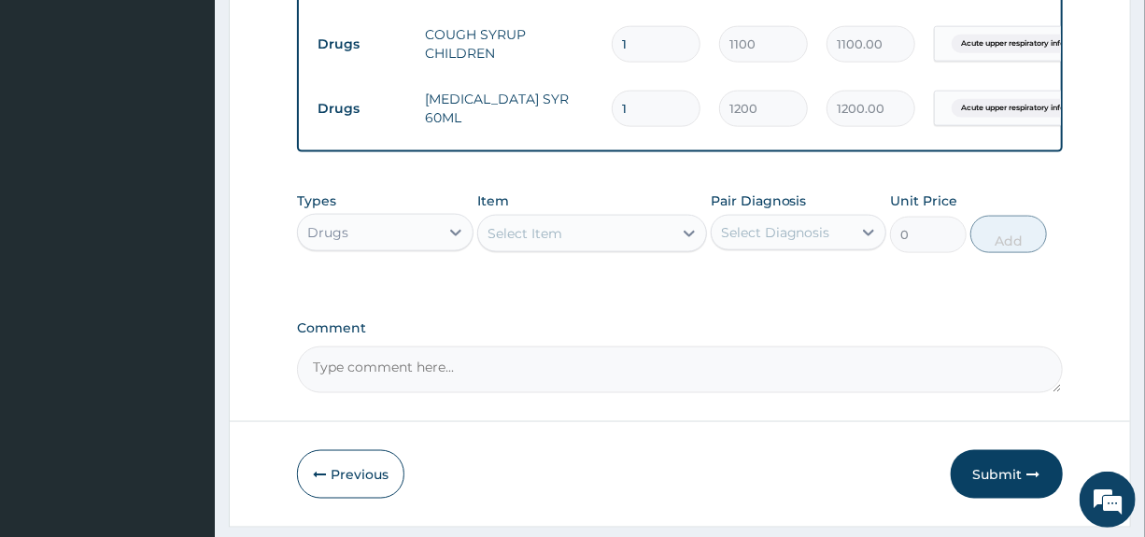
scroll to position [1132, 0]
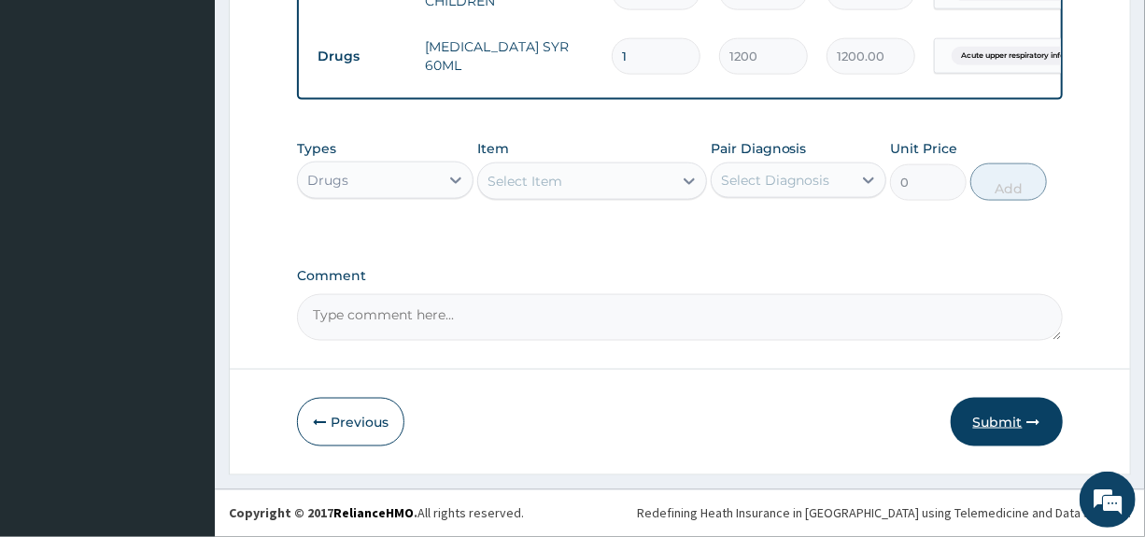
click at [994, 424] on button "Submit" at bounding box center [1007, 422] width 112 height 49
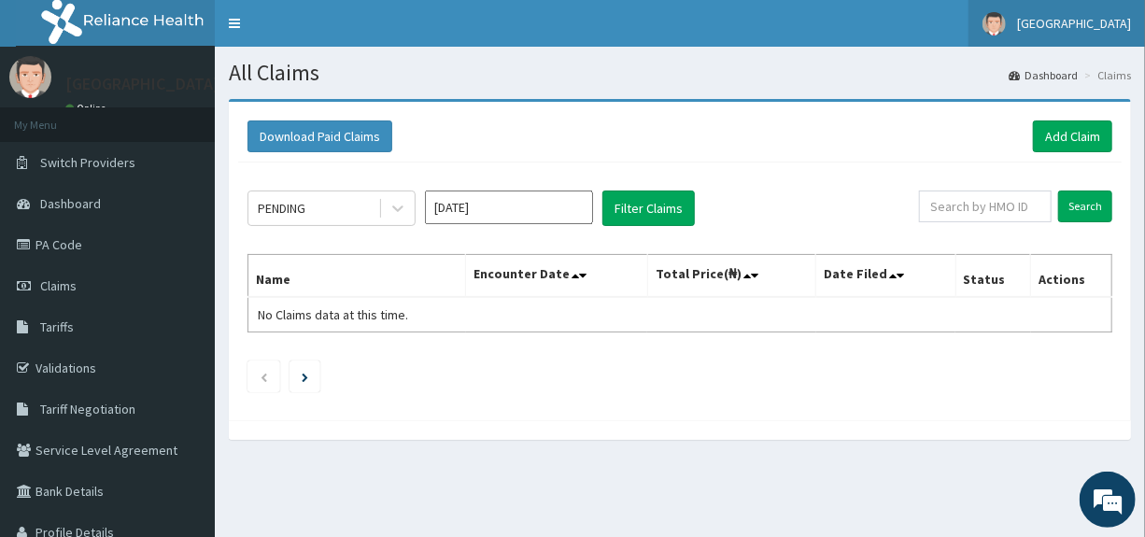
click at [1093, 27] on span "[GEOGRAPHIC_DATA]" at bounding box center [1074, 23] width 114 height 17
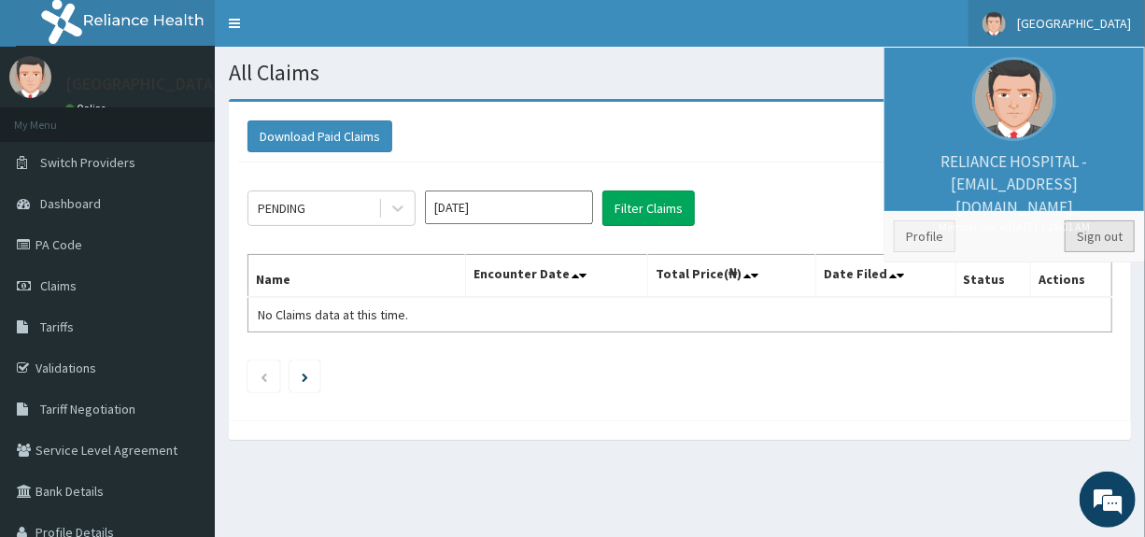
click at [1094, 233] on link "Sign out" at bounding box center [1100, 236] width 70 height 32
